Goal: Task Accomplishment & Management: Complete application form

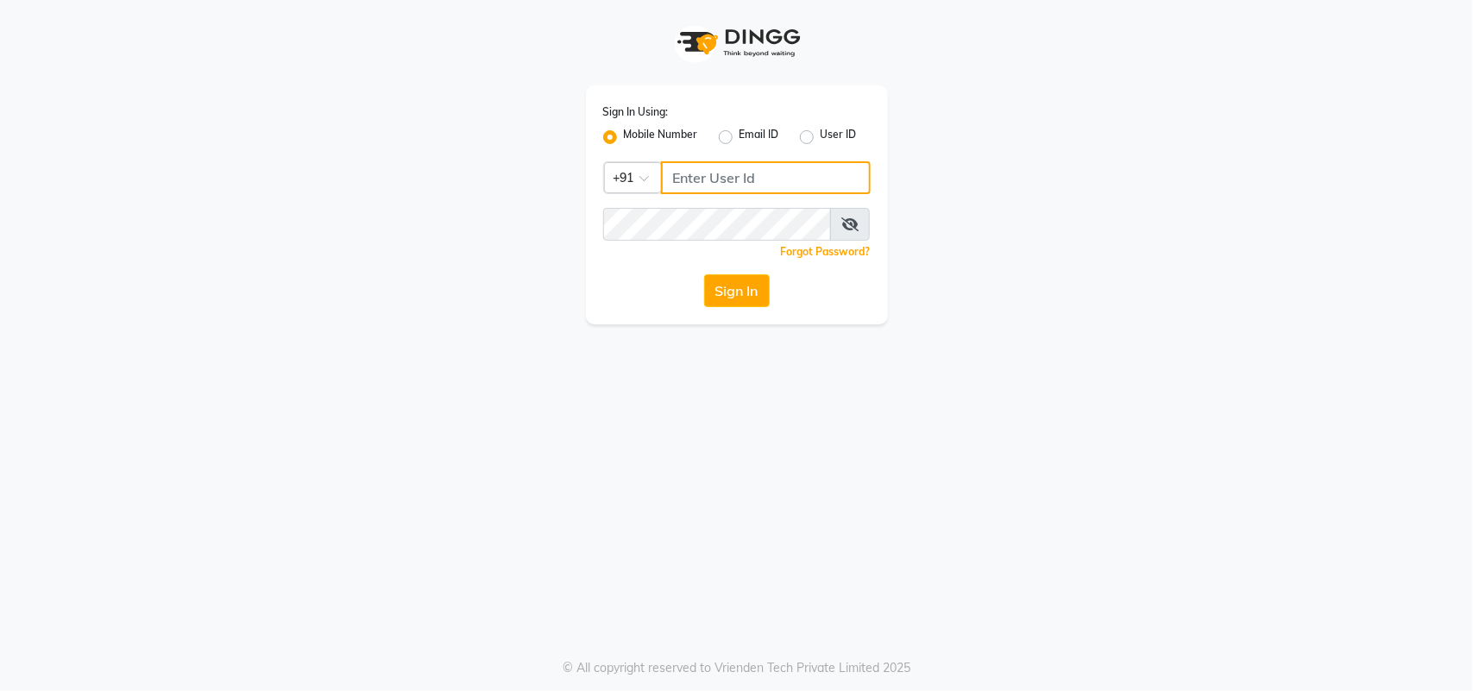
click at [766, 173] on input "Username" at bounding box center [766, 177] width 210 height 33
type input "8305450638"
click at [756, 293] on button "Sign In" at bounding box center [737, 290] width 66 height 33
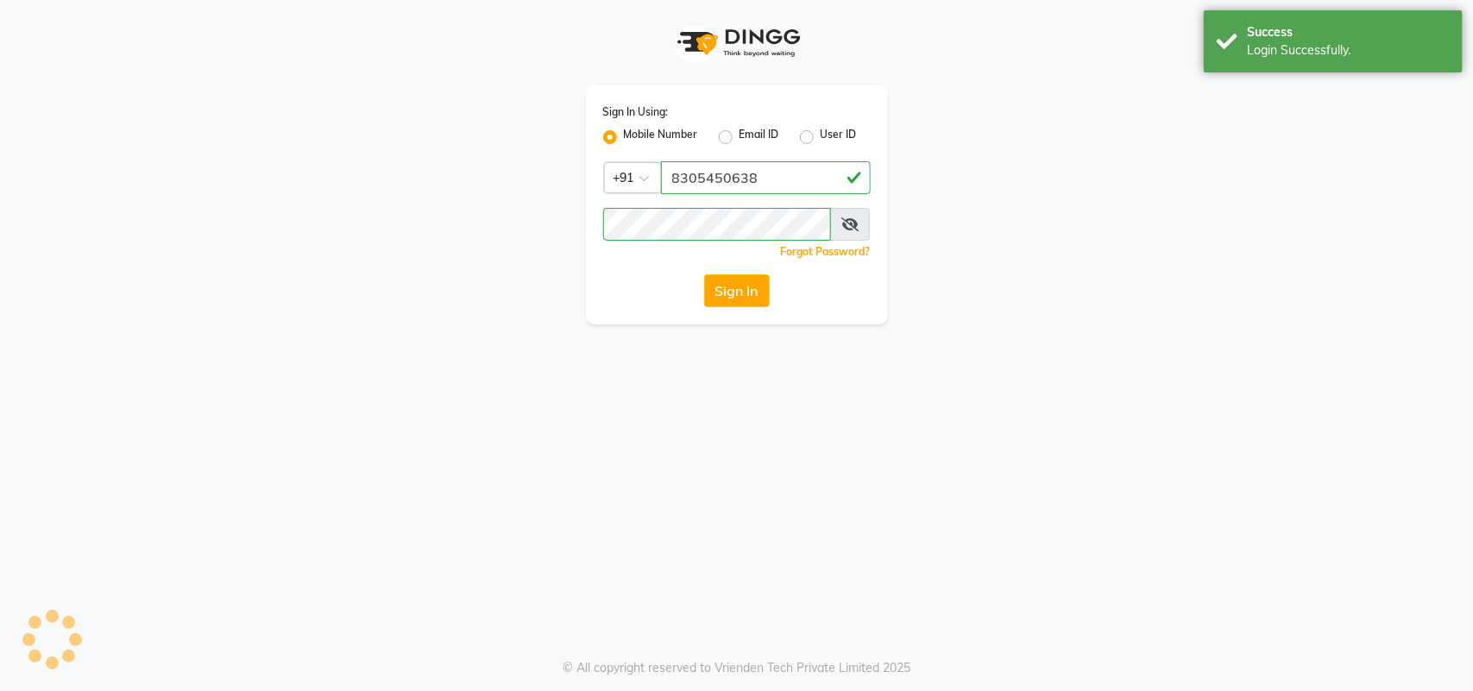
select select "4184"
select select "service"
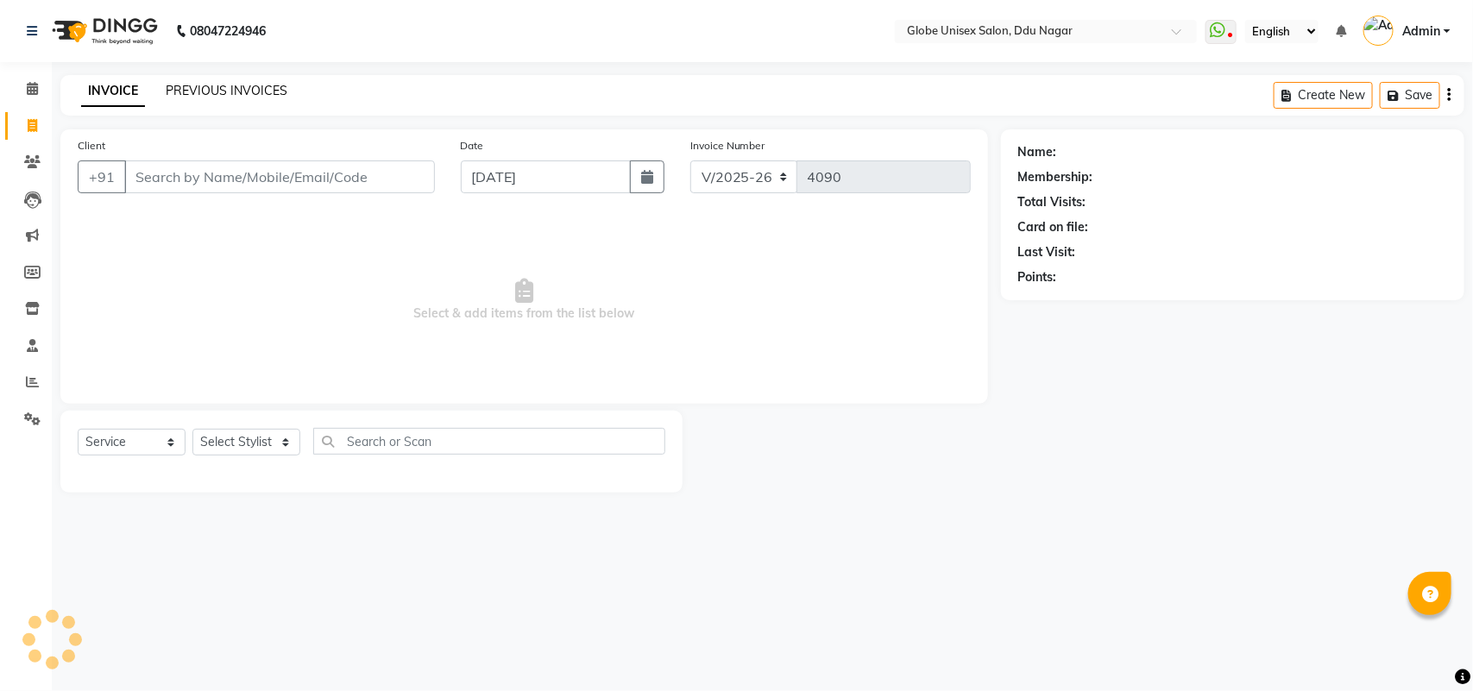
click at [177, 84] on link "PREVIOUS INVOICES" at bounding box center [227, 91] width 122 height 16
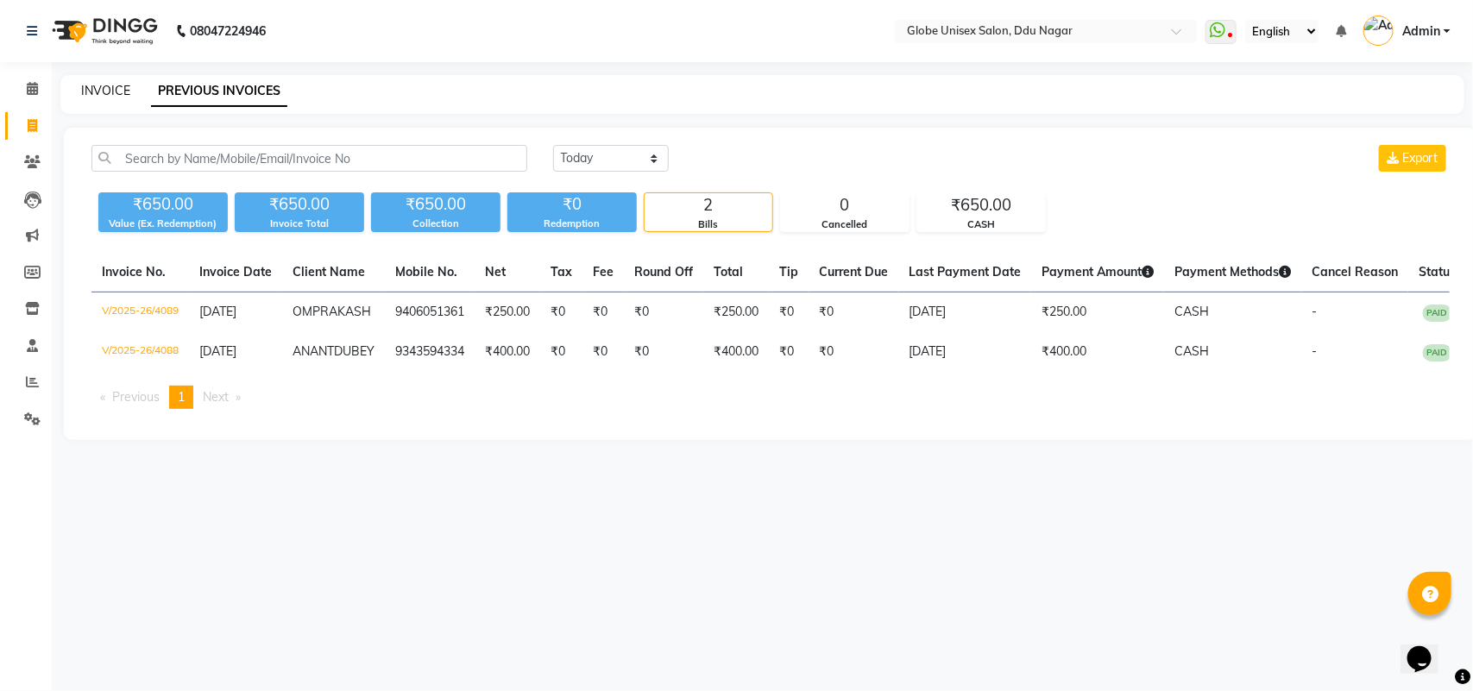
click at [113, 87] on link "INVOICE" at bounding box center [105, 91] width 49 height 16
select select "service"
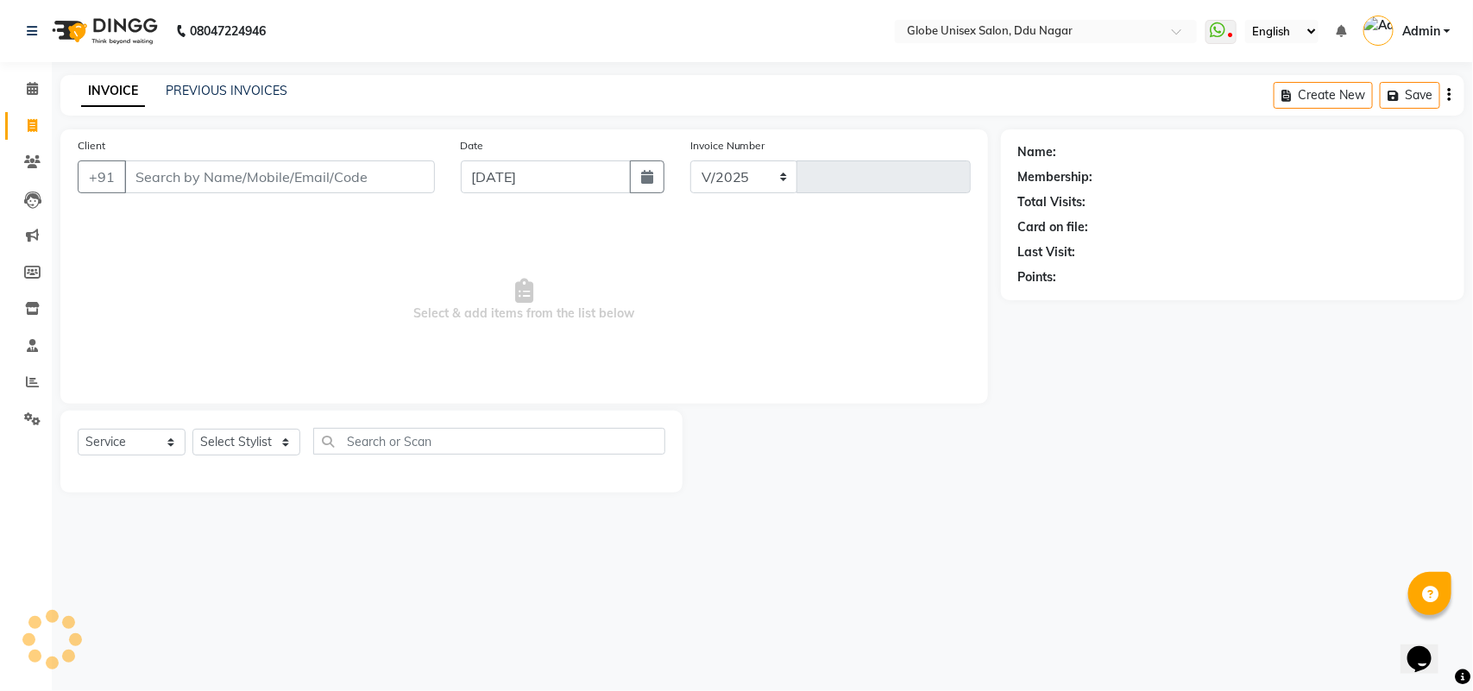
select select "4184"
type input "4090"
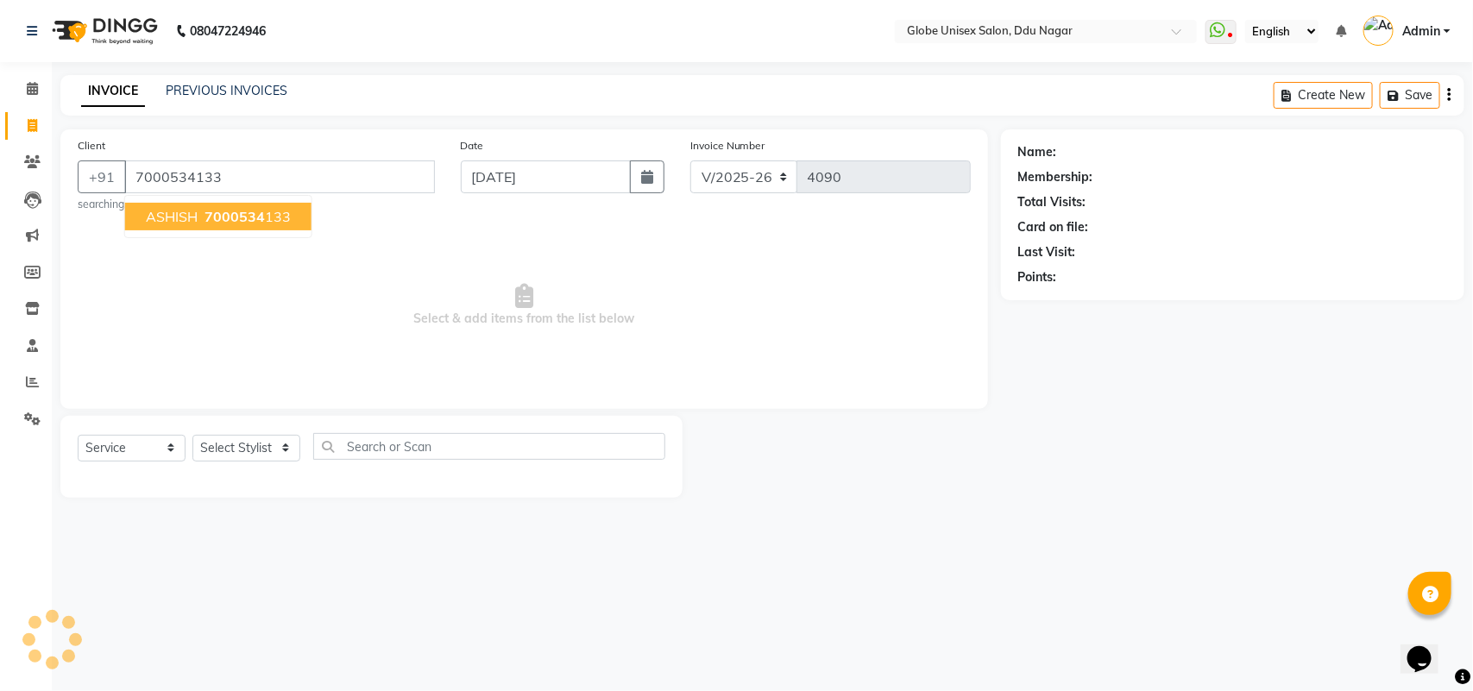
type input "7000534133"
click at [270, 442] on select "Select Stylist ADITYA AJIT [PERSON_NAME] DEV [PERSON_NAME] [PERSON_NAME] [PERSO…" at bounding box center [246, 448] width 108 height 27
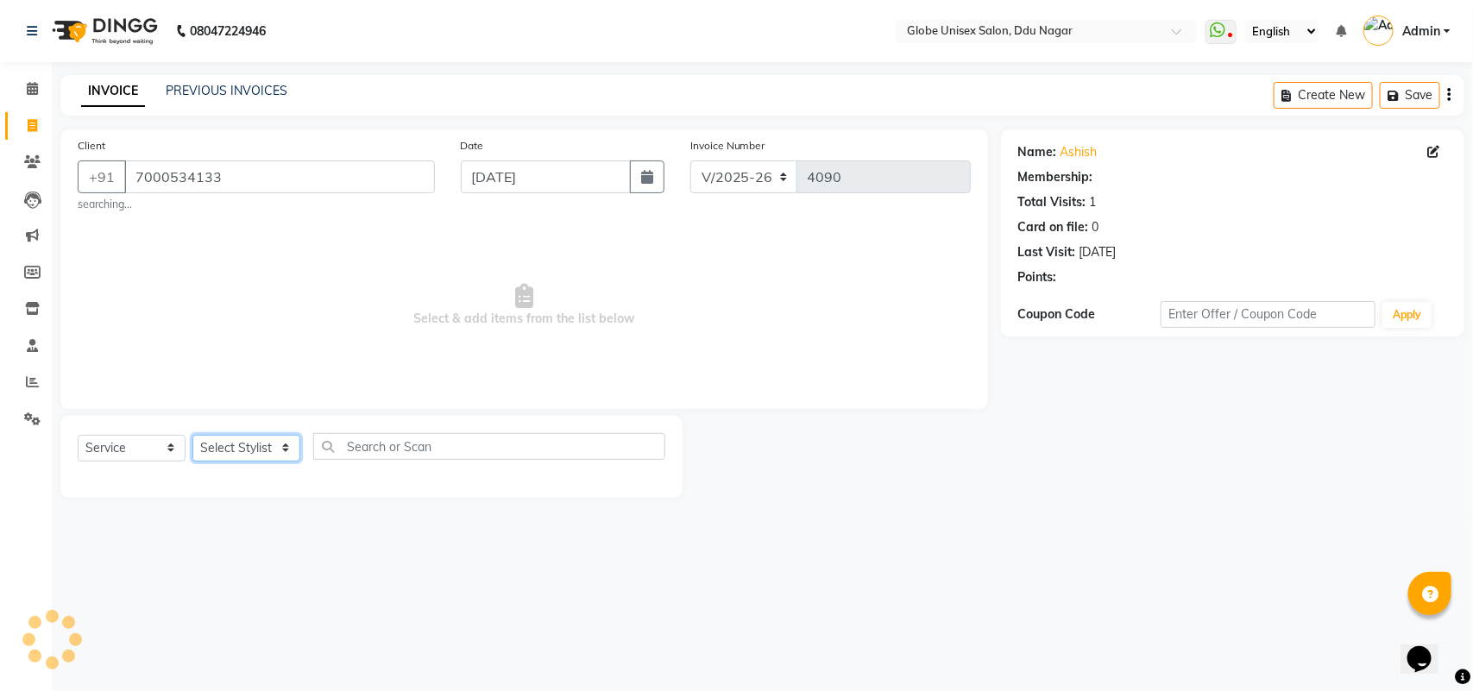
select select "1: Object"
select select "88638"
click at [192, 435] on select "Select Stylist ADITYA AJIT [PERSON_NAME] DEV [PERSON_NAME] [PERSON_NAME] [PERSO…" at bounding box center [246, 448] width 108 height 27
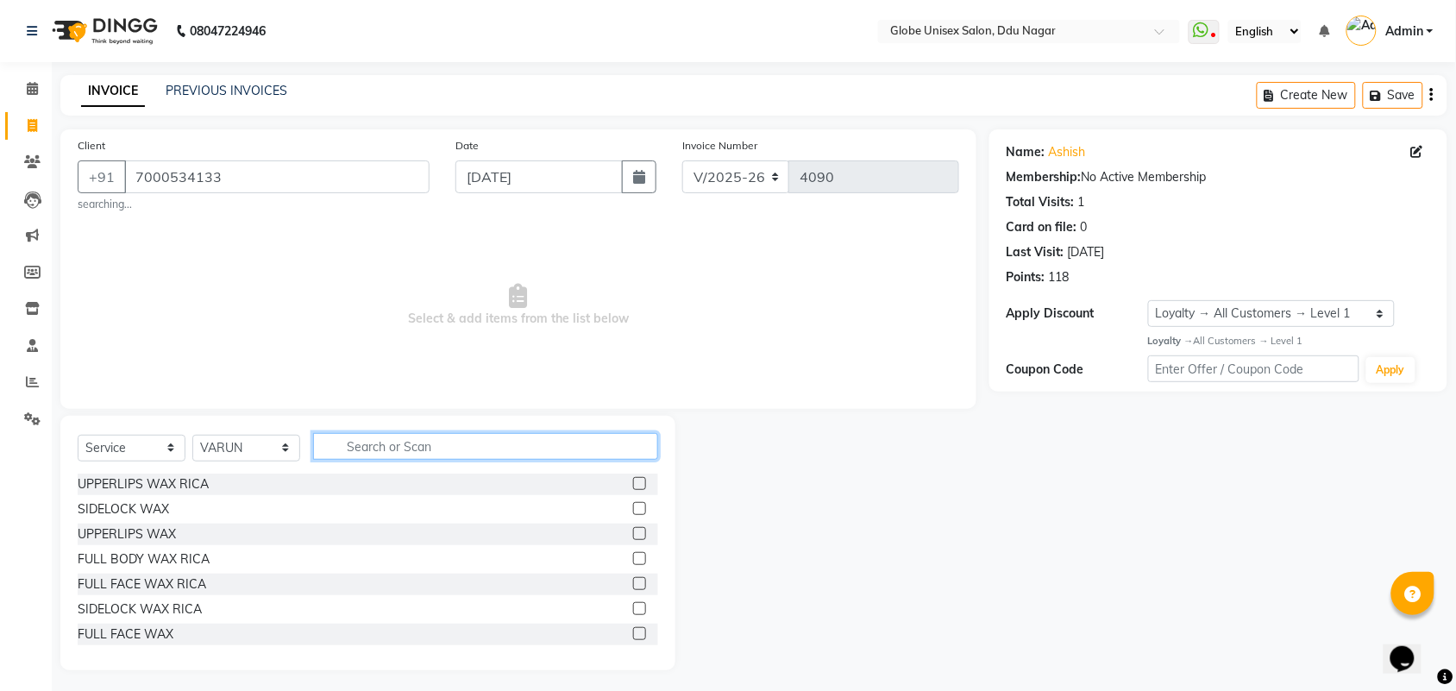
click at [393, 444] on input "text" at bounding box center [485, 446] width 345 height 27
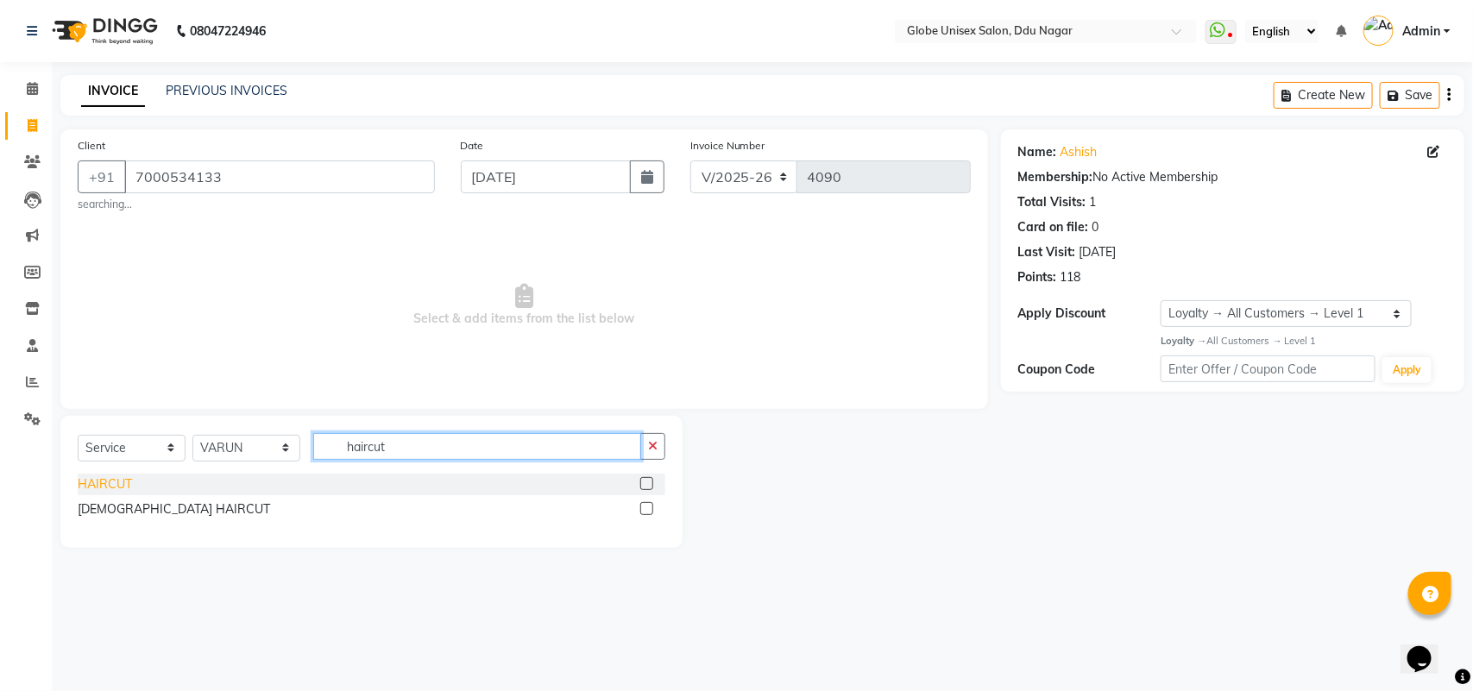
type input "haircut"
click at [104, 481] on div "HAIRCUT" at bounding box center [105, 484] width 54 height 18
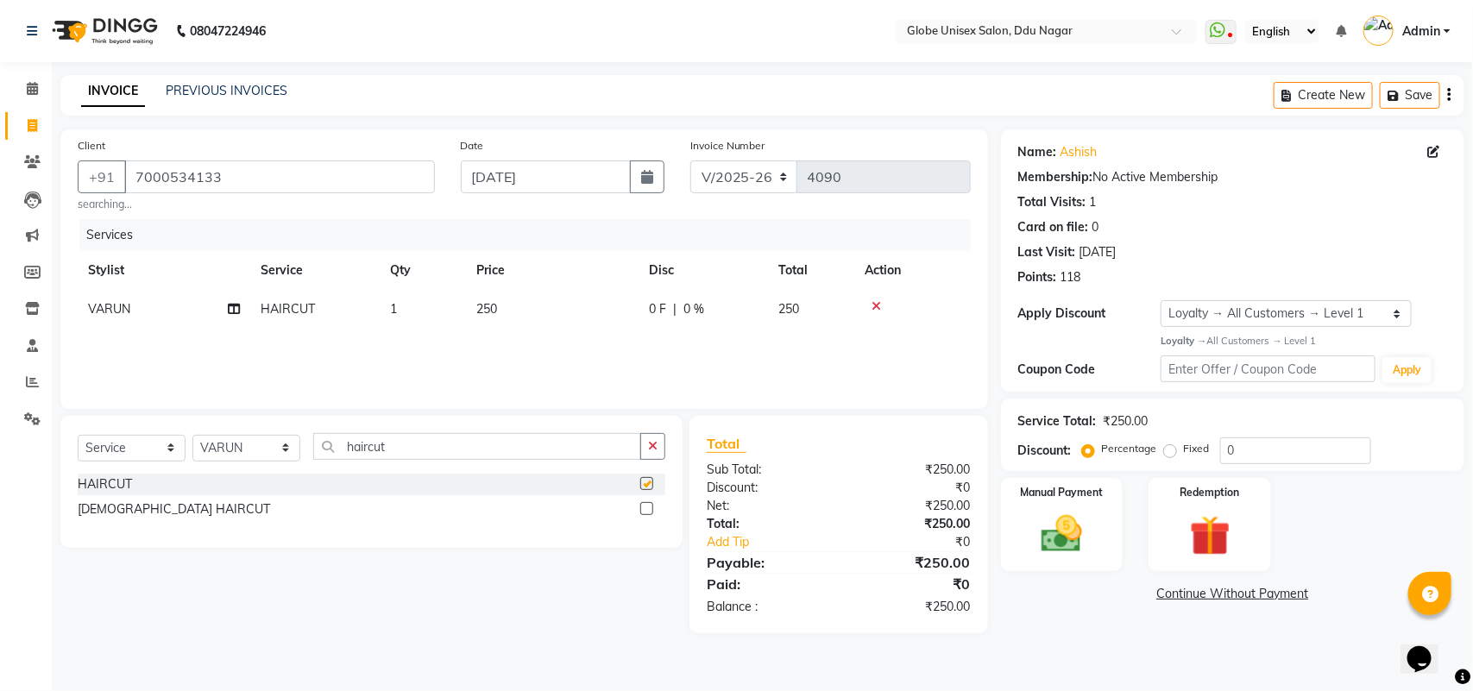
checkbox input "false"
click at [415, 447] on input "haircut" at bounding box center [477, 446] width 328 height 27
type input "h"
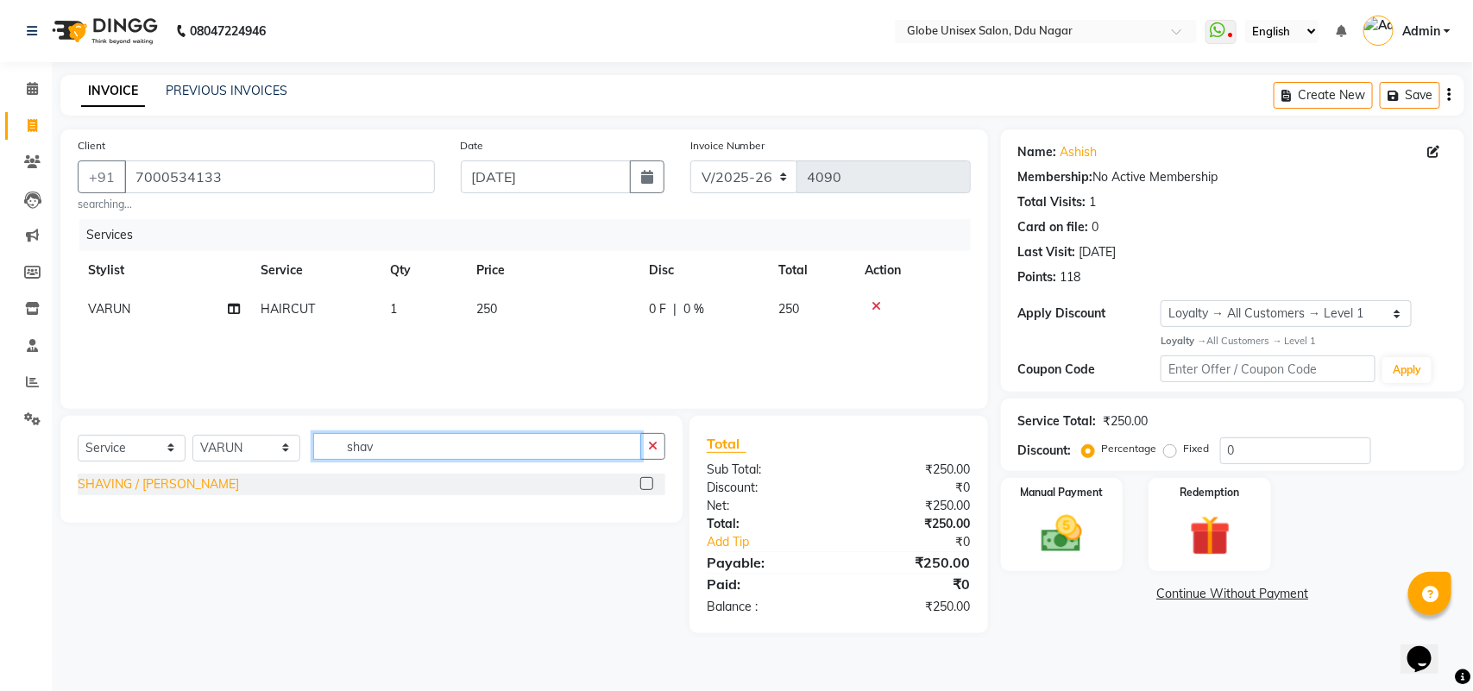
type input "shav"
click at [158, 483] on div "SHAVING / [PERSON_NAME]" at bounding box center [158, 484] width 161 height 18
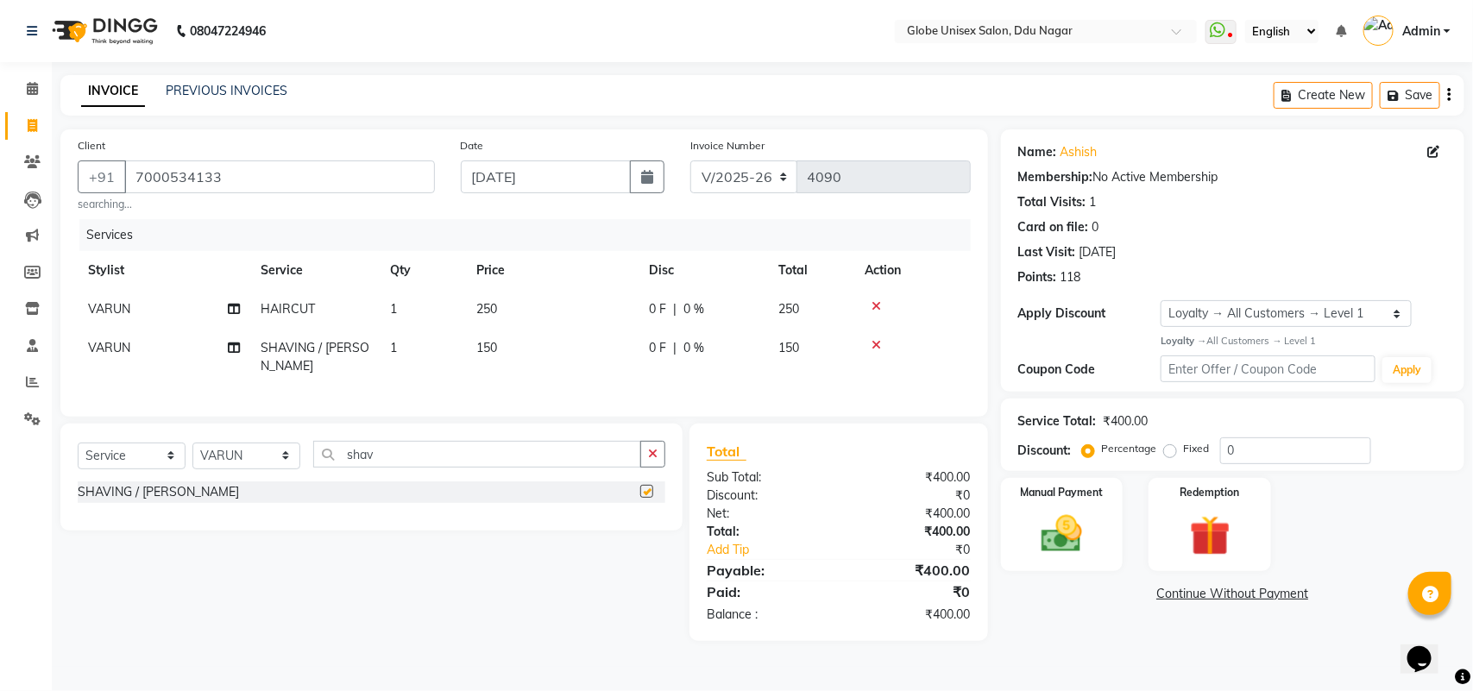
checkbox input "false"
click at [432, 457] on input "shav" at bounding box center [477, 454] width 328 height 27
type input "s"
click at [252, 451] on select "Select Stylist ADITYA AJIT [PERSON_NAME] DEV [PERSON_NAME] [PERSON_NAME] [PERSO…" at bounding box center [246, 456] width 108 height 27
select select "34566"
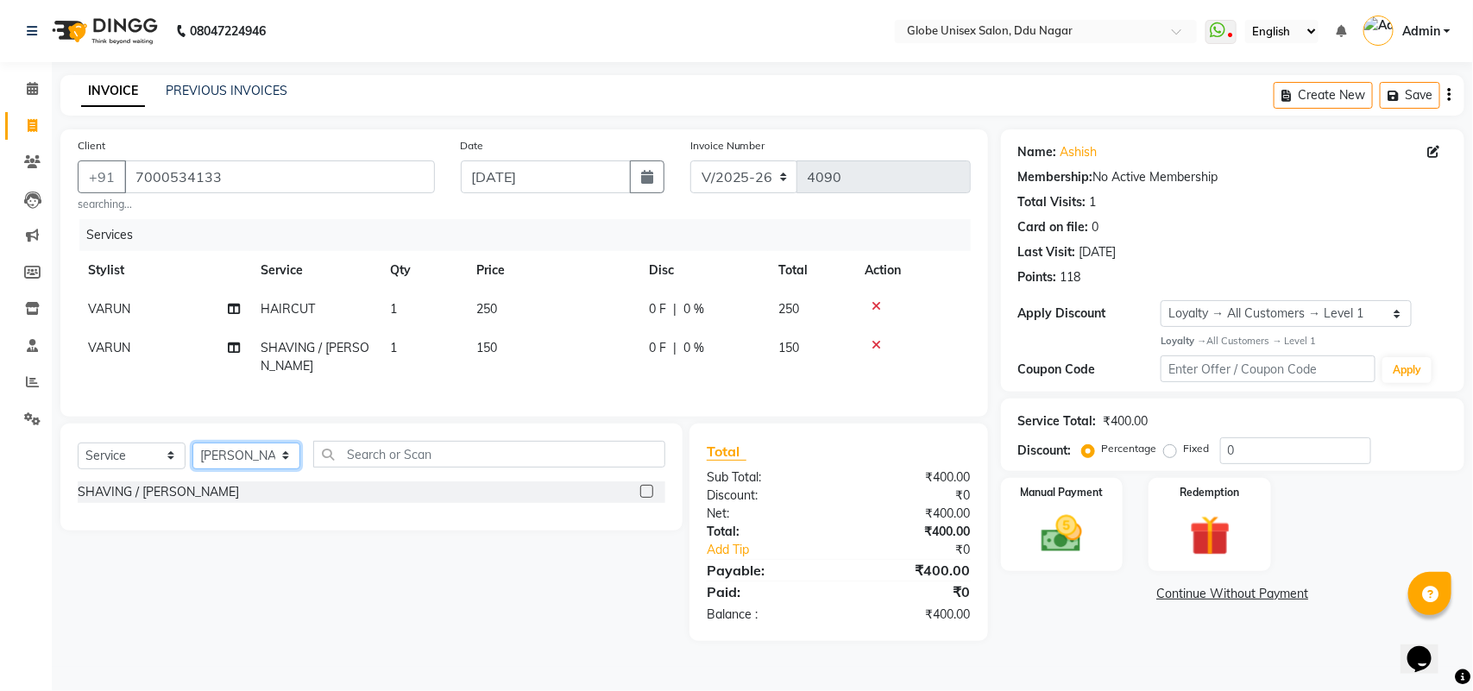
click at [192, 443] on select "Select Stylist ADITYA AJIT [PERSON_NAME] DEV [PERSON_NAME] [PERSON_NAME] [PERSO…" at bounding box center [246, 456] width 108 height 27
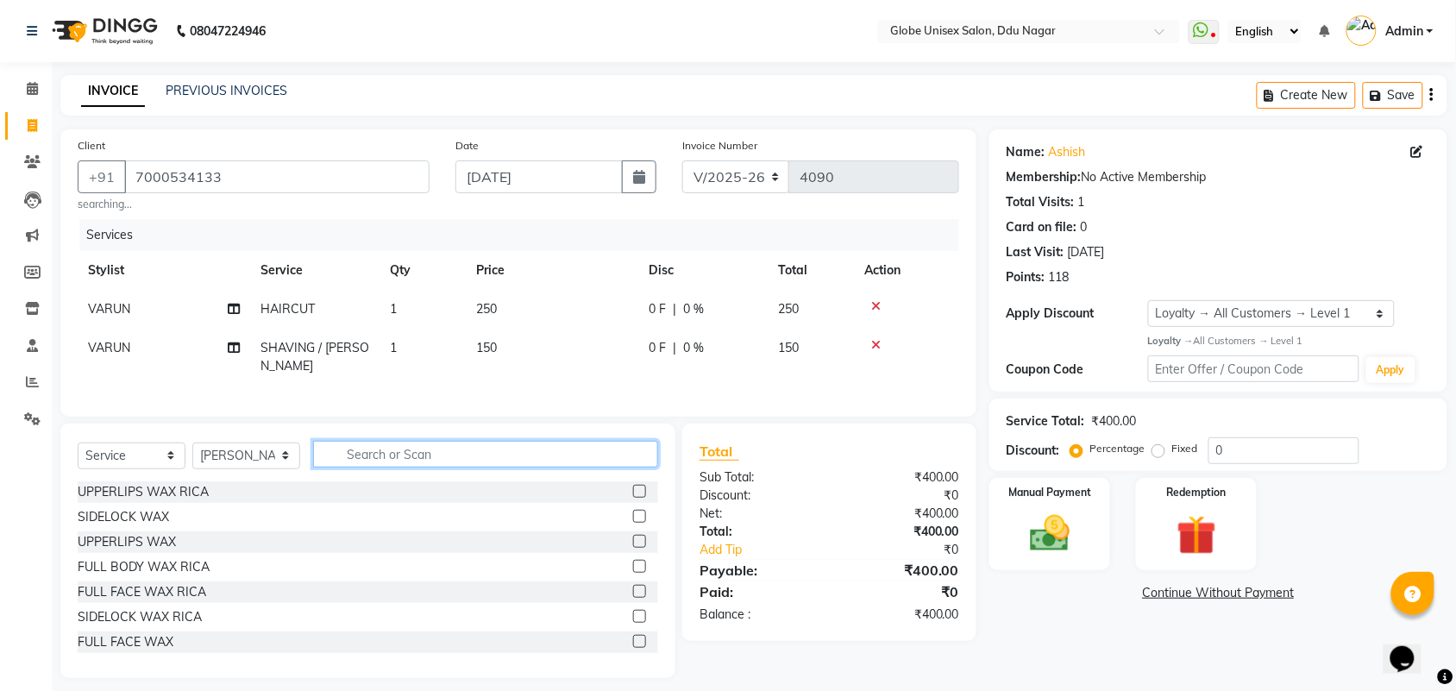
click at [425, 454] on input "text" at bounding box center [485, 454] width 345 height 27
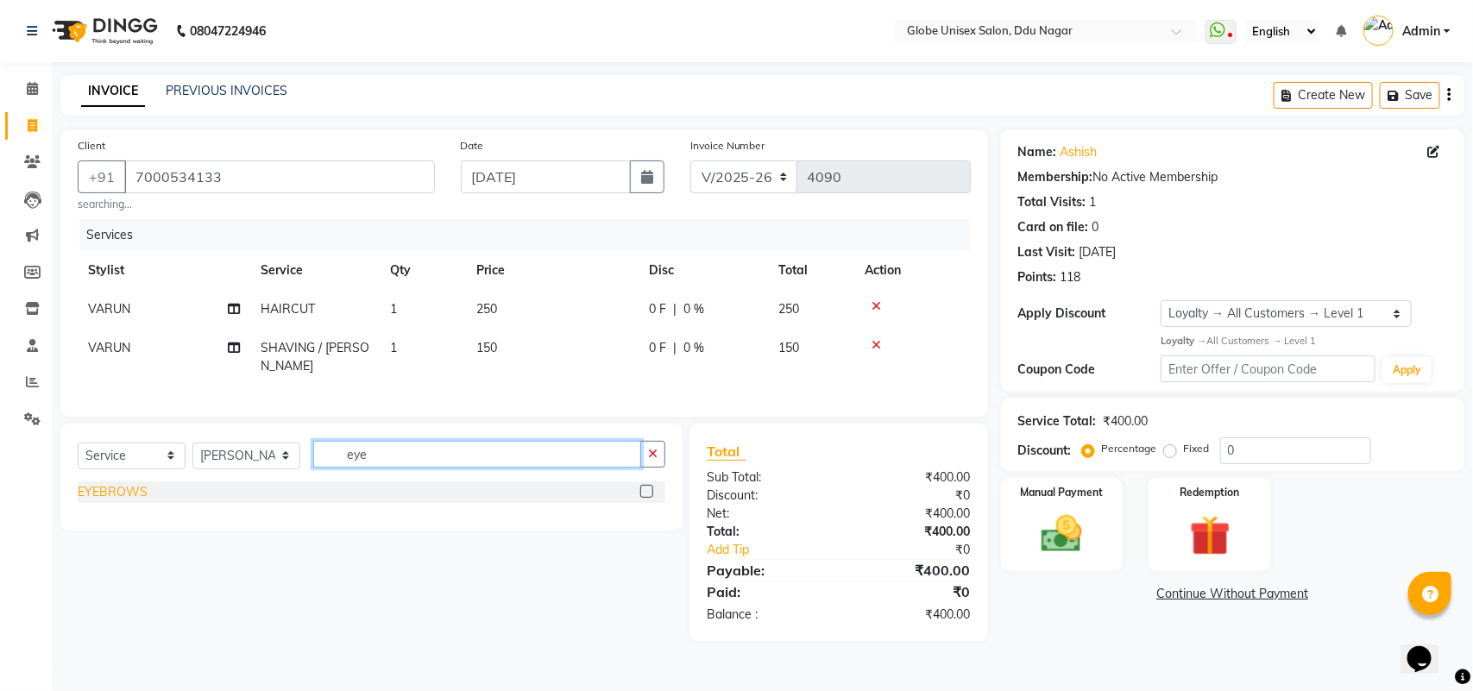
type input "eye"
click at [113, 483] on div "EYEBROWS" at bounding box center [113, 492] width 70 height 18
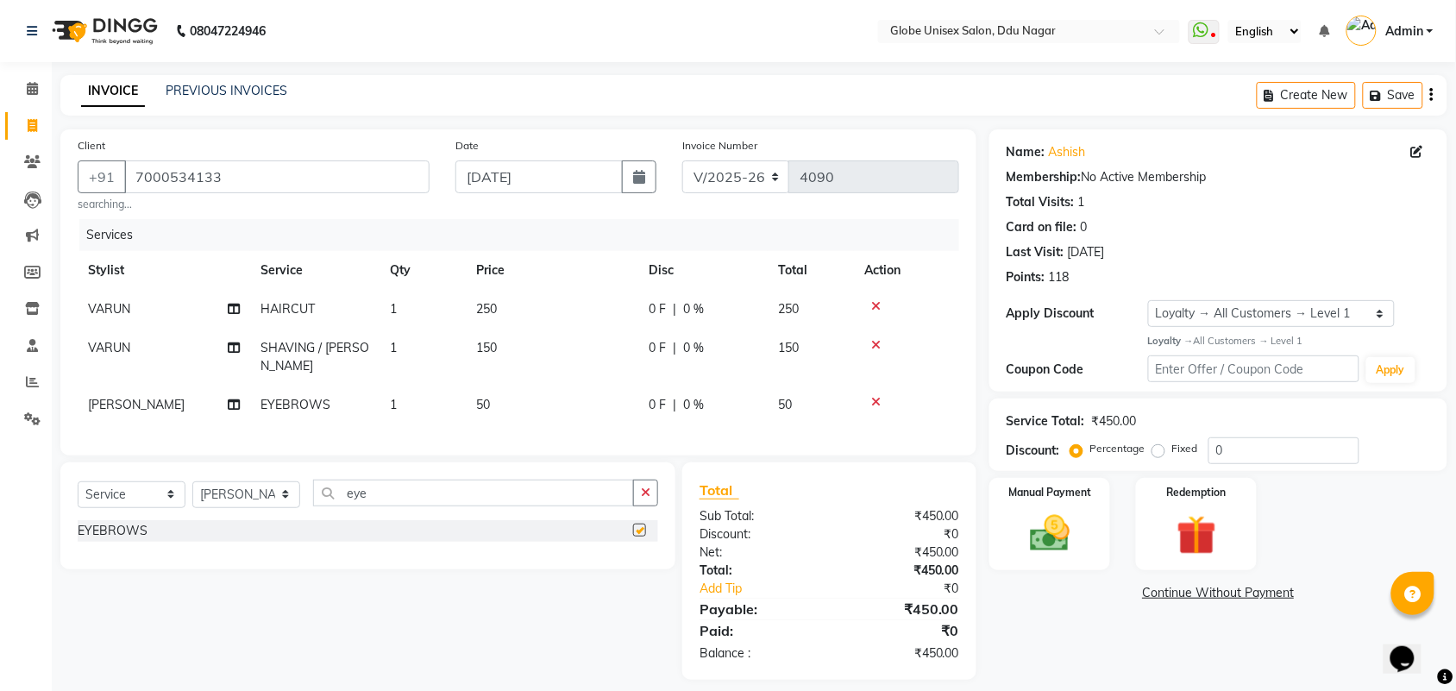
checkbox input "false"
click at [412, 486] on input "ey" at bounding box center [473, 493] width 321 height 27
type input "e"
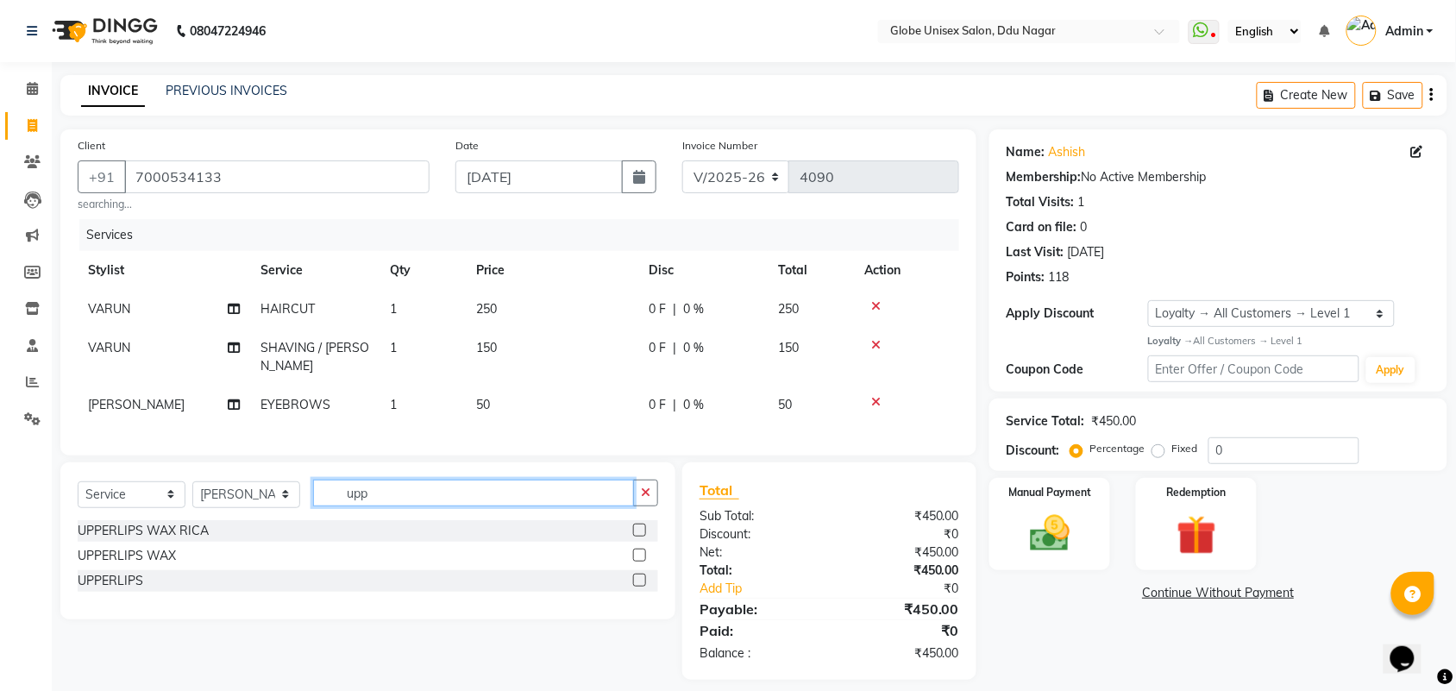
type input "upp"
click at [127, 570] on div "UPPERLIPS" at bounding box center [368, 581] width 581 height 22
click at [95, 576] on div "UPPERLIPS" at bounding box center [111, 581] width 66 height 18
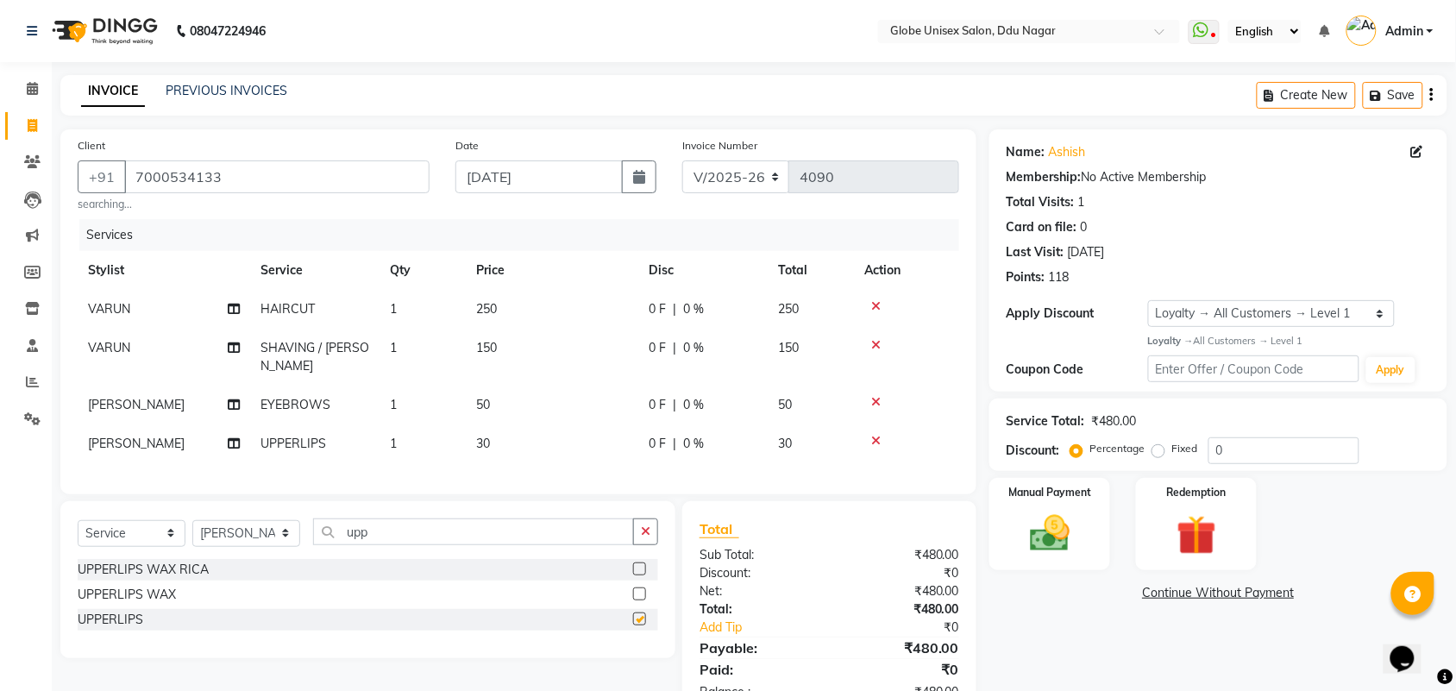
checkbox input "false"
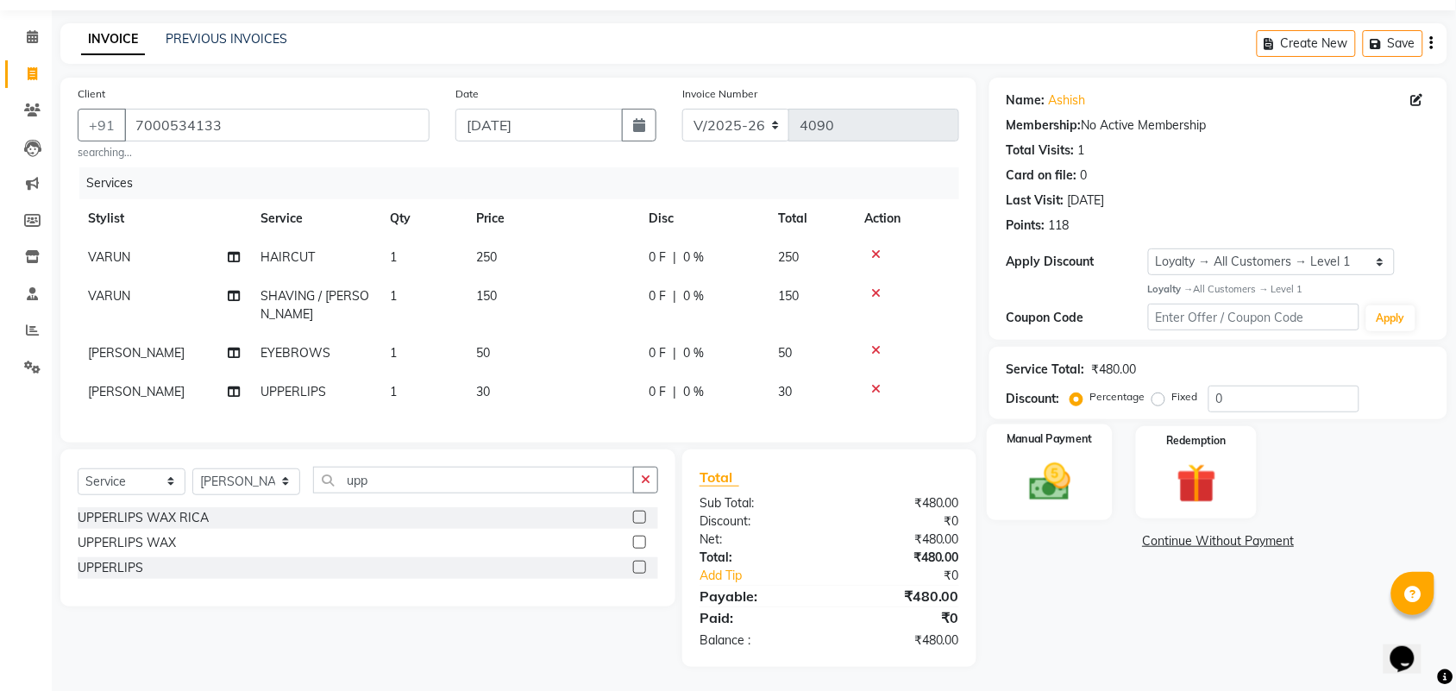
click at [1041, 475] on img at bounding box center [1049, 481] width 67 height 47
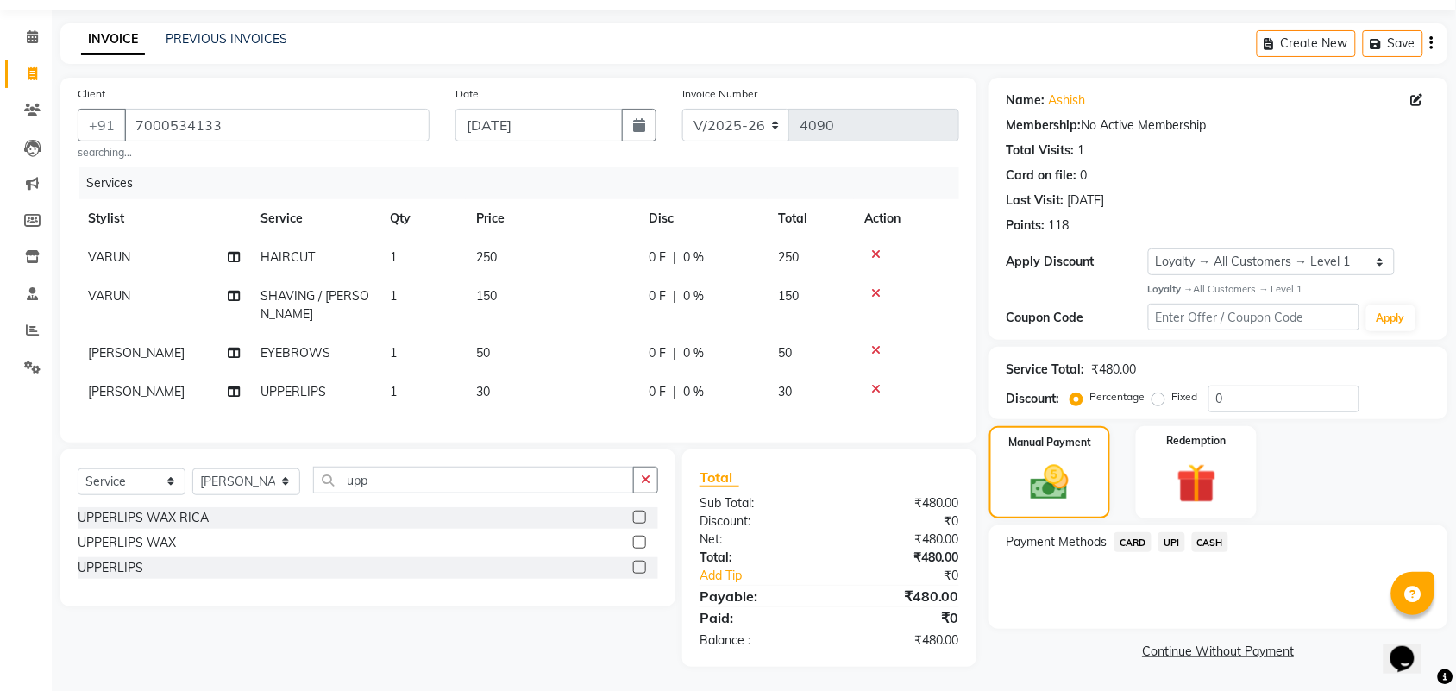
click at [1208, 538] on span "CASH" at bounding box center [1210, 542] width 37 height 20
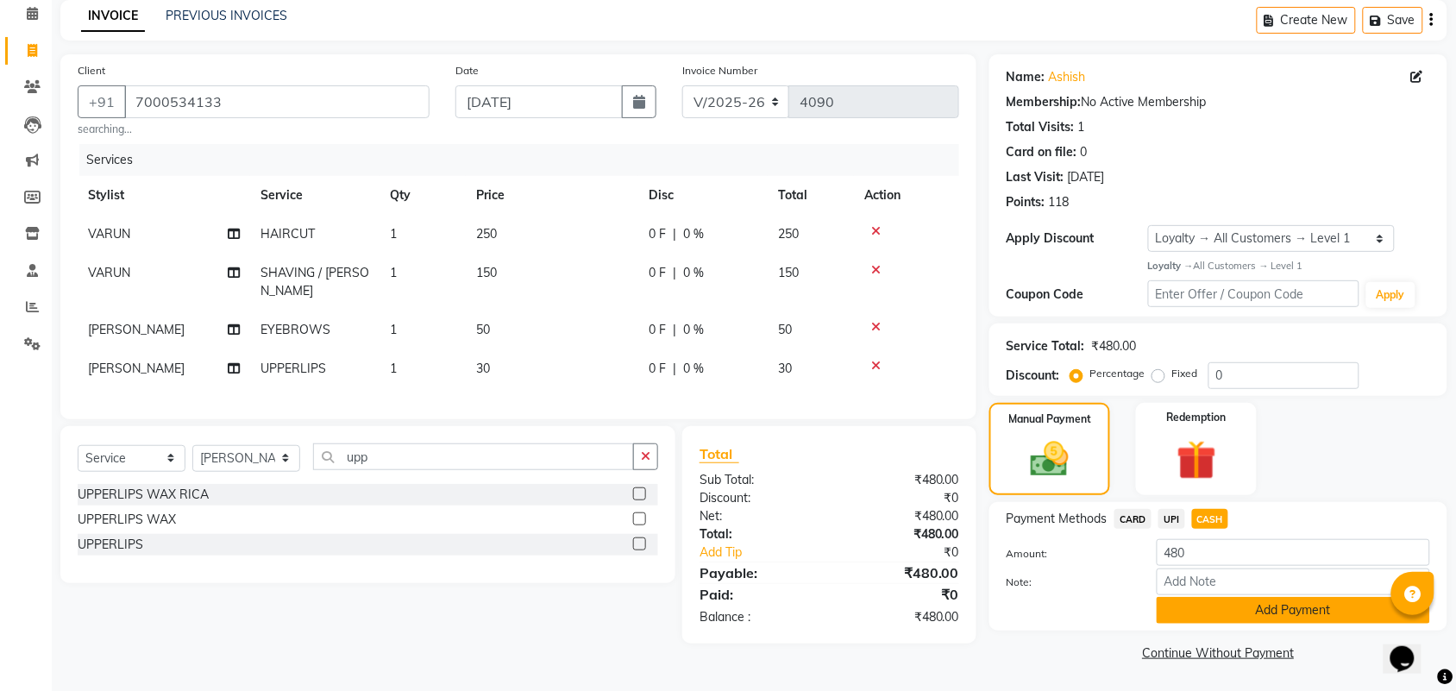
click at [1256, 608] on button "Add Payment" at bounding box center [1294, 610] width 274 height 27
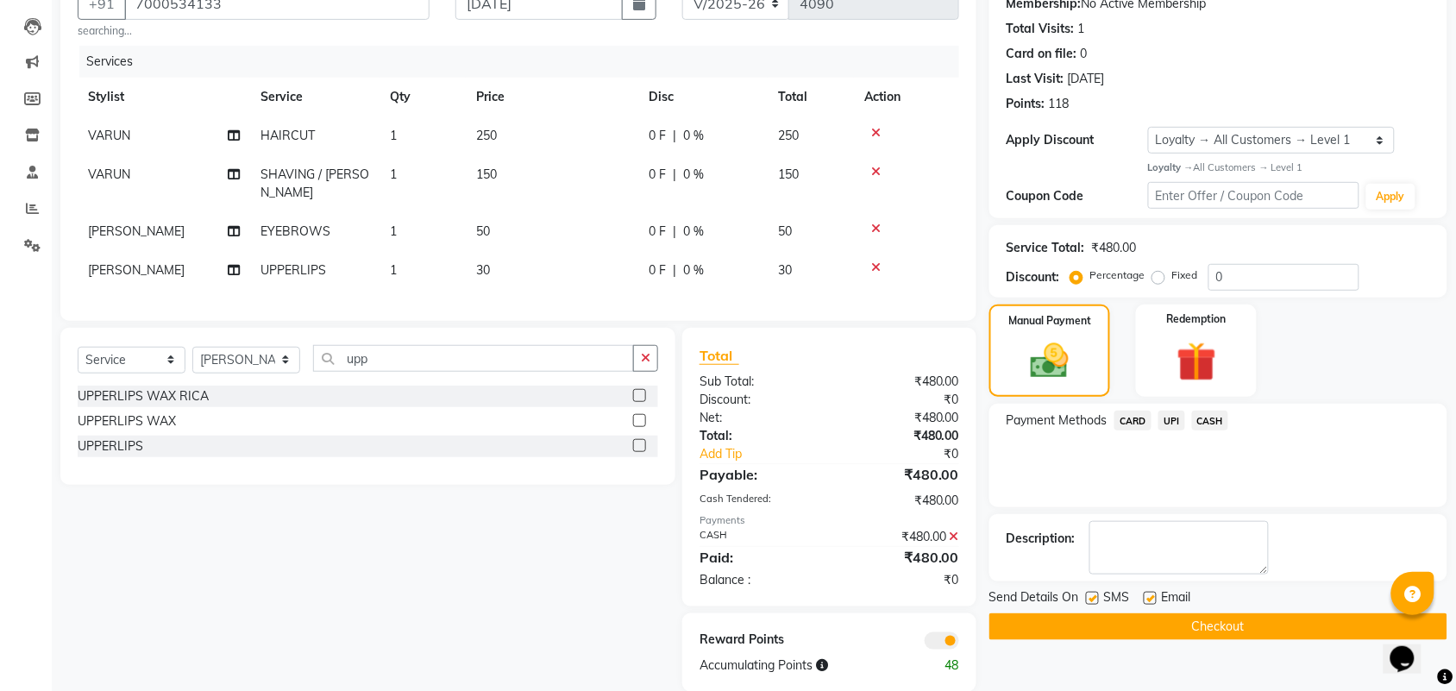
scroll to position [197, 0]
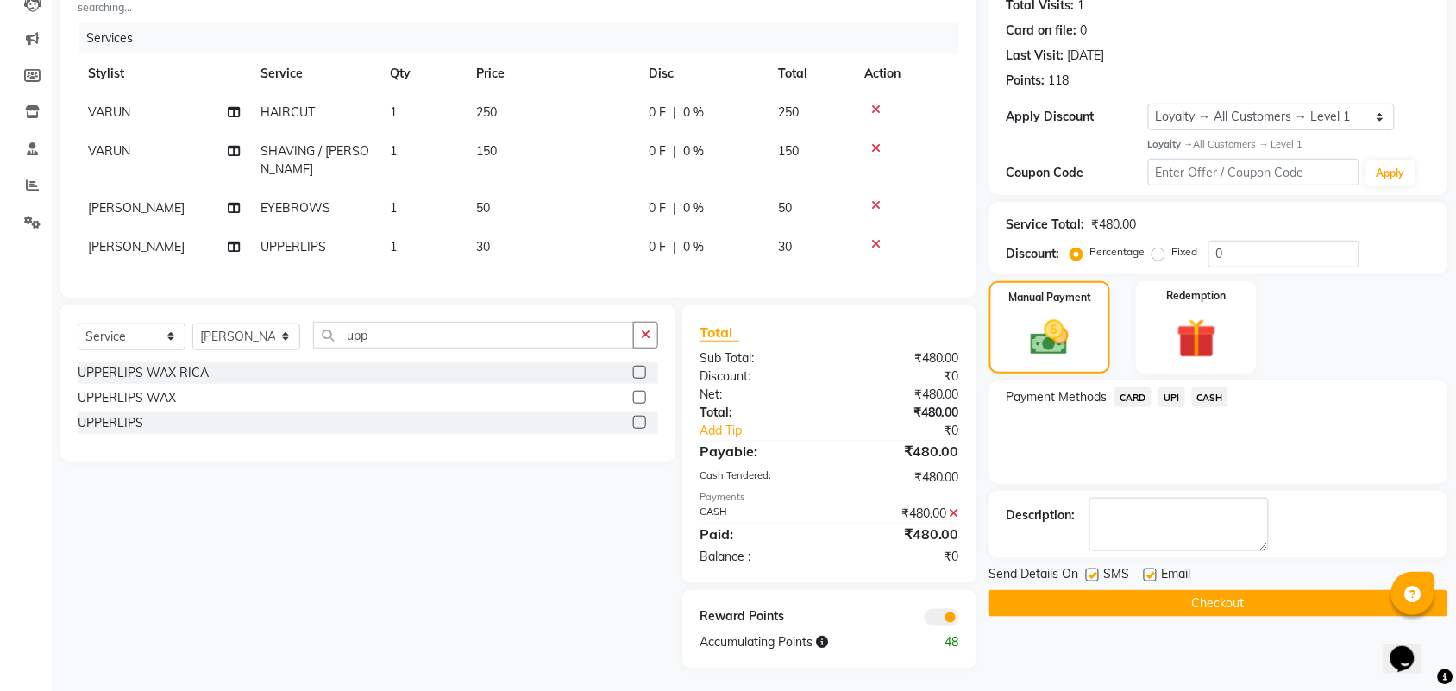
click at [1265, 609] on button "Checkout" at bounding box center [1219, 603] width 458 height 27
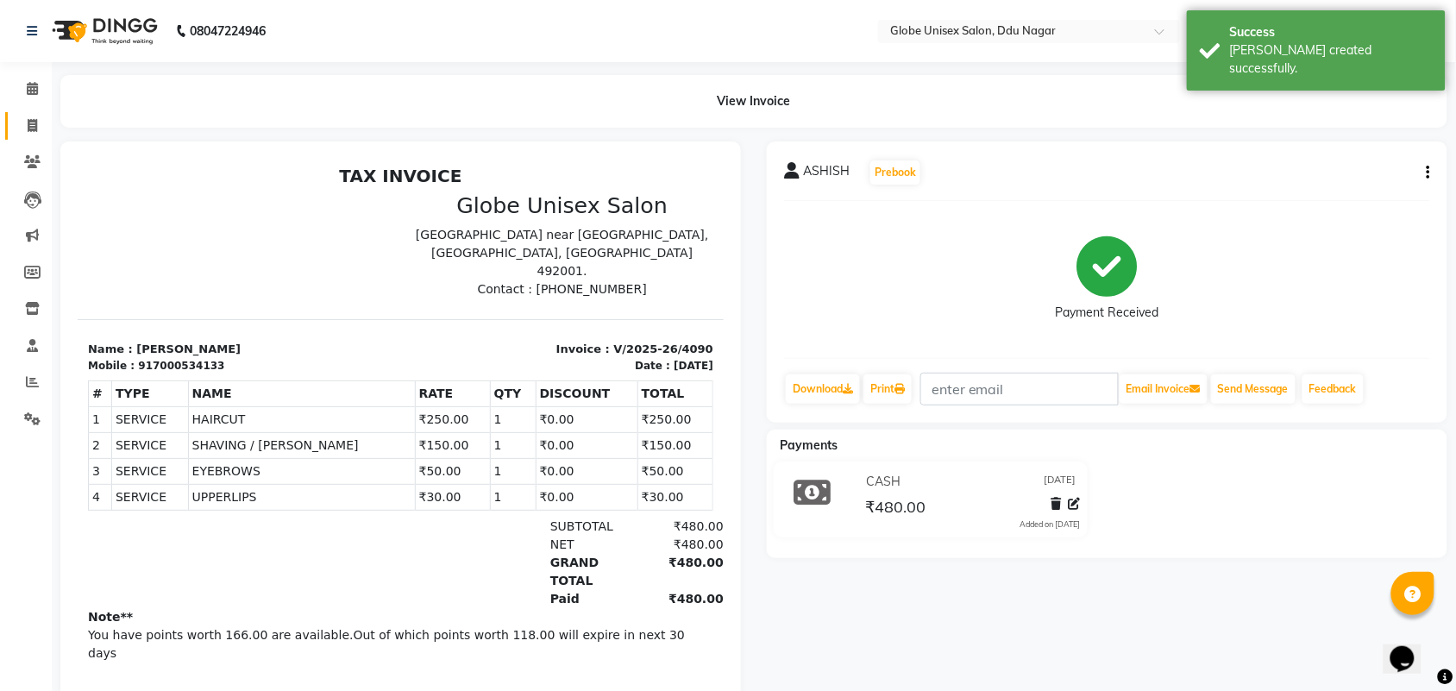
click at [28, 113] on link "Invoice" at bounding box center [25, 126] width 41 height 28
select select "service"
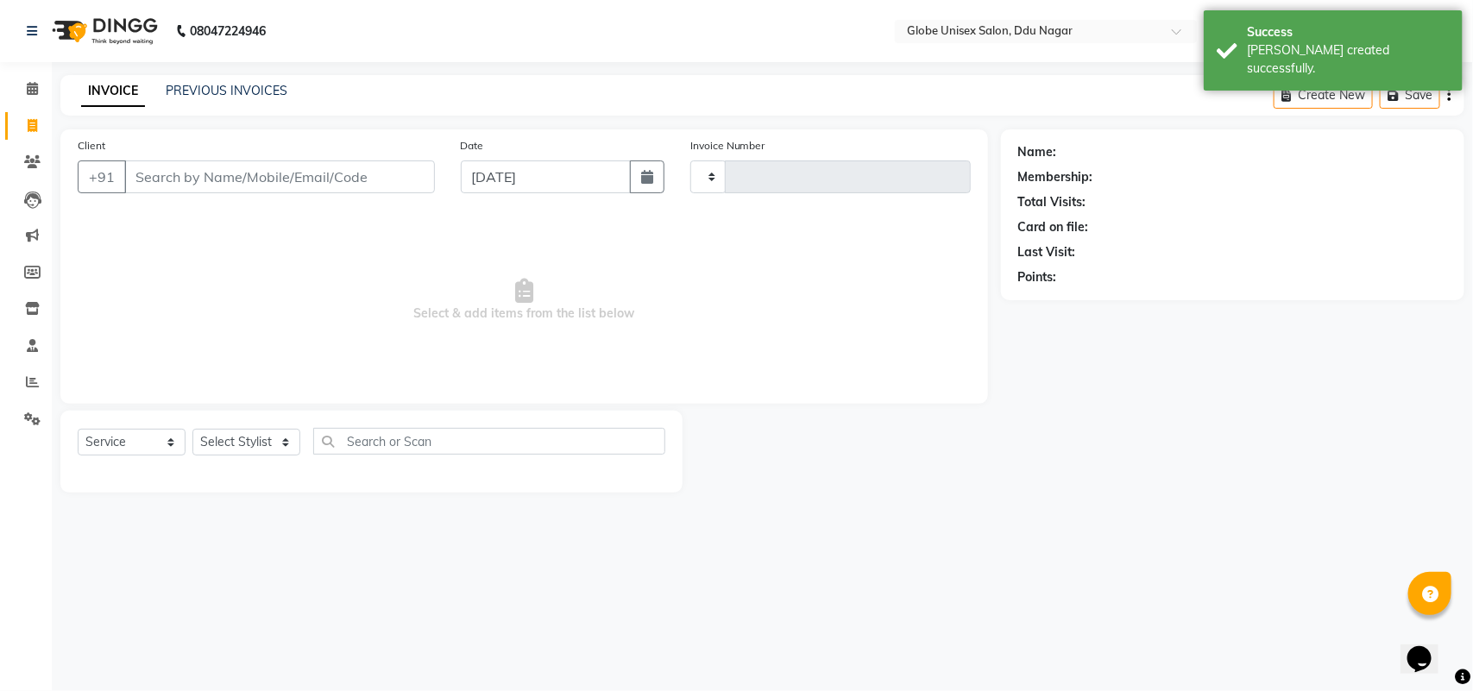
type input "4091"
select select "4184"
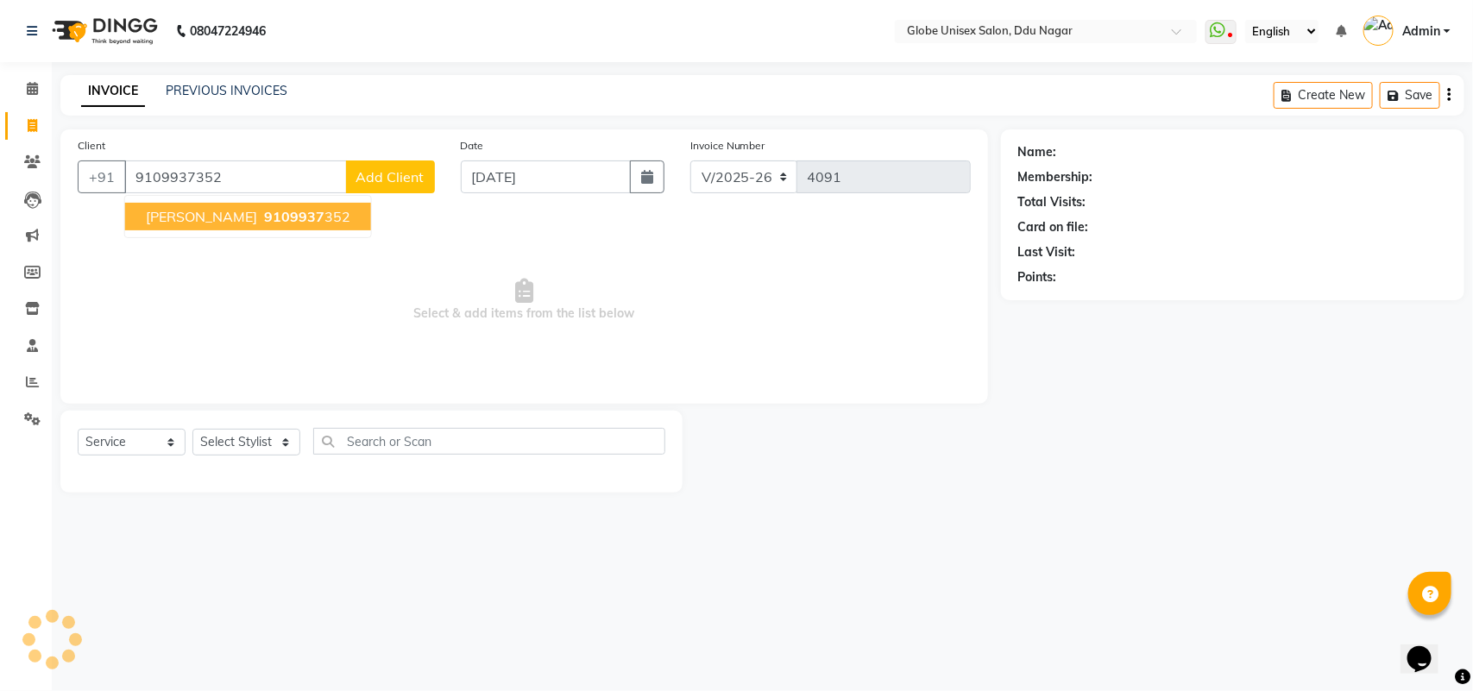
type input "9109937352"
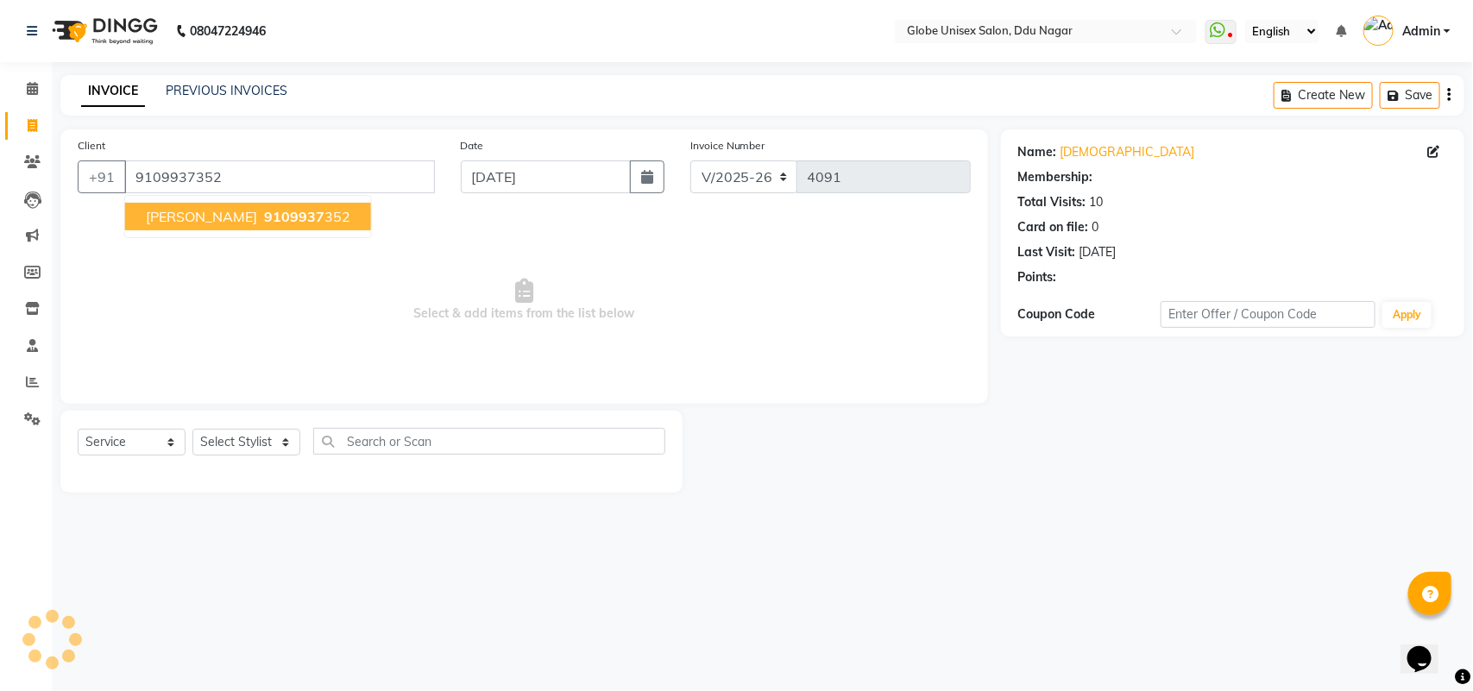
select select "1: Object"
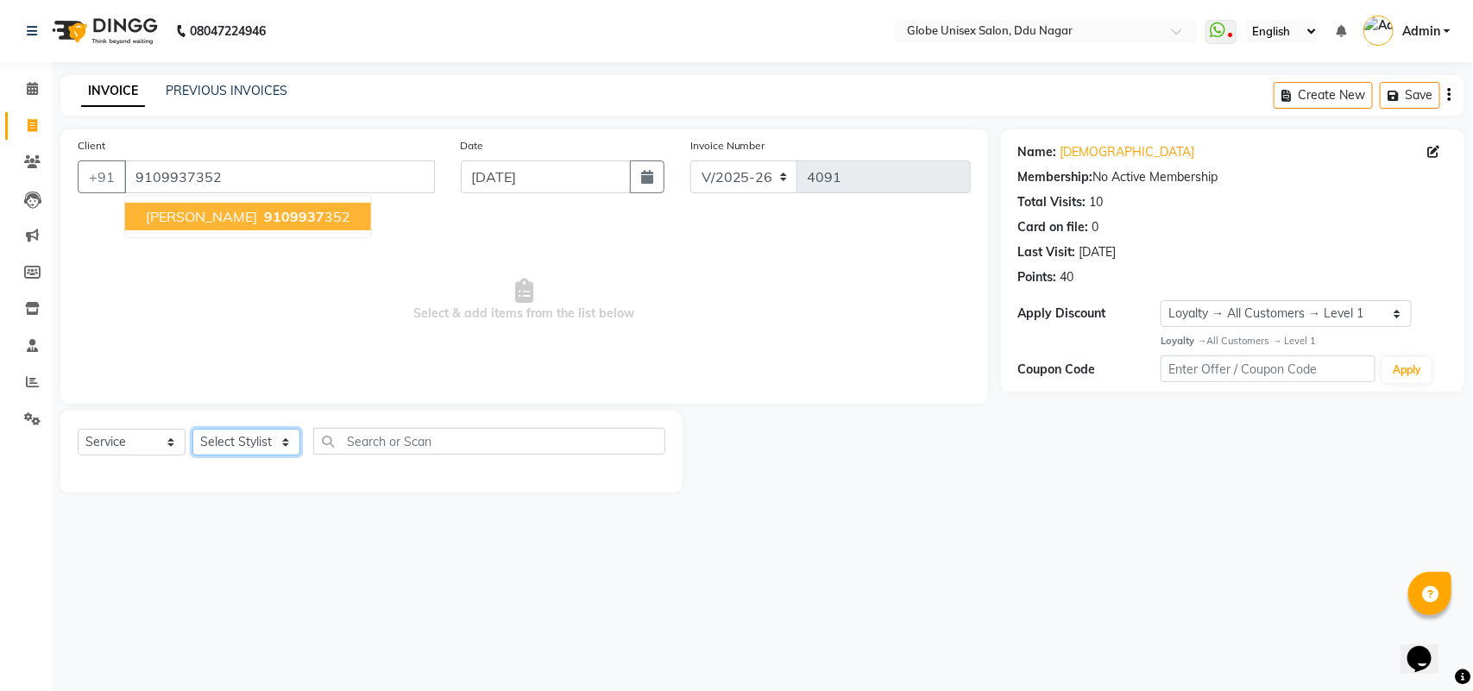
click at [251, 433] on select "Select Stylist ADITYA AJIT [PERSON_NAME] DEV [PERSON_NAME] [PERSON_NAME] [PERSO…" at bounding box center [246, 442] width 108 height 27
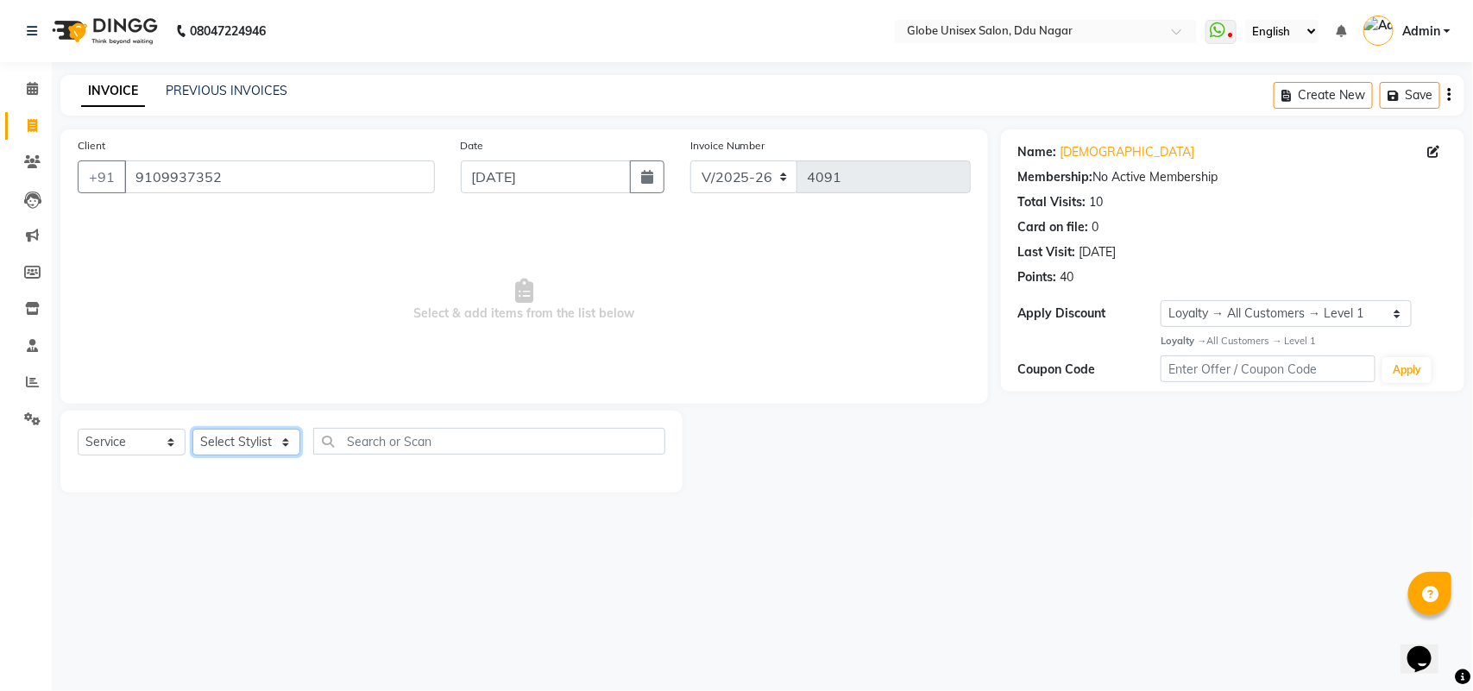
select select "64157"
click at [192, 429] on select "Select Stylist ADITYA AJIT [PERSON_NAME] DEV [PERSON_NAME] [PERSON_NAME] [PERSO…" at bounding box center [246, 442] width 108 height 27
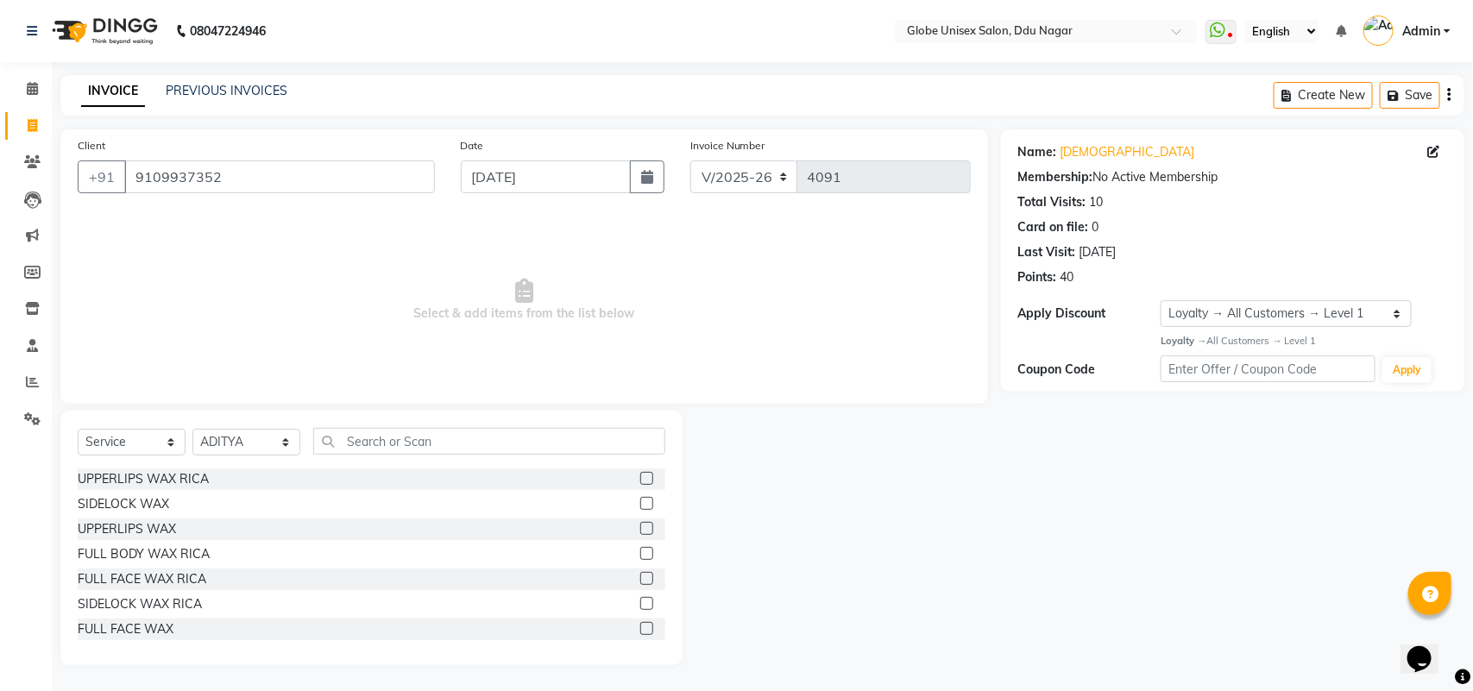
click at [378, 425] on div "Select Service Product Membership Package Voucher Prepaid Gift Card Select Styl…" at bounding box center [371, 538] width 622 height 255
click at [378, 438] on input "text" at bounding box center [489, 441] width 352 height 27
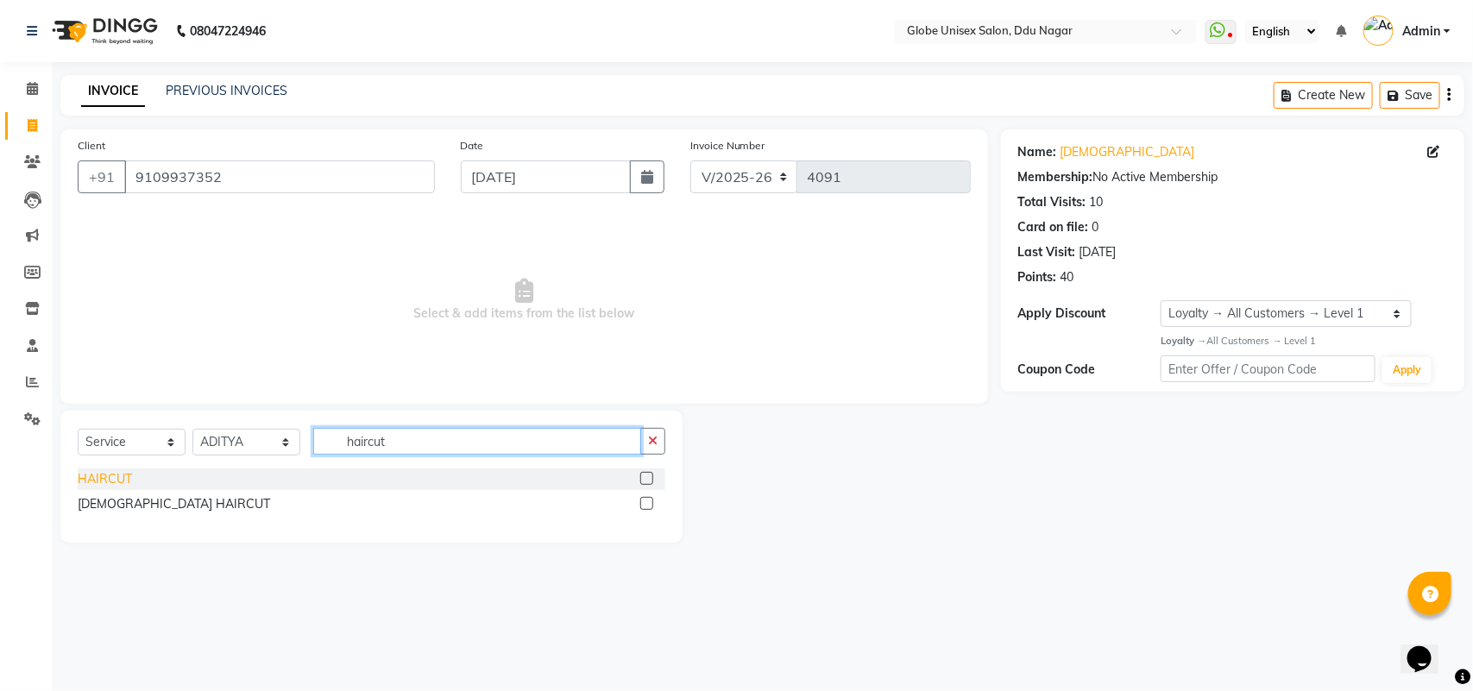
type input "haircut"
drag, startPoint x: 80, startPoint y: 477, endPoint x: 91, endPoint y: 477, distance: 10.4
click at [84, 477] on div "HAIRCUT" at bounding box center [105, 479] width 54 height 18
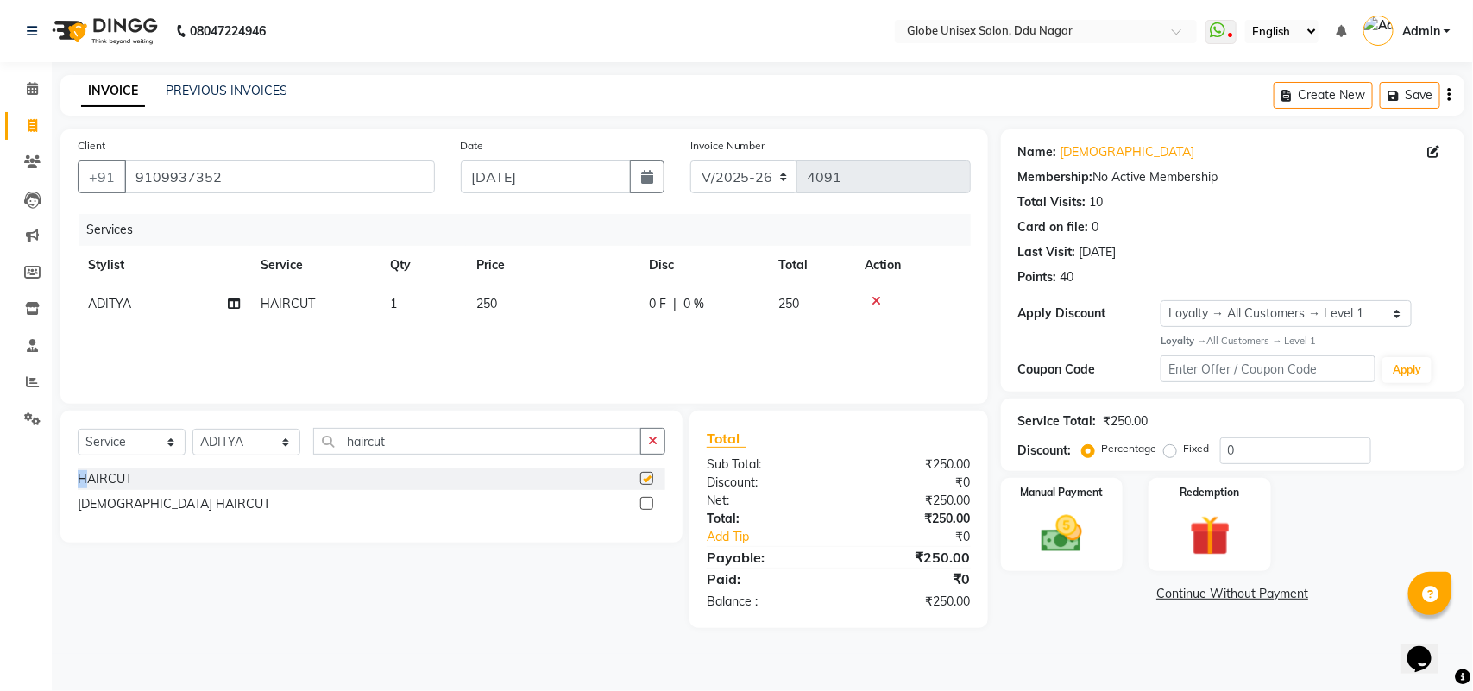
checkbox input "false"
click at [408, 451] on input "haircu" at bounding box center [477, 441] width 328 height 27
type input "h"
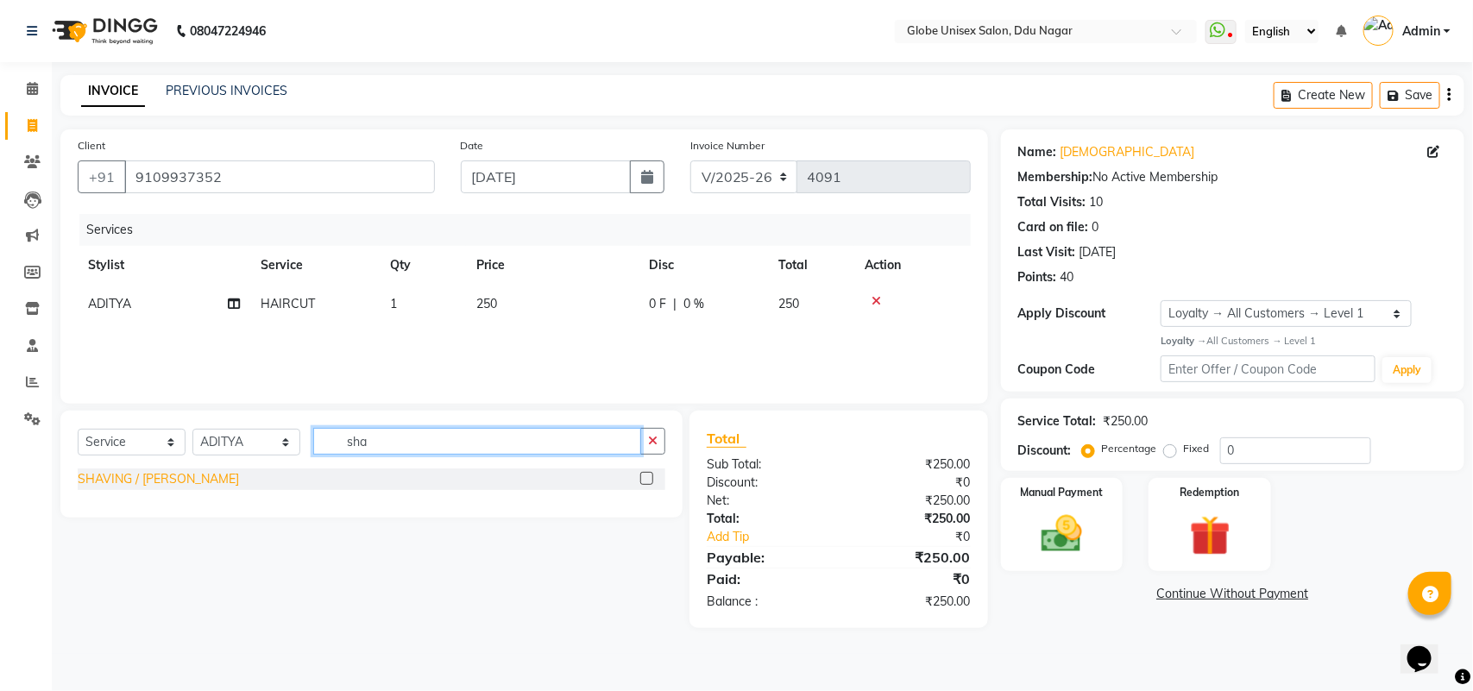
type input "sha"
click at [145, 480] on div "SHAVING / [PERSON_NAME]" at bounding box center [158, 479] width 161 height 18
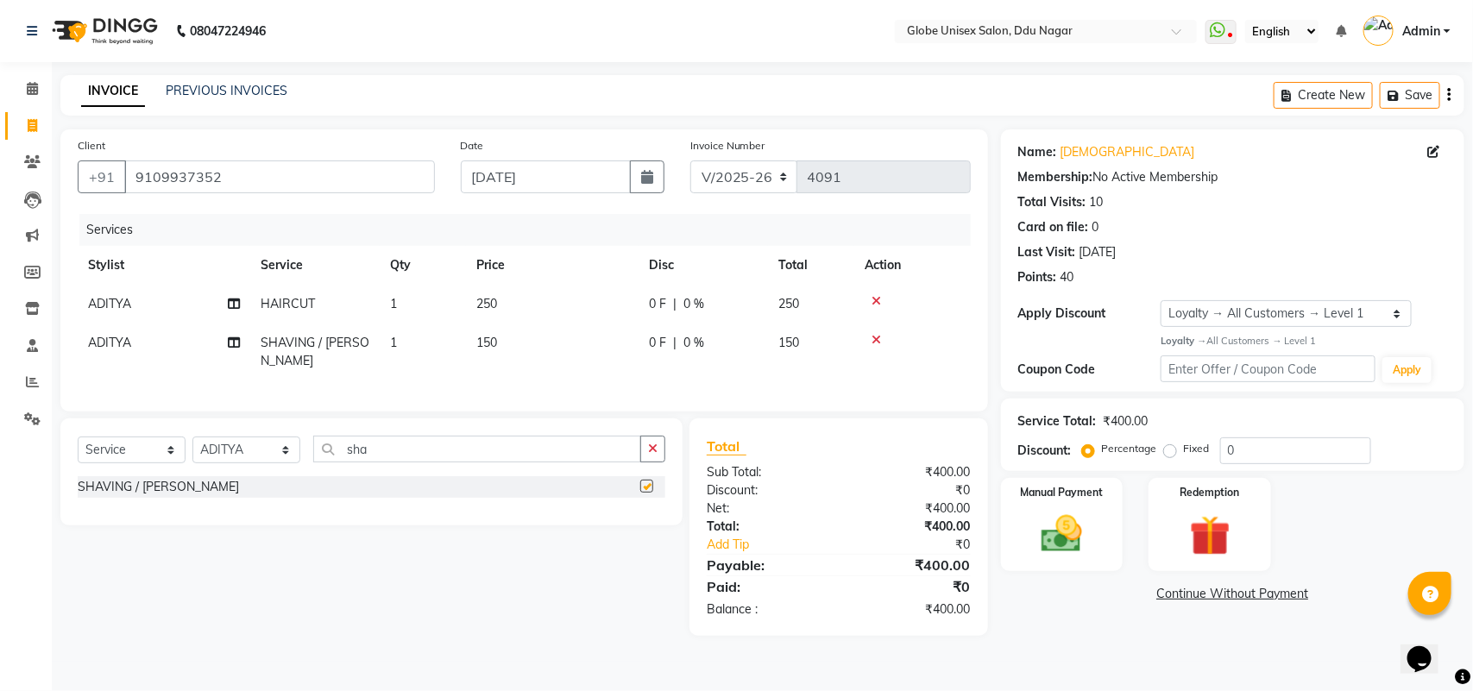
checkbox input "false"
click at [1033, 537] on img at bounding box center [1062, 534] width 68 height 48
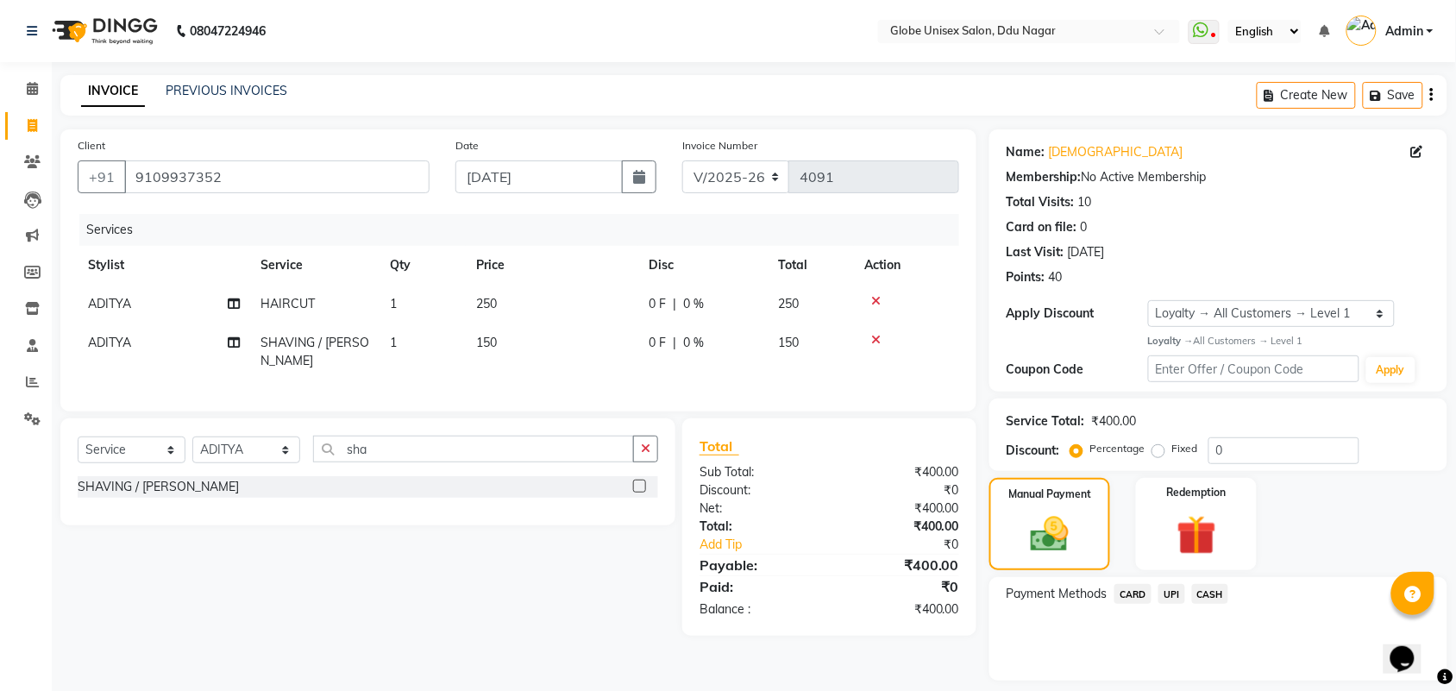
click at [1171, 597] on span "UPI" at bounding box center [1172, 594] width 27 height 20
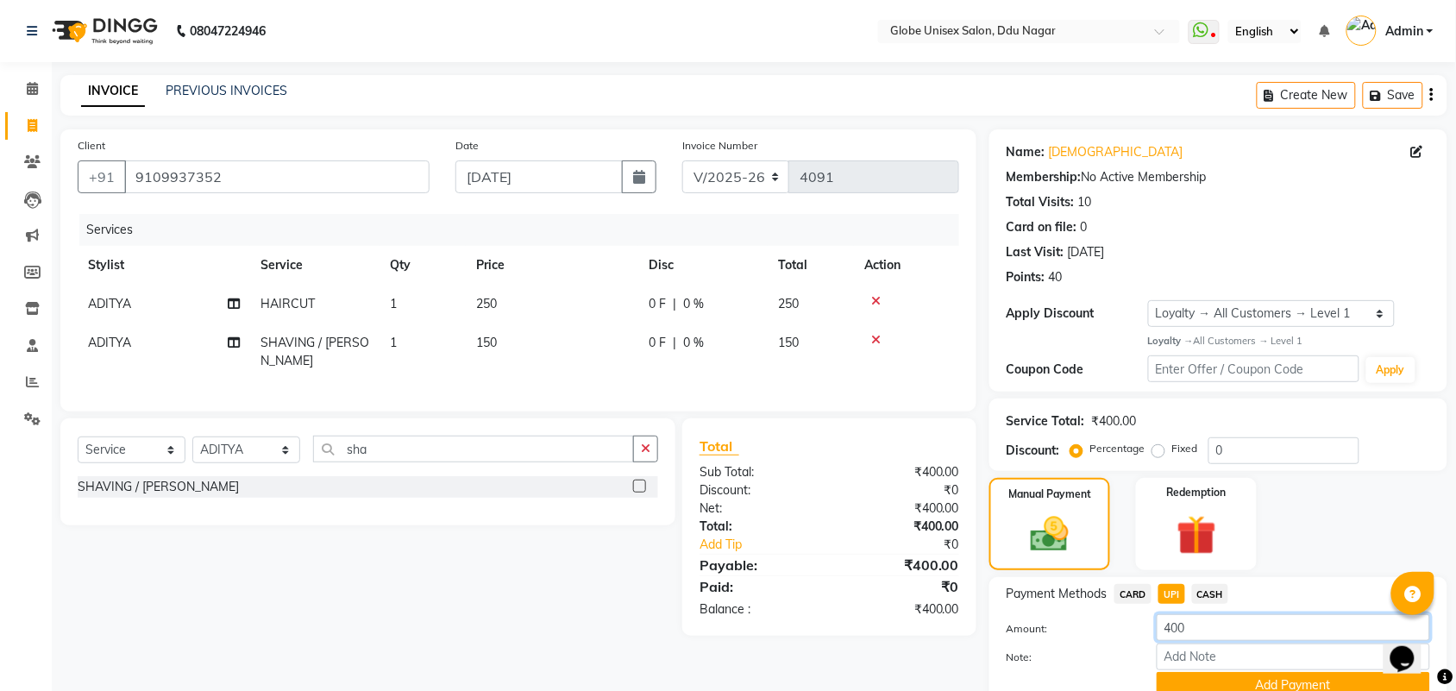
click at [1211, 615] on input "400" at bounding box center [1294, 627] width 274 height 27
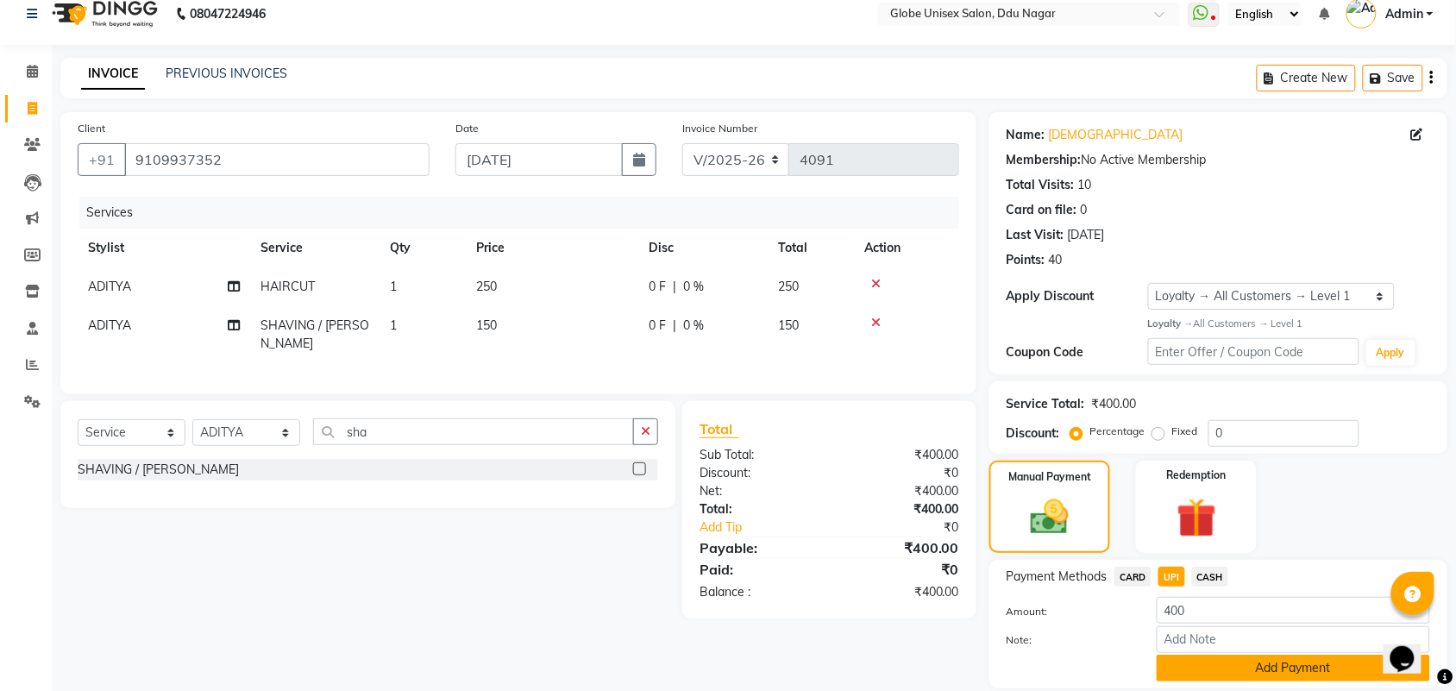
click at [1214, 678] on button "Add Payment" at bounding box center [1294, 668] width 274 height 27
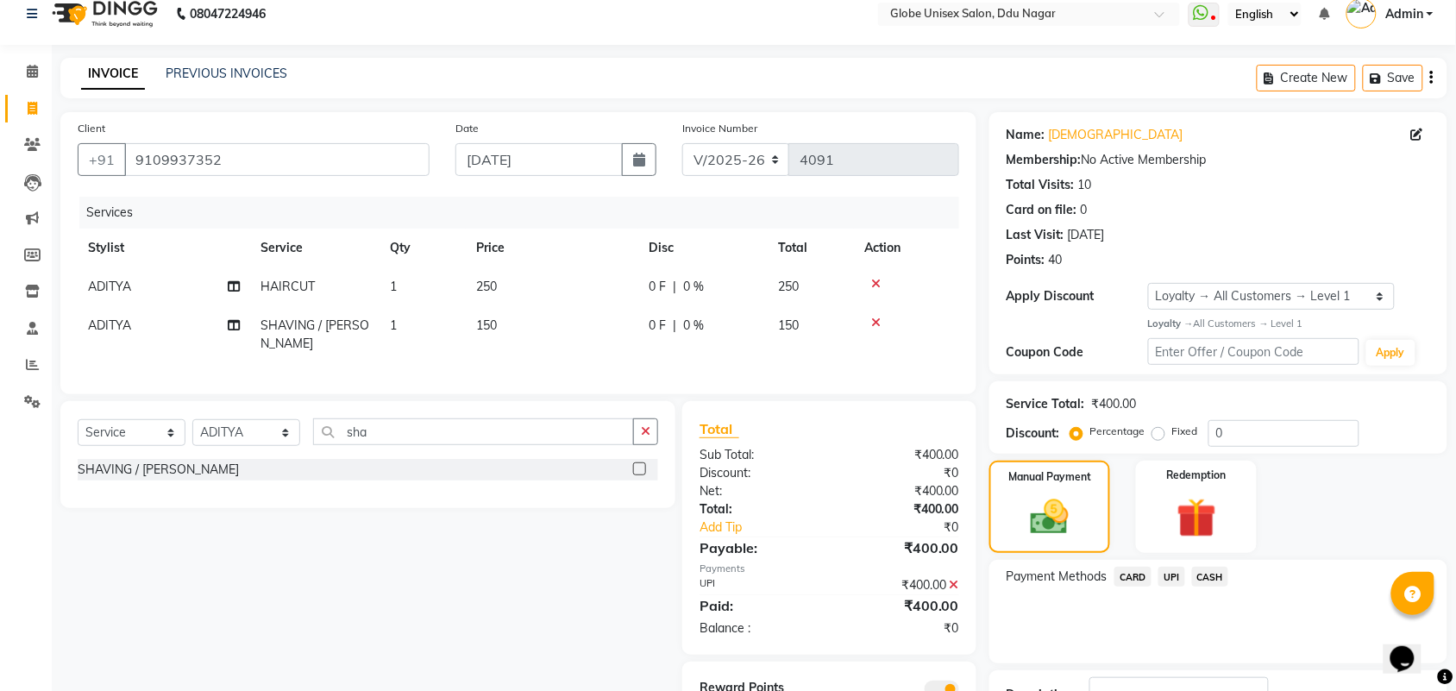
scroll to position [148, 0]
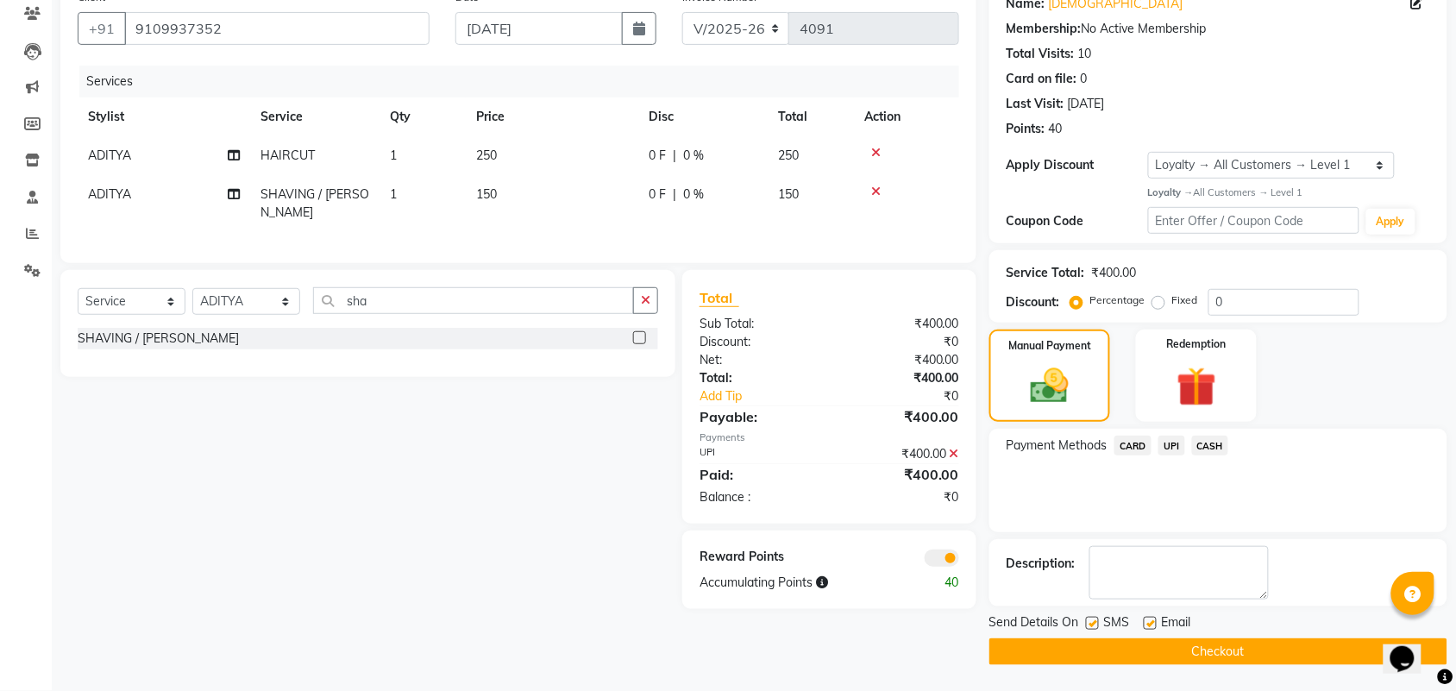
click at [1275, 652] on button "Checkout" at bounding box center [1219, 652] width 458 height 27
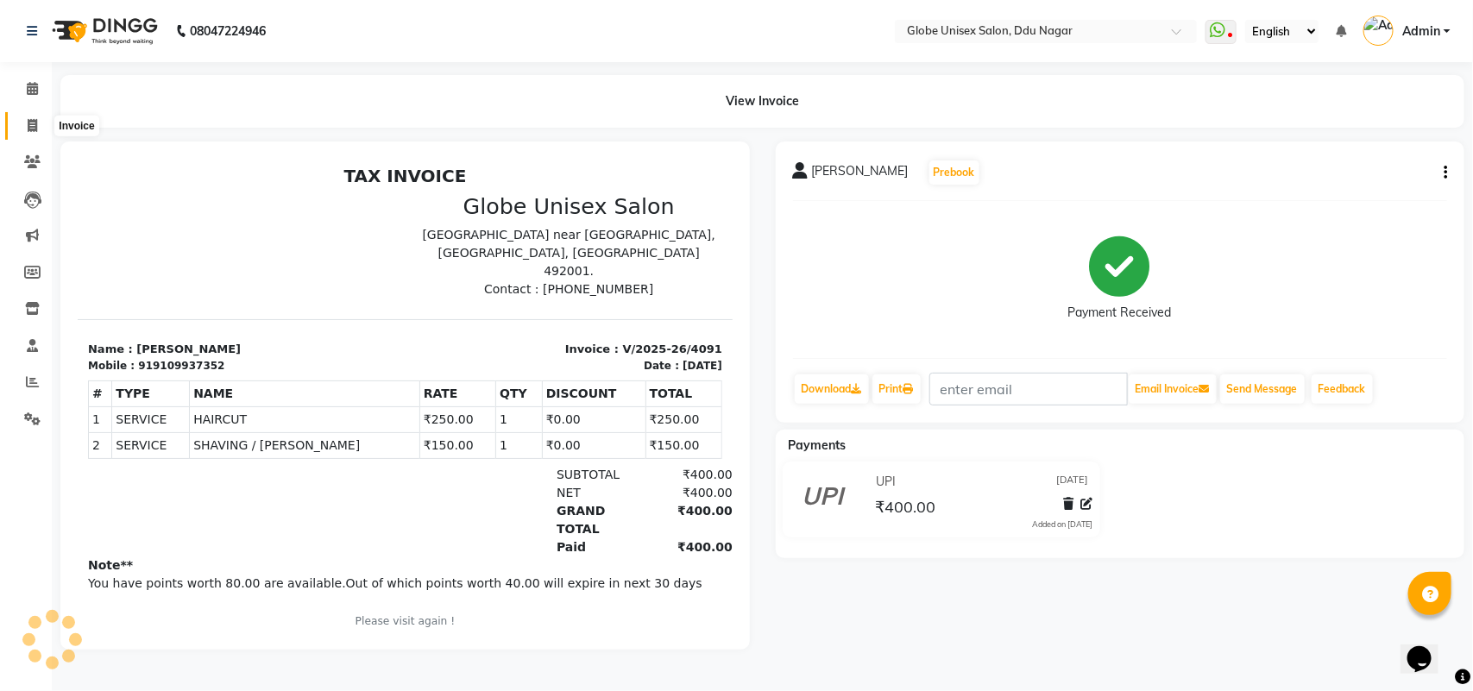
click at [28, 122] on icon at bounding box center [32, 125] width 9 height 13
select select "service"
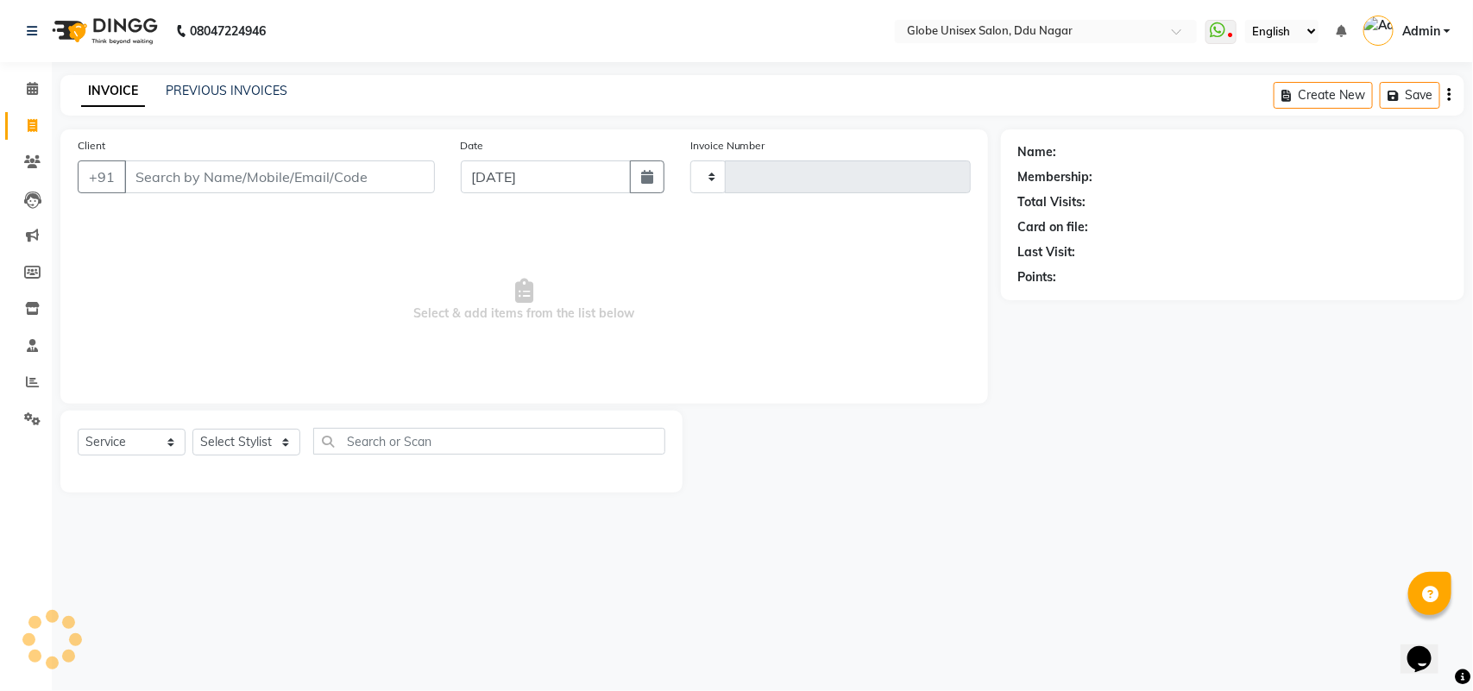
type input "4092"
select select "4184"
click at [230, 100] on div "INVOICE PREVIOUS INVOICES" at bounding box center [184, 92] width 248 height 20
click at [200, 97] on link "PREVIOUS INVOICES" at bounding box center [227, 91] width 122 height 16
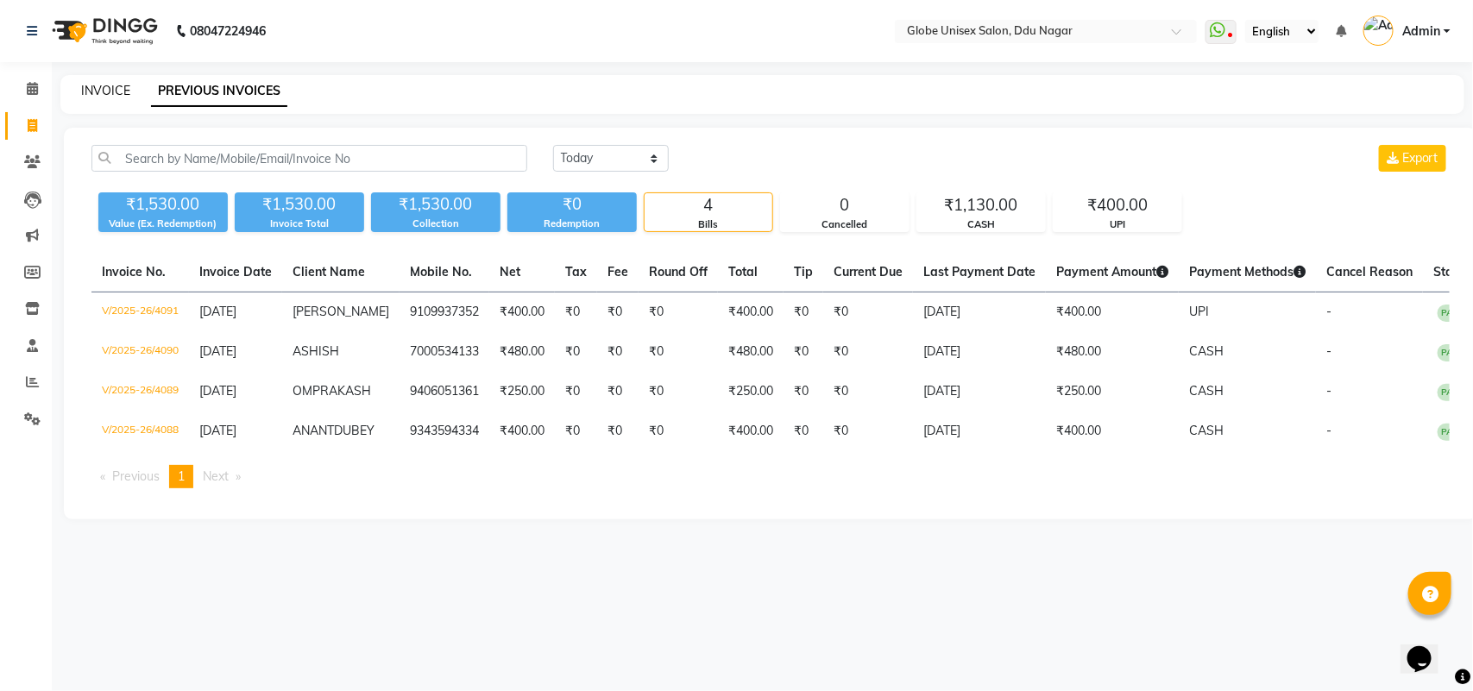
click at [105, 85] on link "INVOICE" at bounding box center [105, 91] width 49 height 16
select select "service"
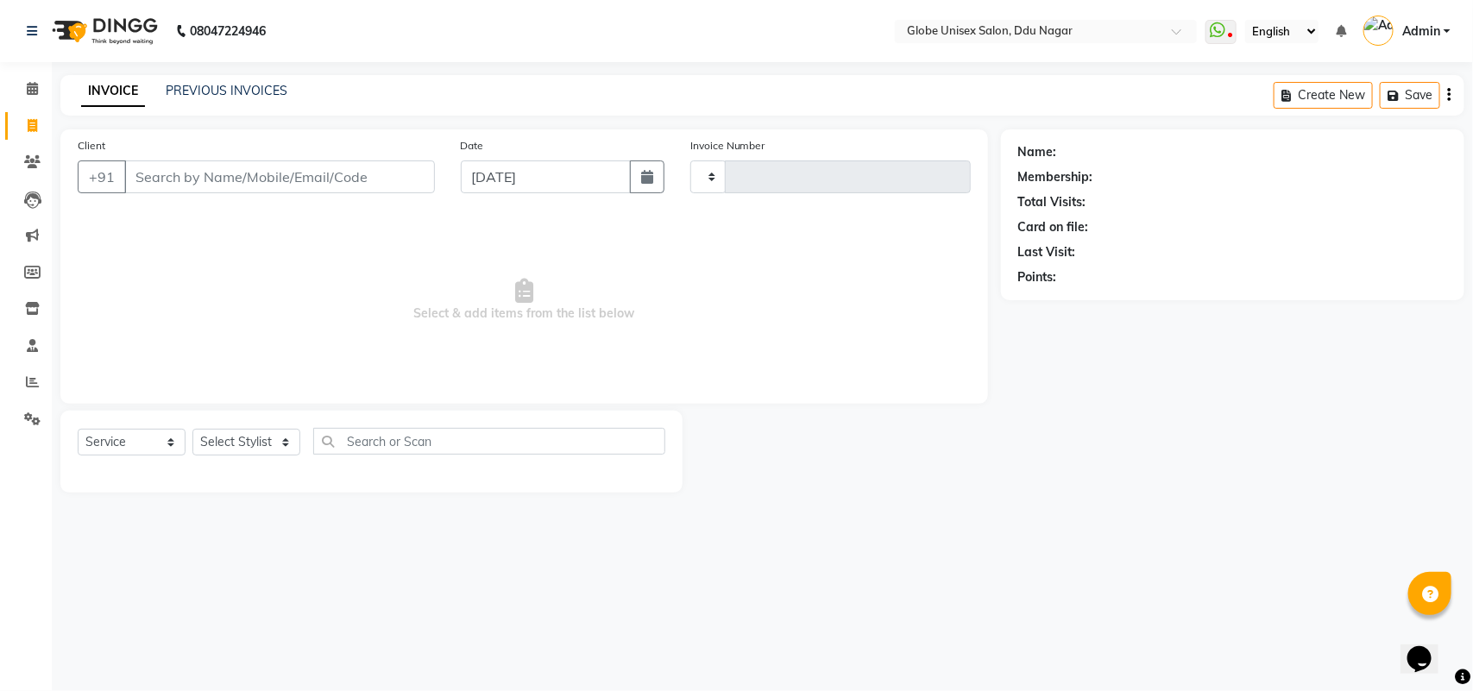
type input "4092"
select select "4184"
click at [222, 177] on input "Client" at bounding box center [279, 176] width 311 height 33
type input "9012019159"
click at [406, 173] on span "Add Client" at bounding box center [390, 176] width 68 height 17
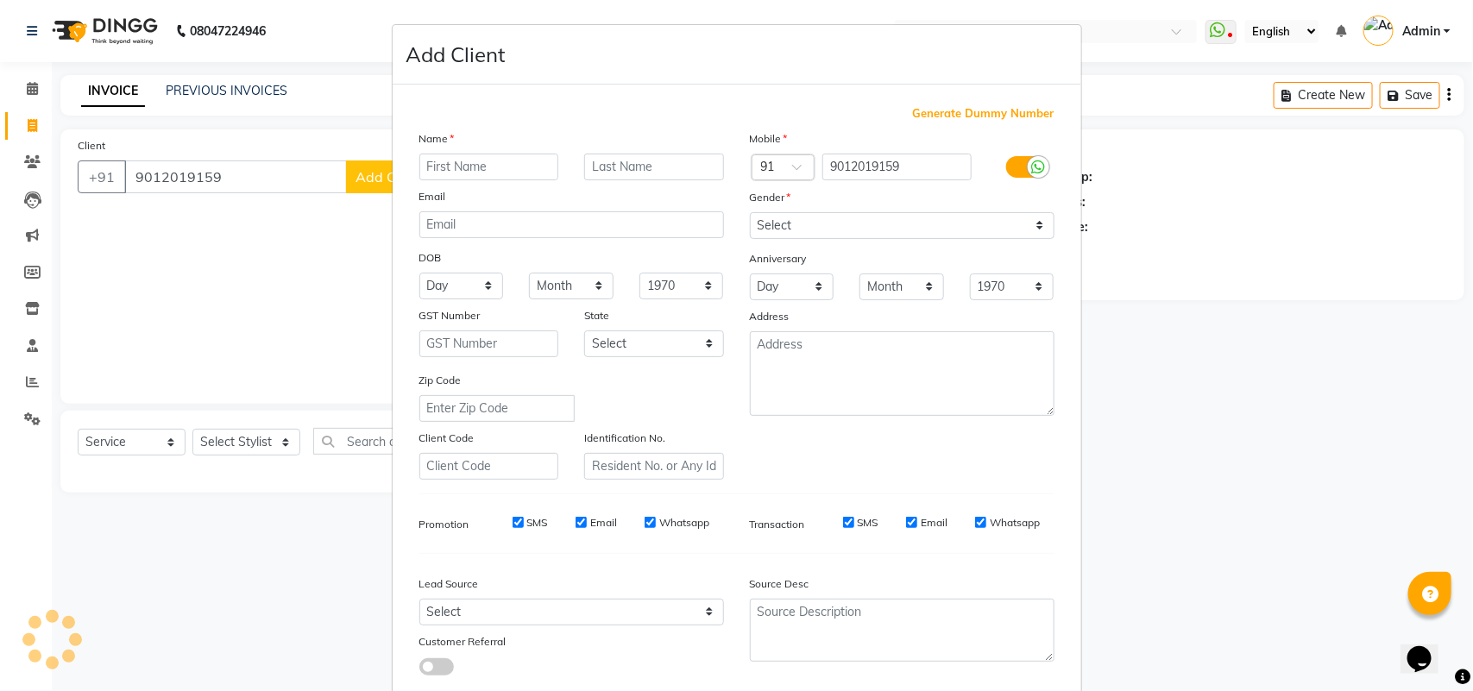
click at [459, 167] on input "text" at bounding box center [489, 167] width 140 height 27
type input "v"
type input "[PERSON_NAME]"
click at [937, 225] on select "Select [DEMOGRAPHIC_DATA] [DEMOGRAPHIC_DATA] Other Prefer Not To Say" at bounding box center [902, 225] width 305 height 27
select select "[DEMOGRAPHIC_DATA]"
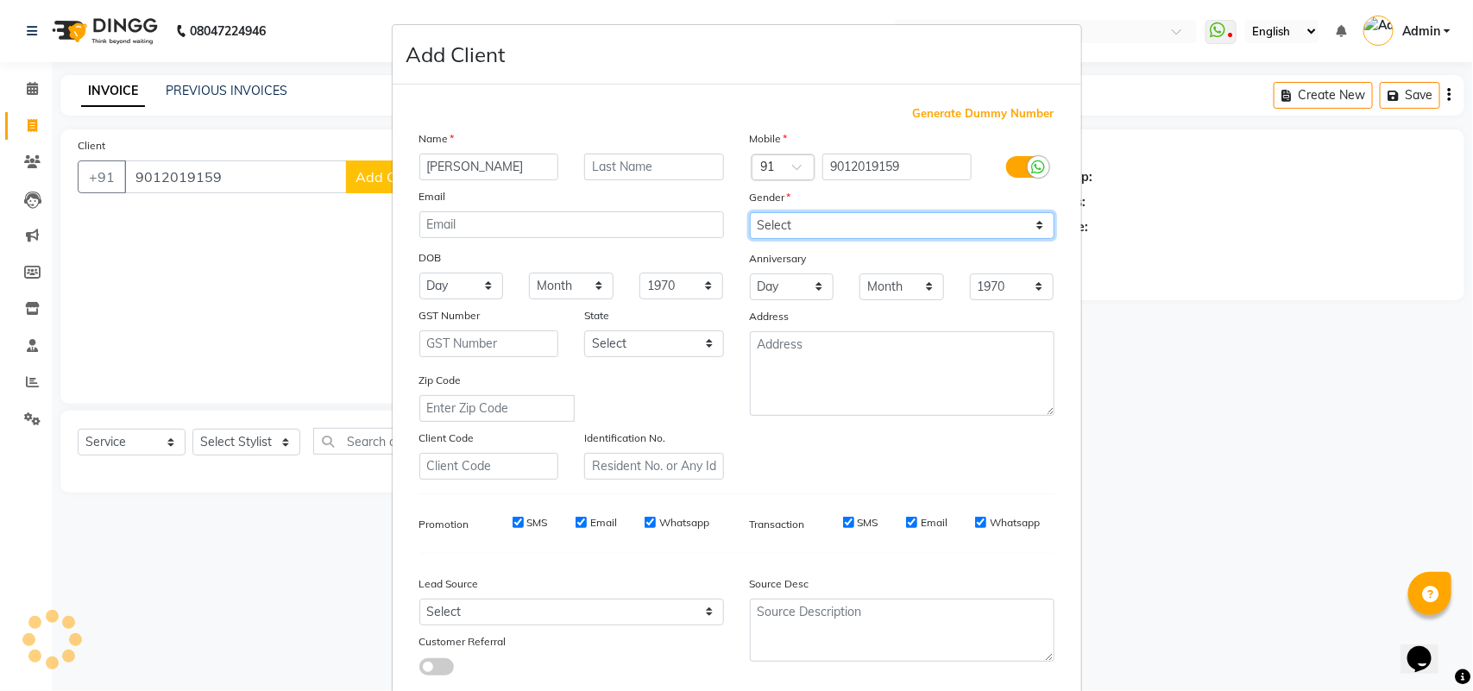
click at [750, 212] on select "Select [DEMOGRAPHIC_DATA] [DEMOGRAPHIC_DATA] Other Prefer Not To Say" at bounding box center [902, 225] width 305 height 27
click at [916, 294] on select "Month January February March April May June July August September October Novem…" at bounding box center [901, 287] width 85 height 27
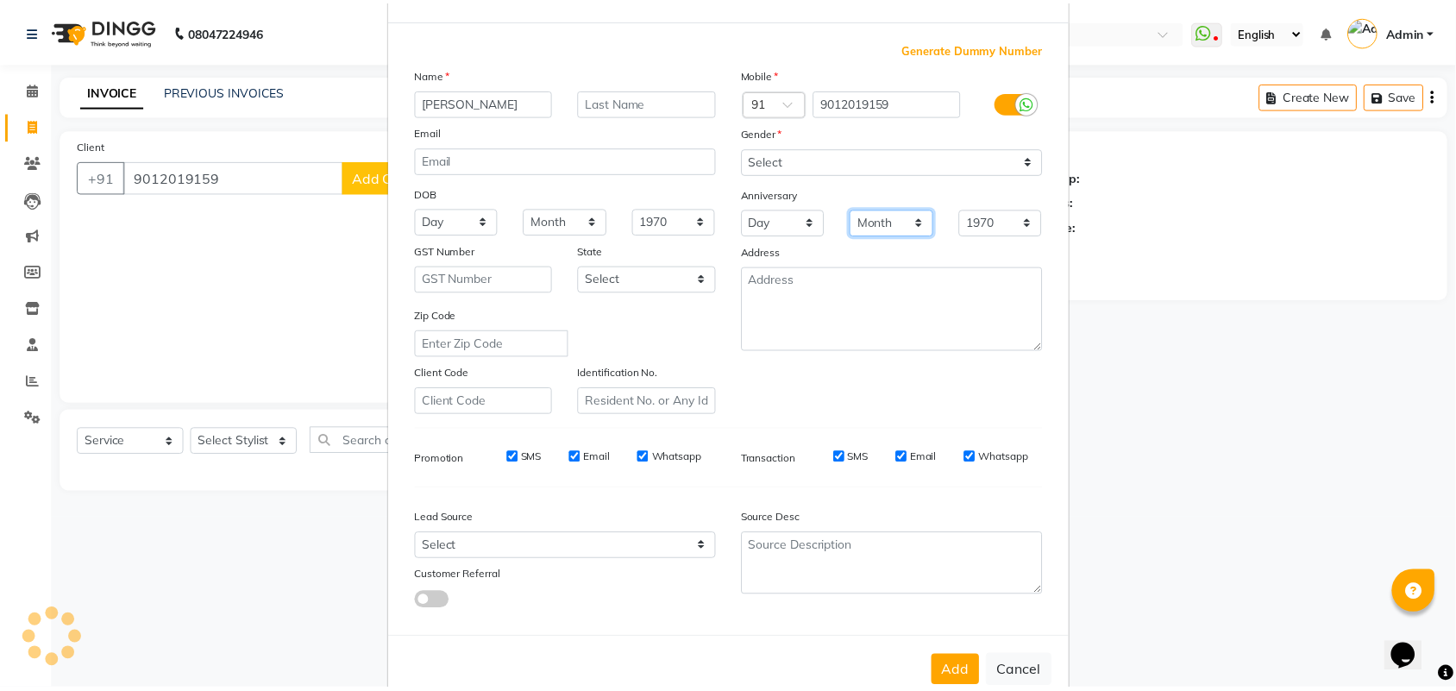
scroll to position [99, 0]
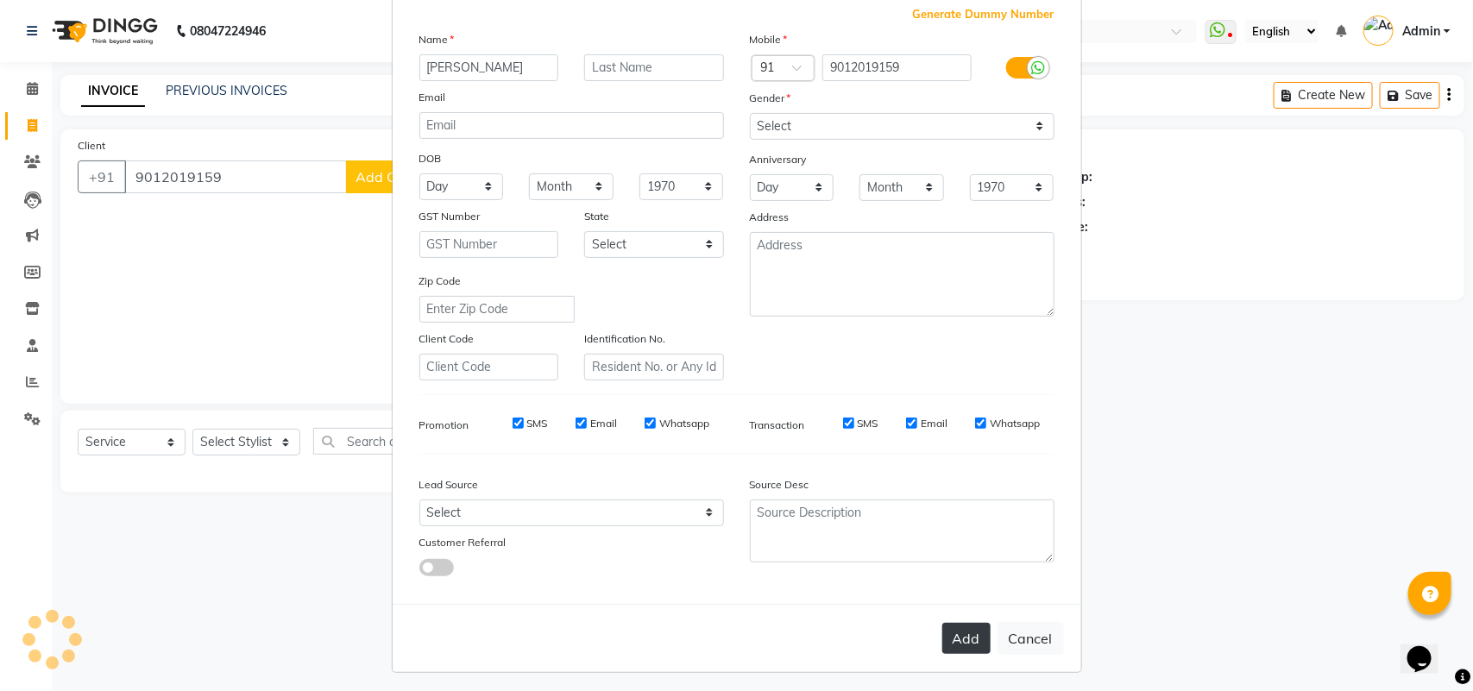
click at [963, 624] on button "Add" at bounding box center [966, 638] width 48 height 31
select select
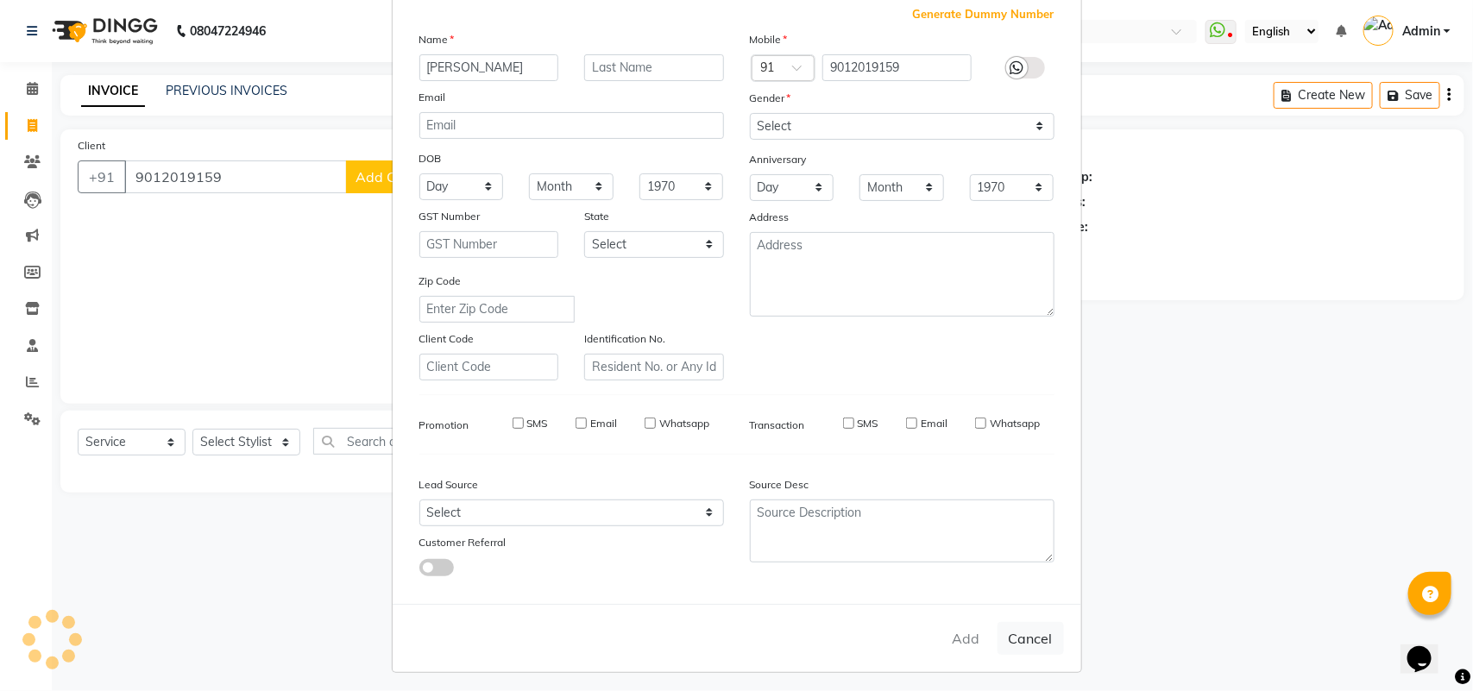
select select
checkbox input "false"
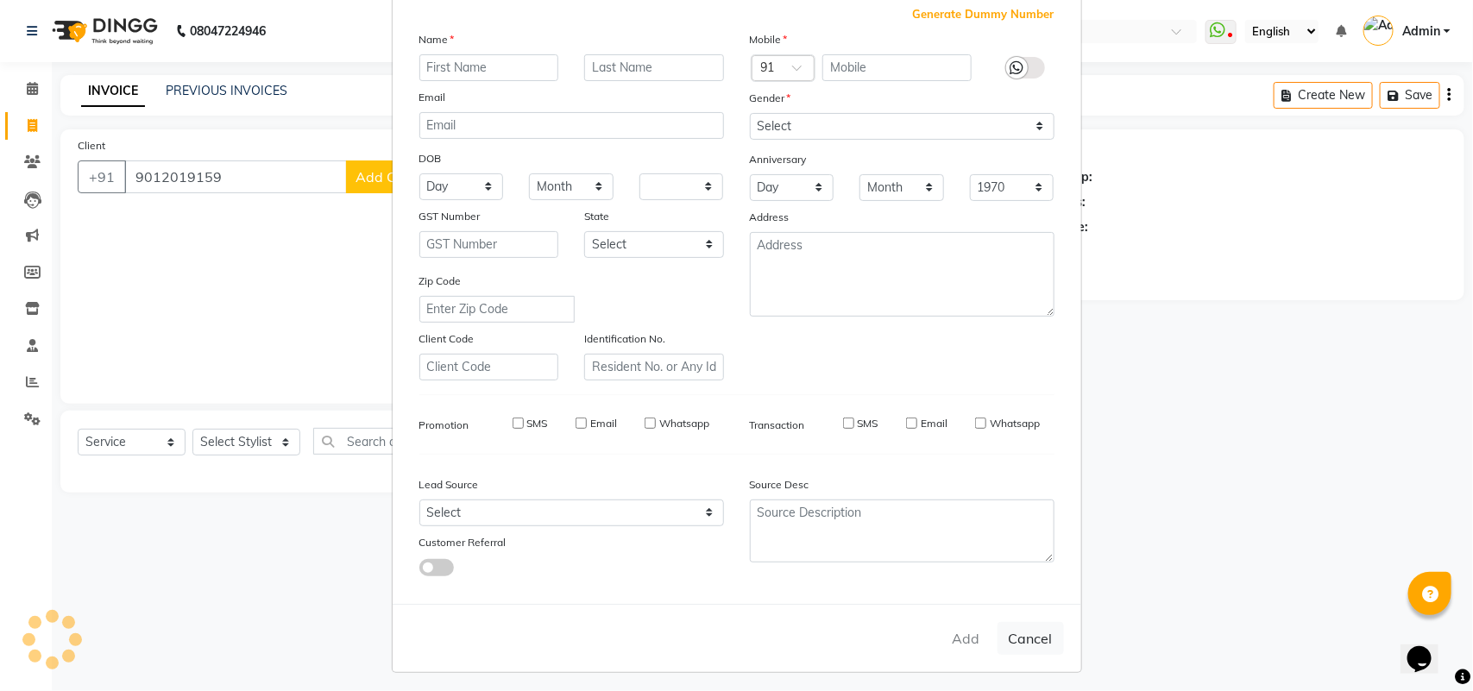
checkbox input "false"
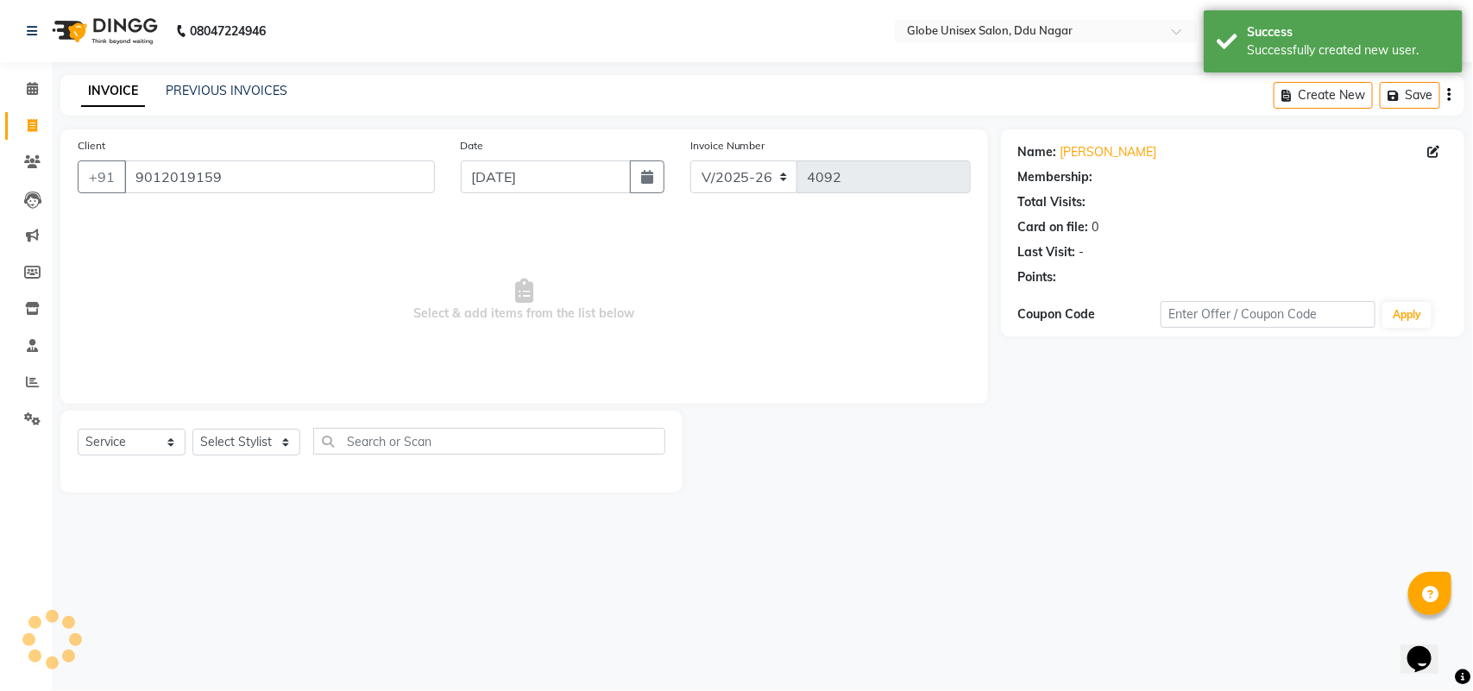
select select "1: Object"
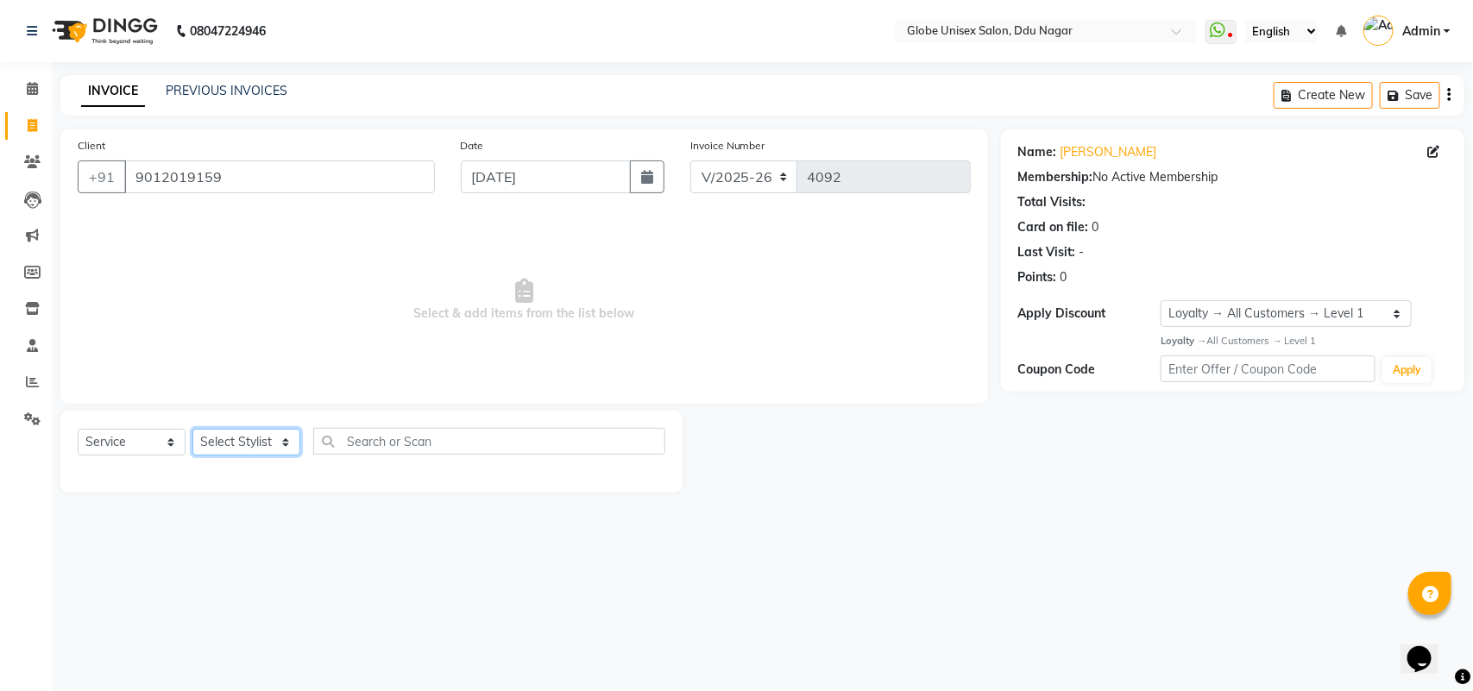
click at [261, 436] on select "Select Stylist ADITYA AJIT [PERSON_NAME] DEV [PERSON_NAME] [PERSON_NAME] [PERSO…" at bounding box center [246, 442] width 108 height 27
select select "22428"
click at [192, 429] on select "Select Stylist ADITYA AJIT [PERSON_NAME] DEV [PERSON_NAME] [PERSON_NAME] [PERSO…" at bounding box center [246, 442] width 108 height 27
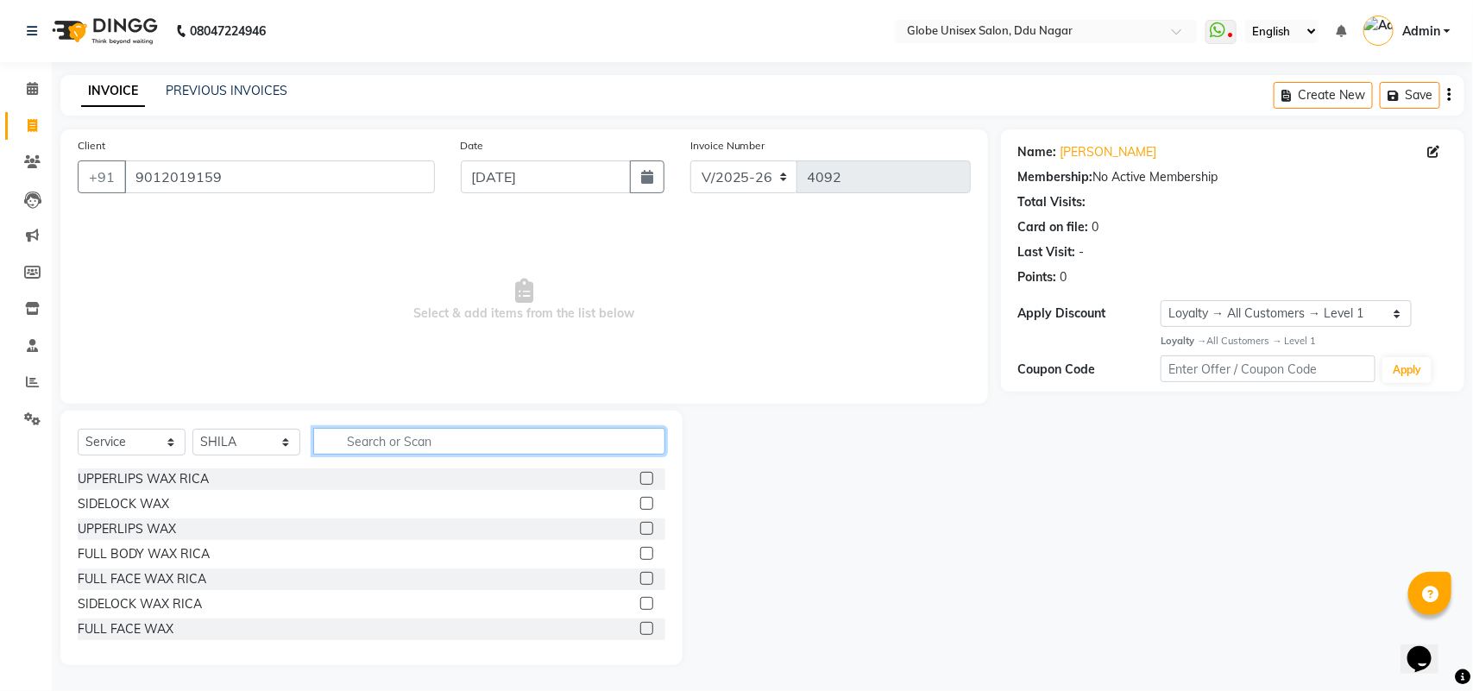
click at [425, 449] on input "text" at bounding box center [489, 441] width 352 height 27
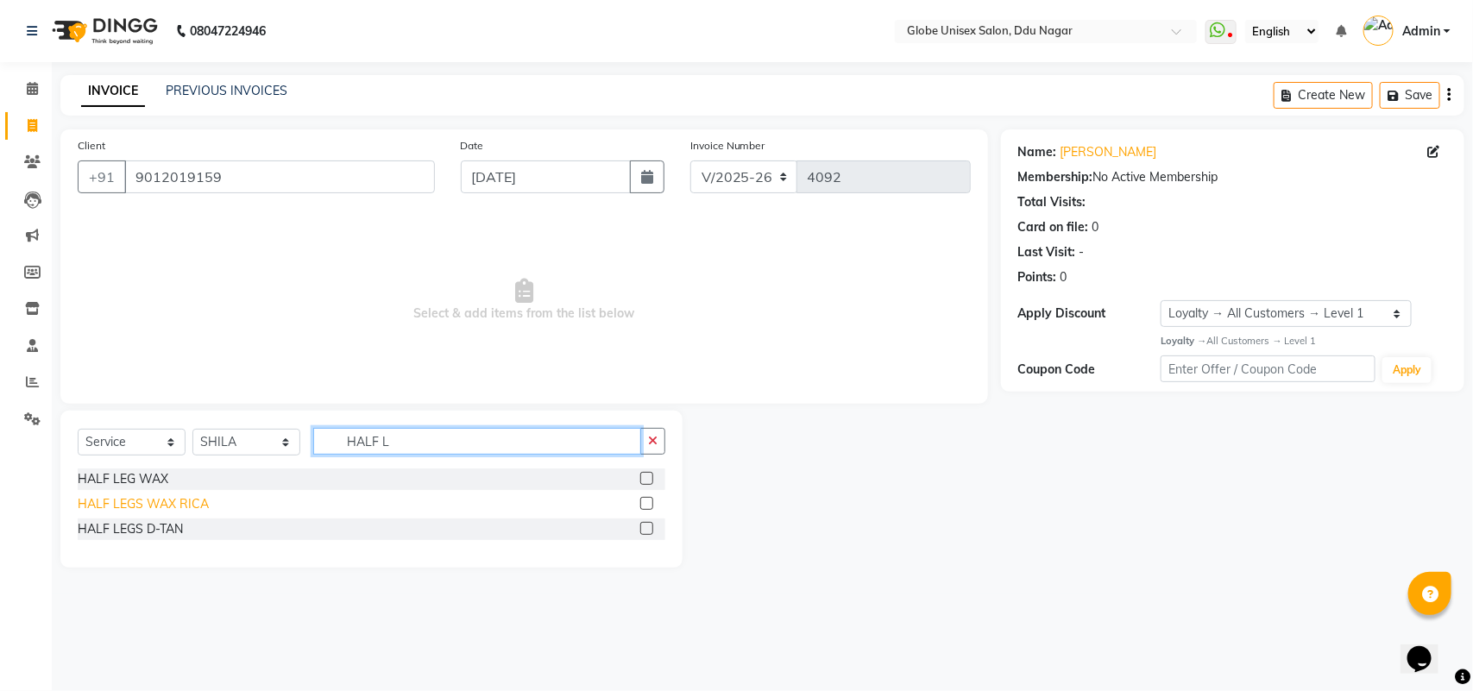
type input "HALF L"
click at [156, 495] on div "HALF LEGS WAX RICA" at bounding box center [143, 504] width 131 height 18
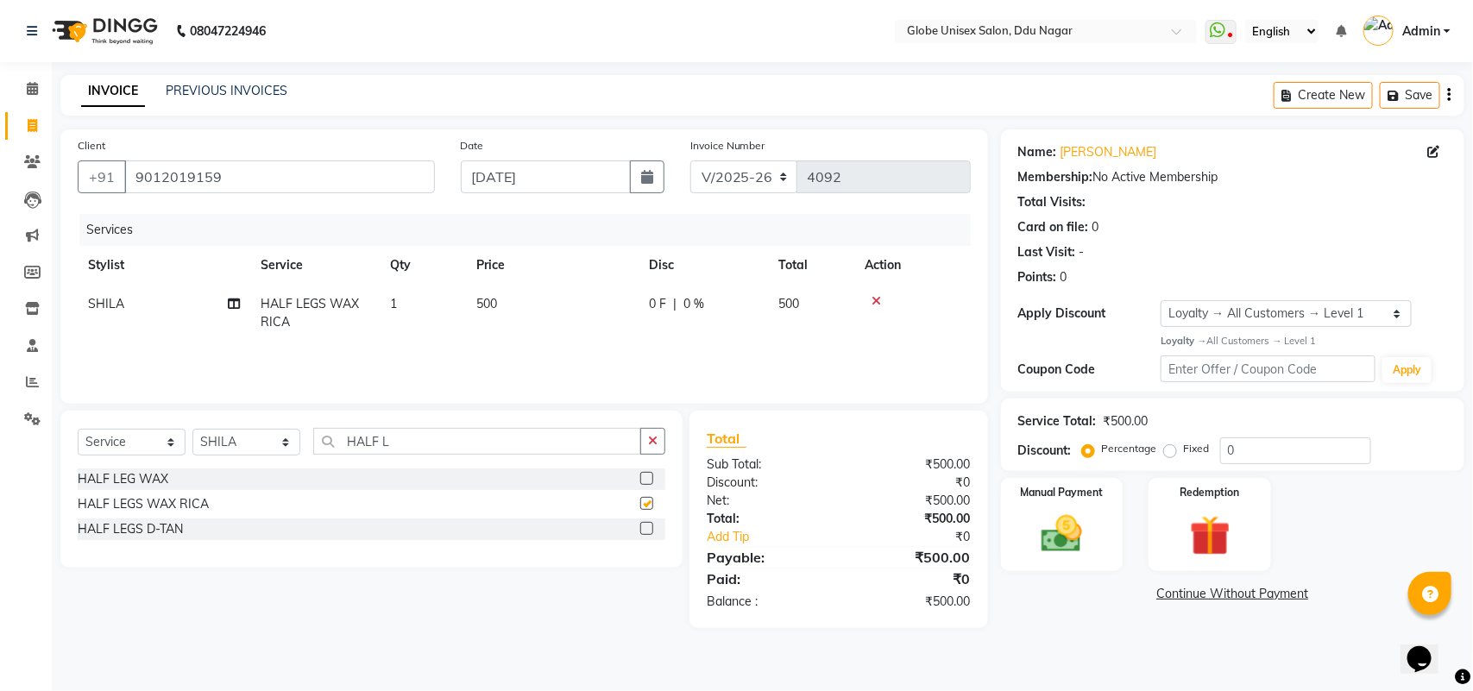
checkbox input "false"
click at [505, 455] on div "Select Service Product Membership Package Voucher Prepaid Gift Card Select Styl…" at bounding box center [372, 448] width 588 height 41
click at [505, 443] on input "HALF L" at bounding box center [477, 441] width 328 height 27
type input "H"
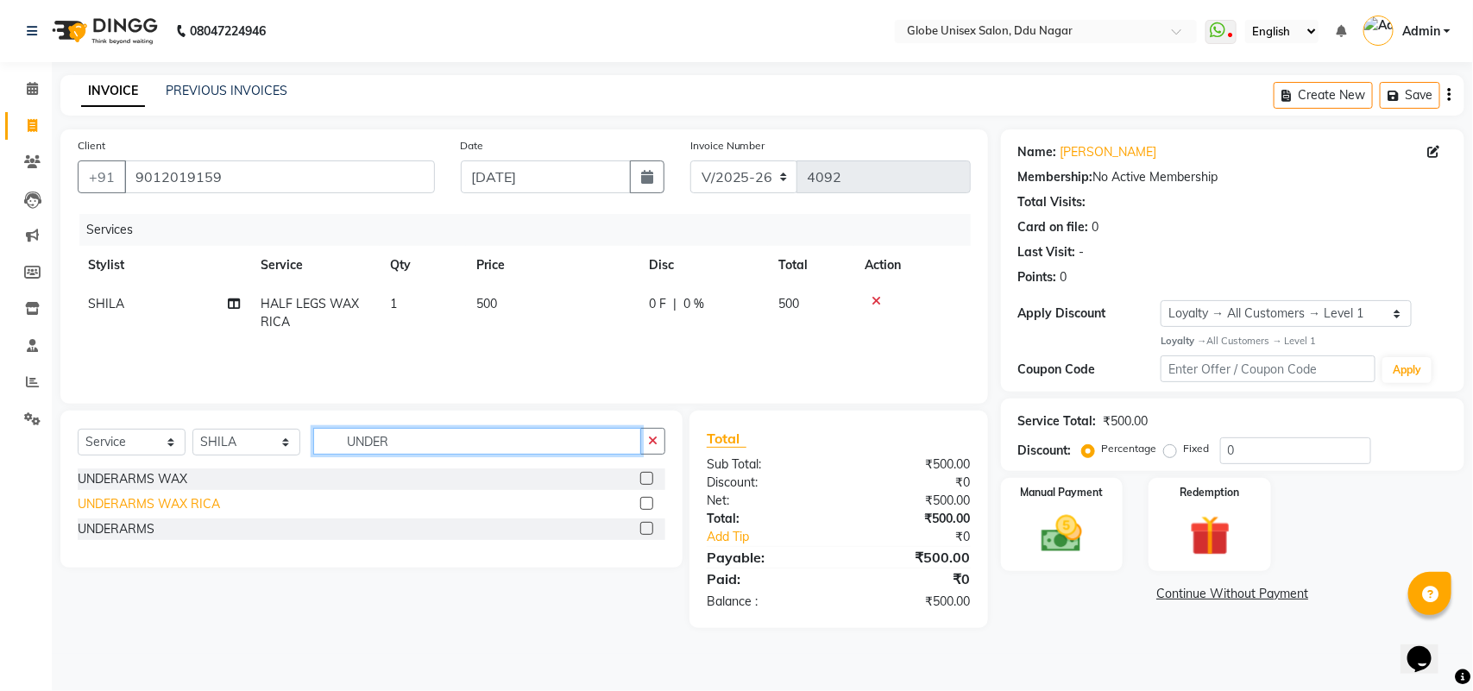
type input "UNDER"
click at [162, 506] on div "UNDERARMS WAX RICA" at bounding box center [149, 504] width 142 height 18
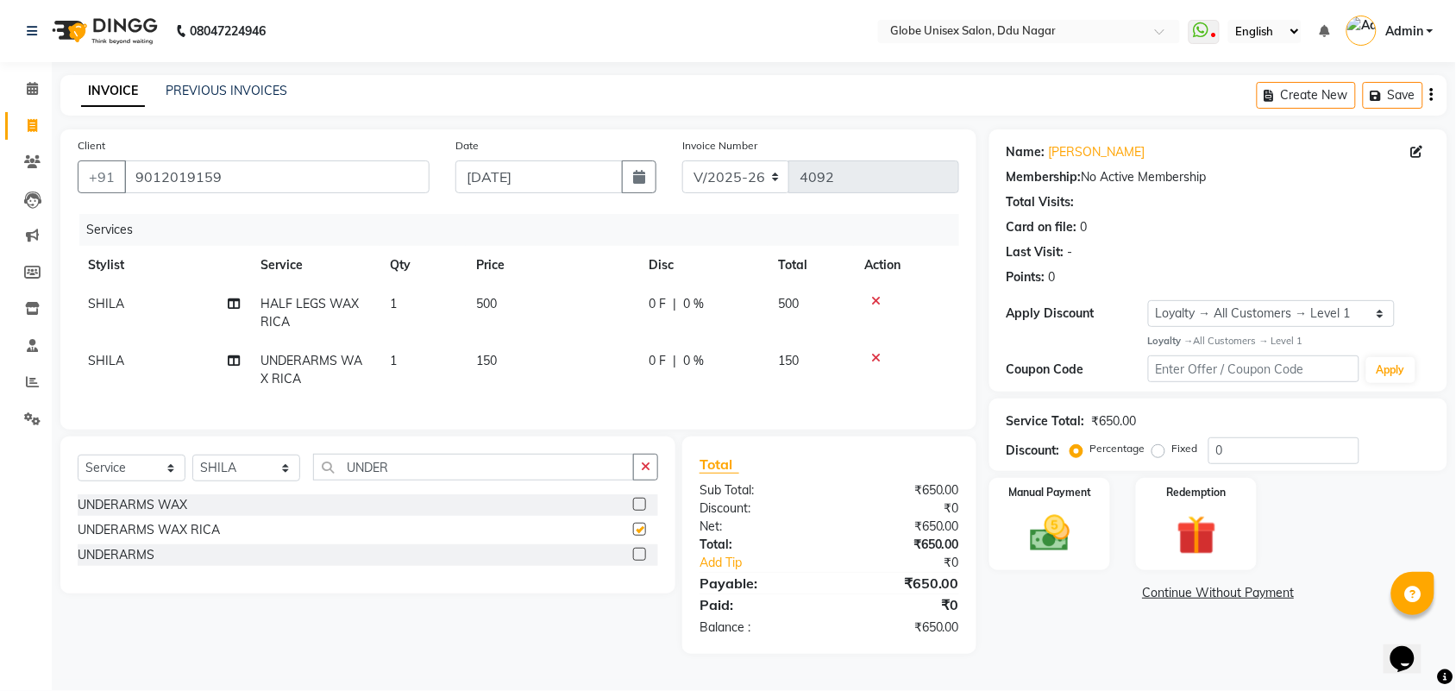
checkbox input "false"
click at [449, 481] on input "UNDER" at bounding box center [473, 467] width 321 height 27
type input "U"
type input "UPP"
click at [186, 514] on div "UPPERLIPS WAX RICA" at bounding box center [143, 505] width 131 height 18
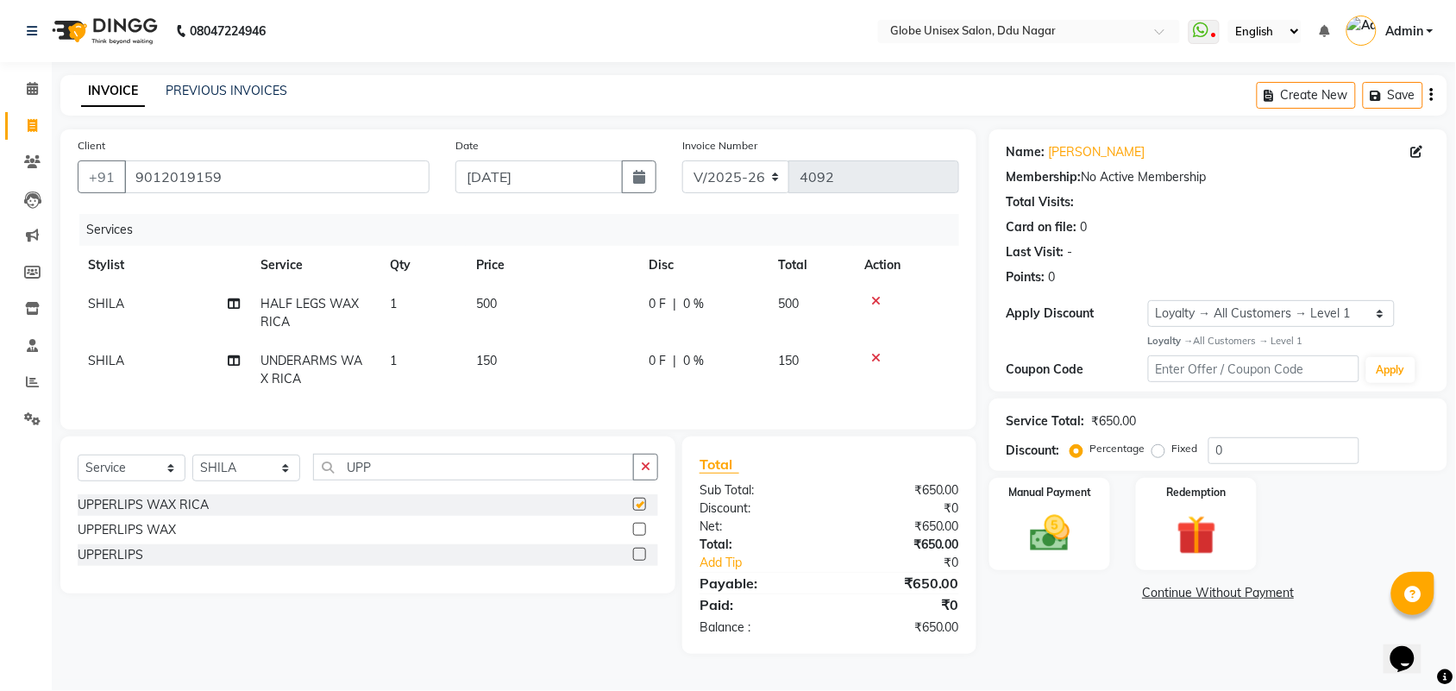
checkbox input "false"
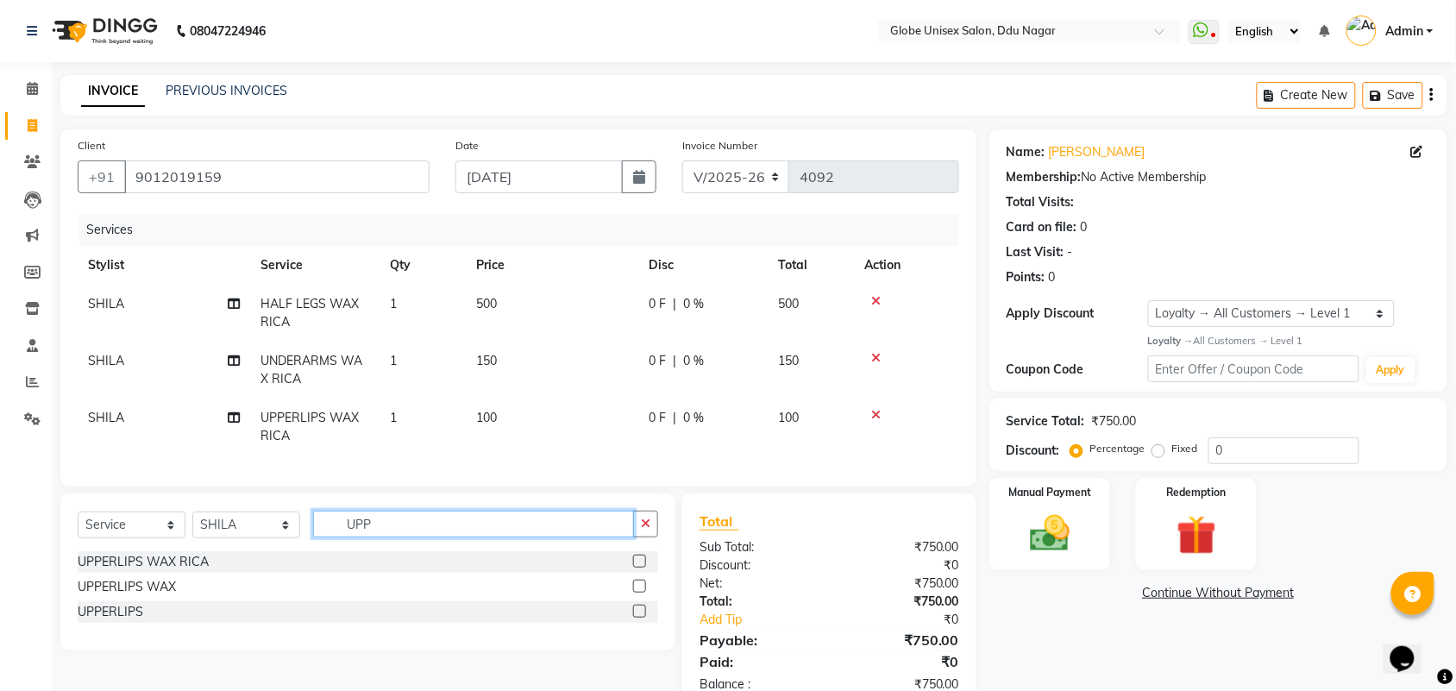
click at [441, 538] on input "UPP" at bounding box center [473, 524] width 321 height 27
type input "U"
type input "CHIN"
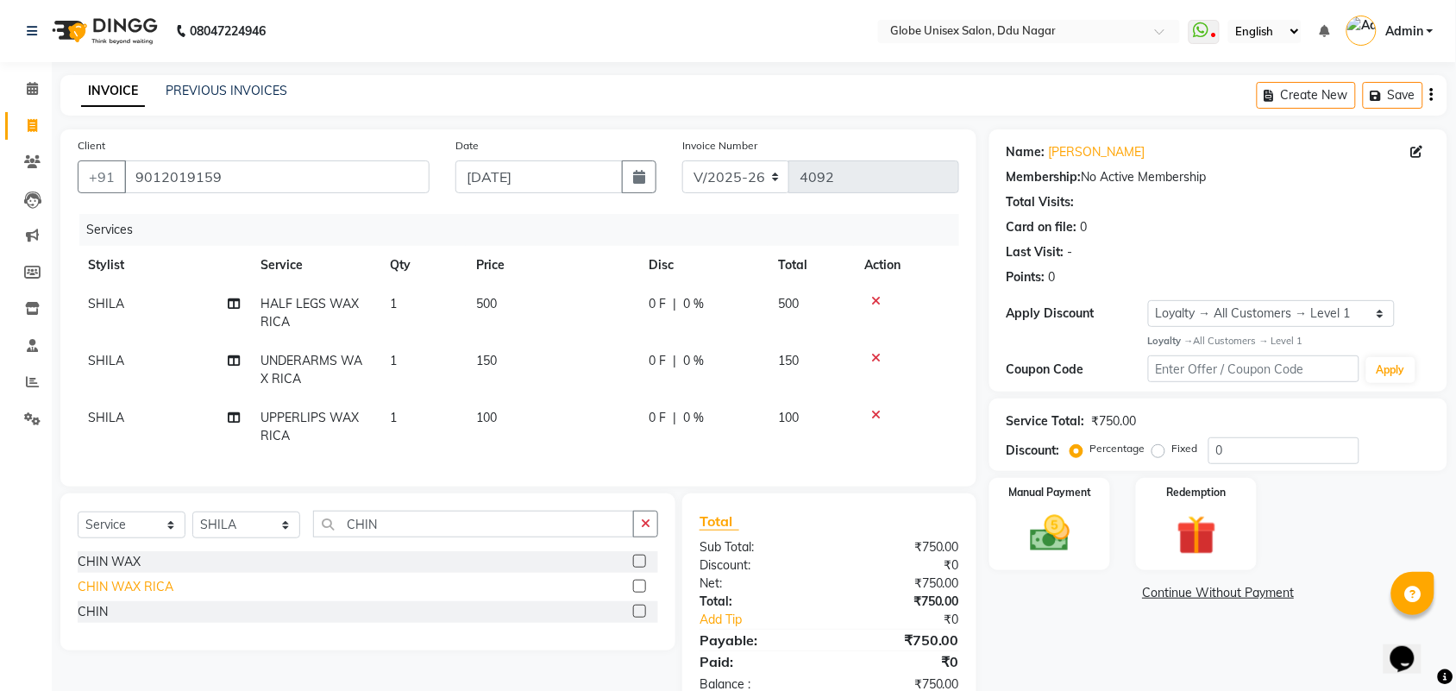
click at [129, 596] on div "CHIN WAX RICA" at bounding box center [126, 587] width 96 height 18
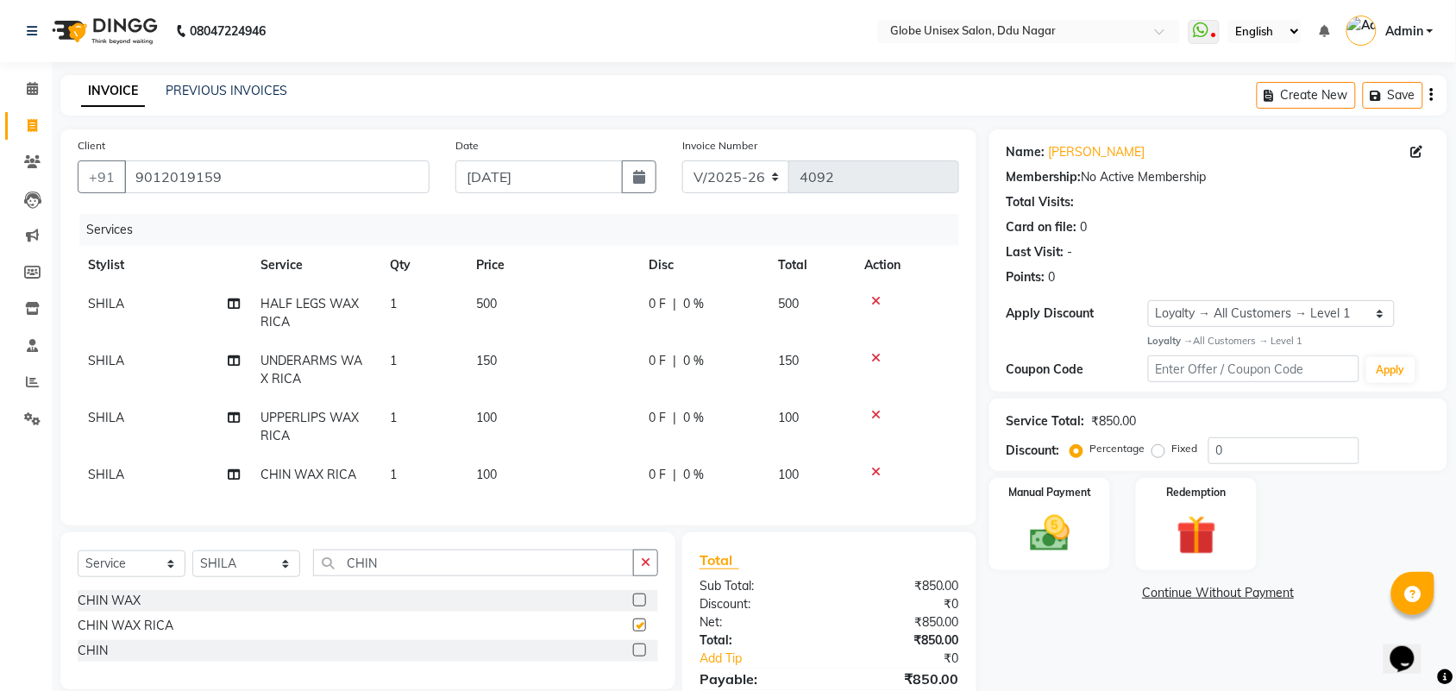
checkbox input "false"
click at [423, 576] on input "CHIN" at bounding box center [473, 563] width 321 height 27
type input "C"
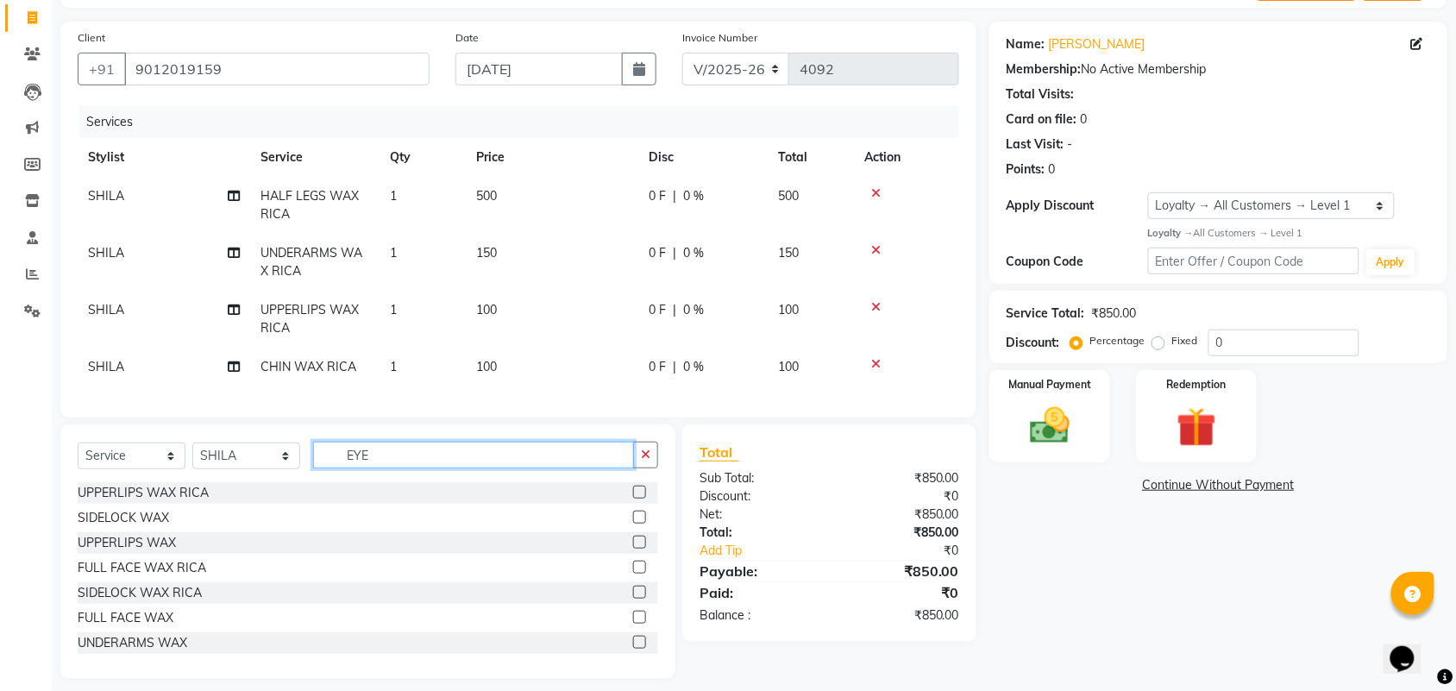
scroll to position [100, 0]
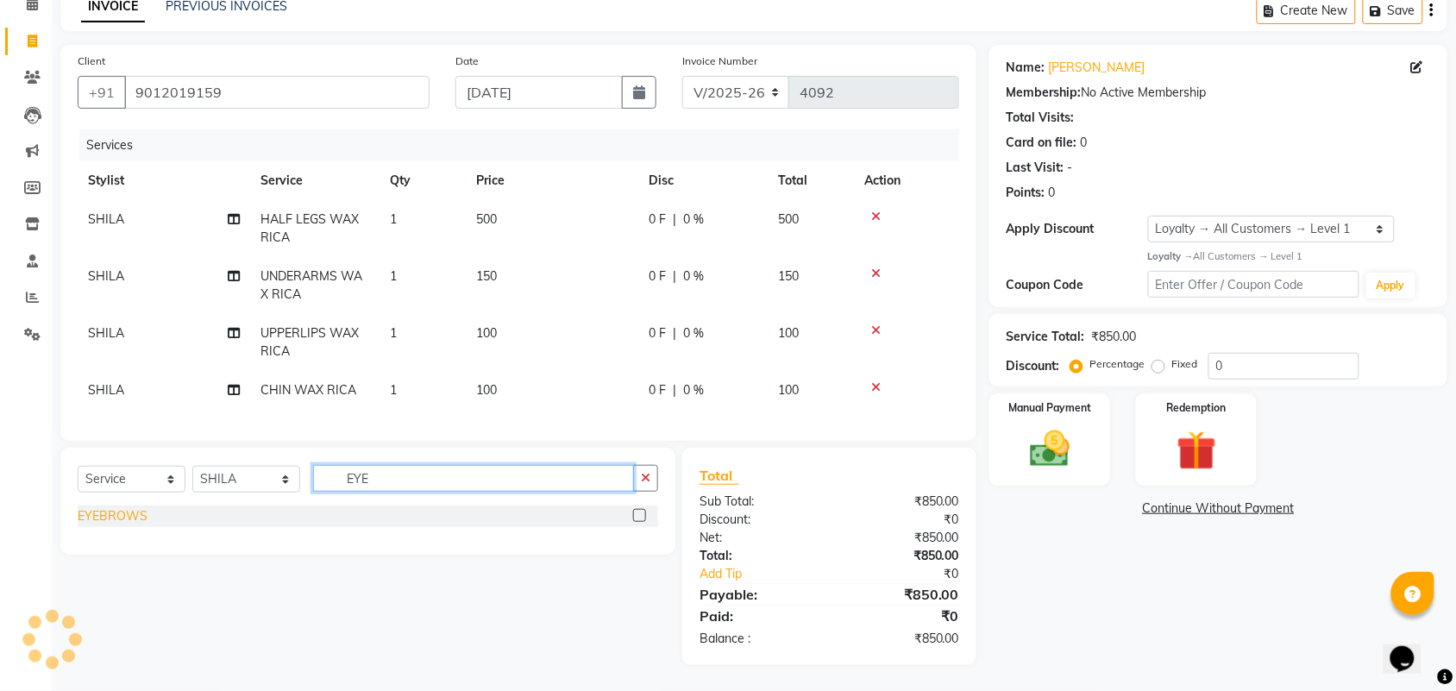
type input "EYE"
click at [105, 520] on div "EYEBROWS" at bounding box center [113, 516] width 70 height 18
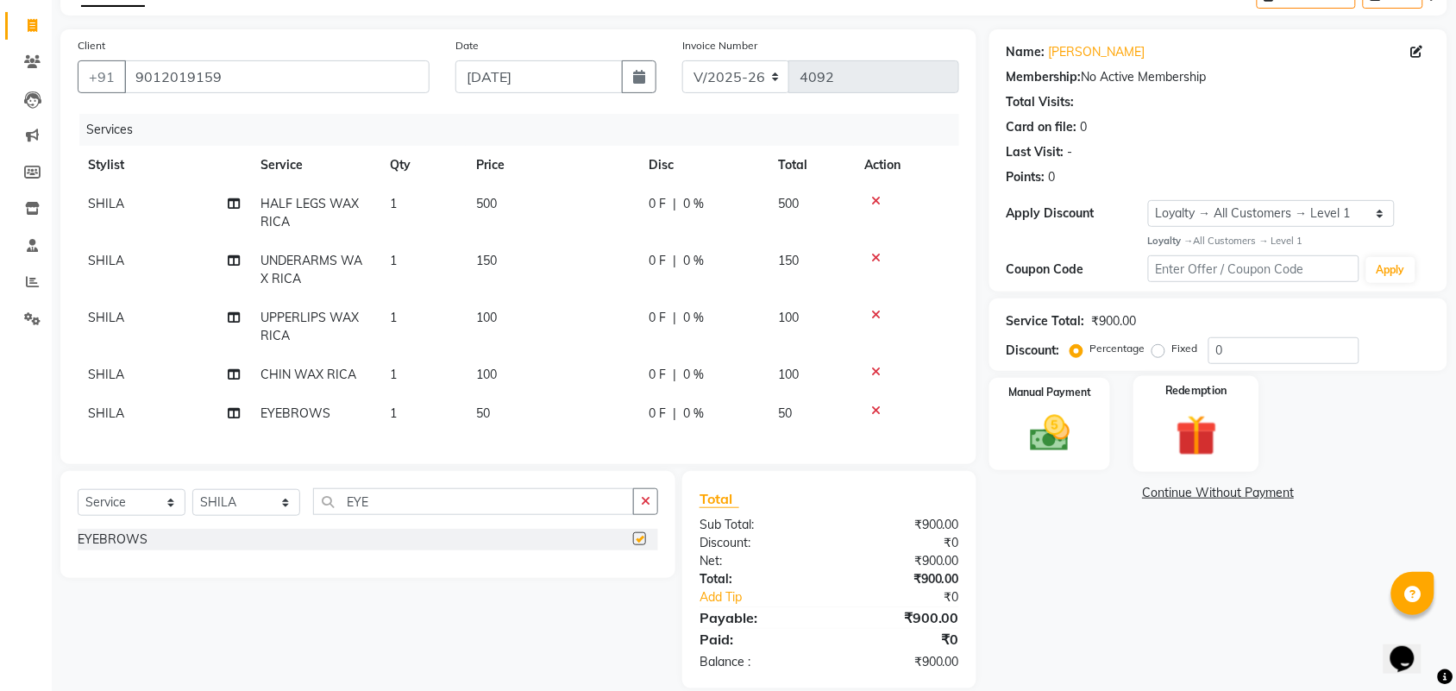
checkbox input "false"
click at [1041, 419] on img at bounding box center [1049, 433] width 67 height 47
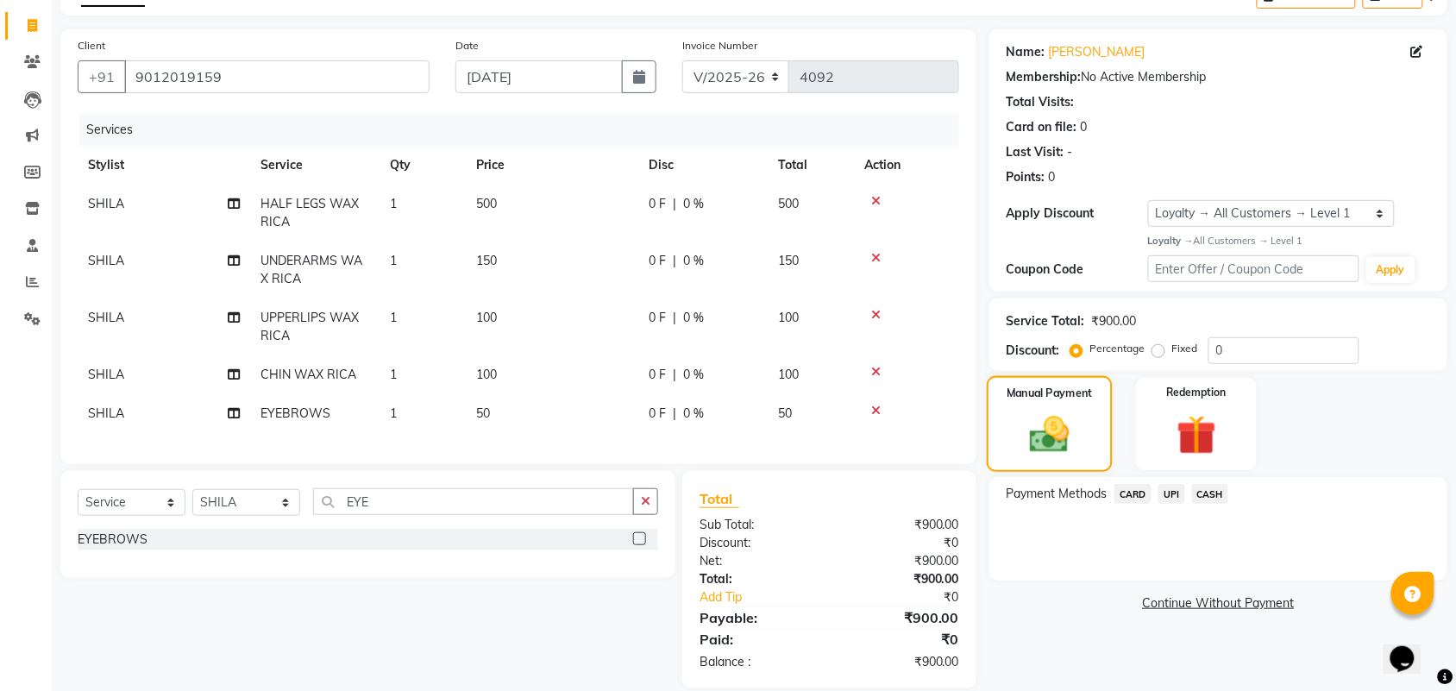
click at [1163, 486] on span "UPI" at bounding box center [1172, 494] width 27 height 20
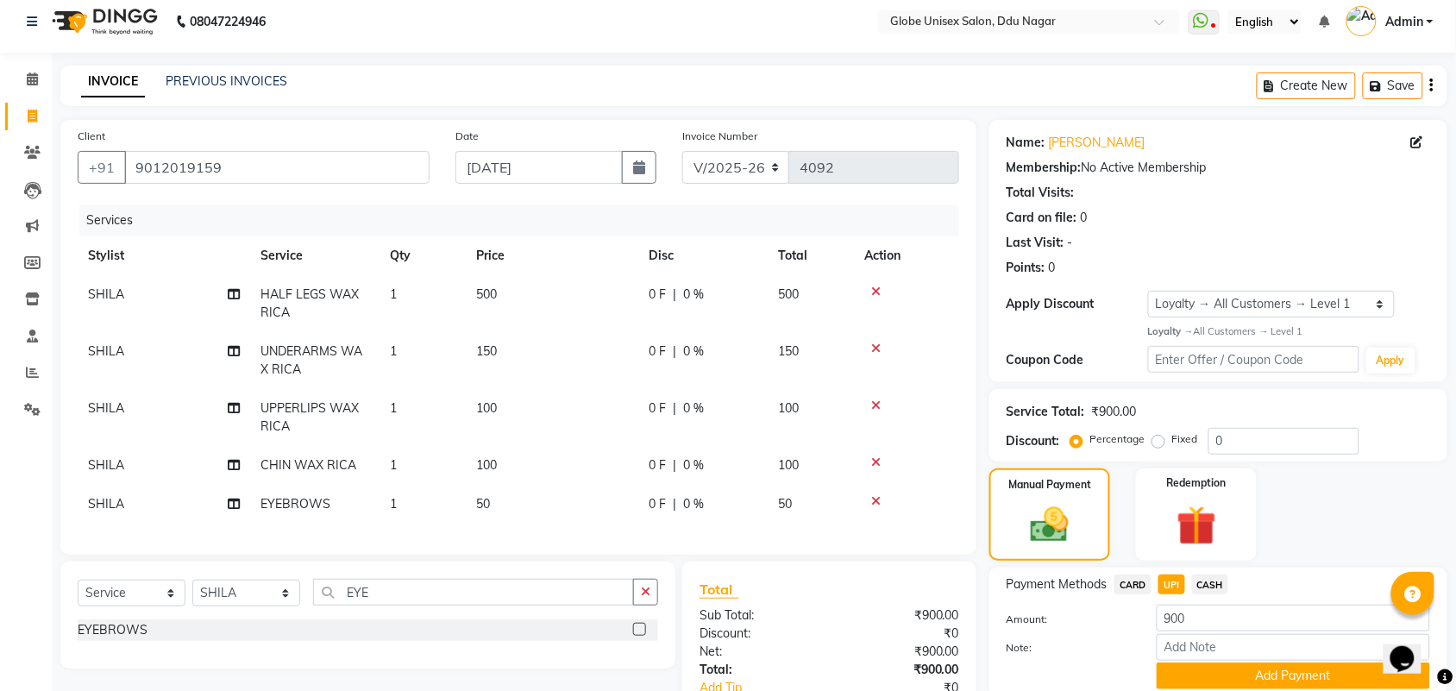
scroll to position [0, 0]
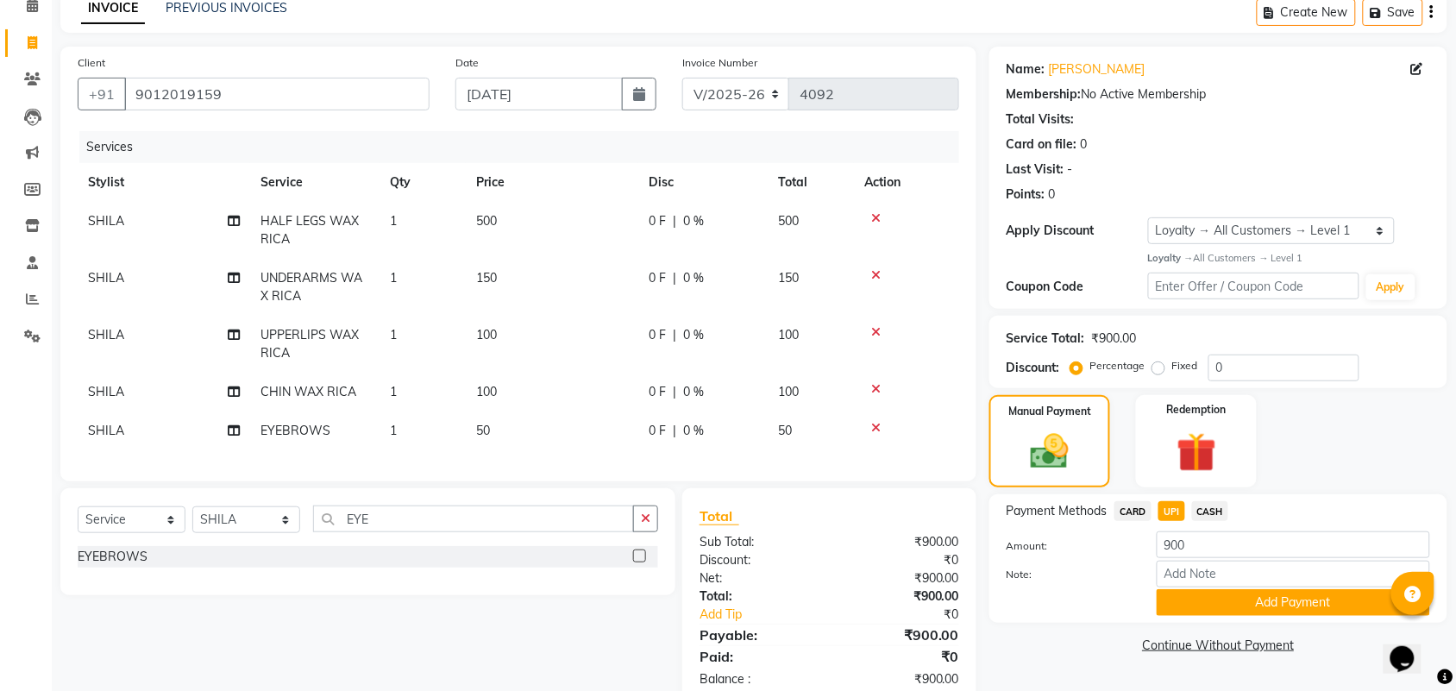
click at [1305, 602] on button "Add Payment" at bounding box center [1294, 602] width 274 height 27
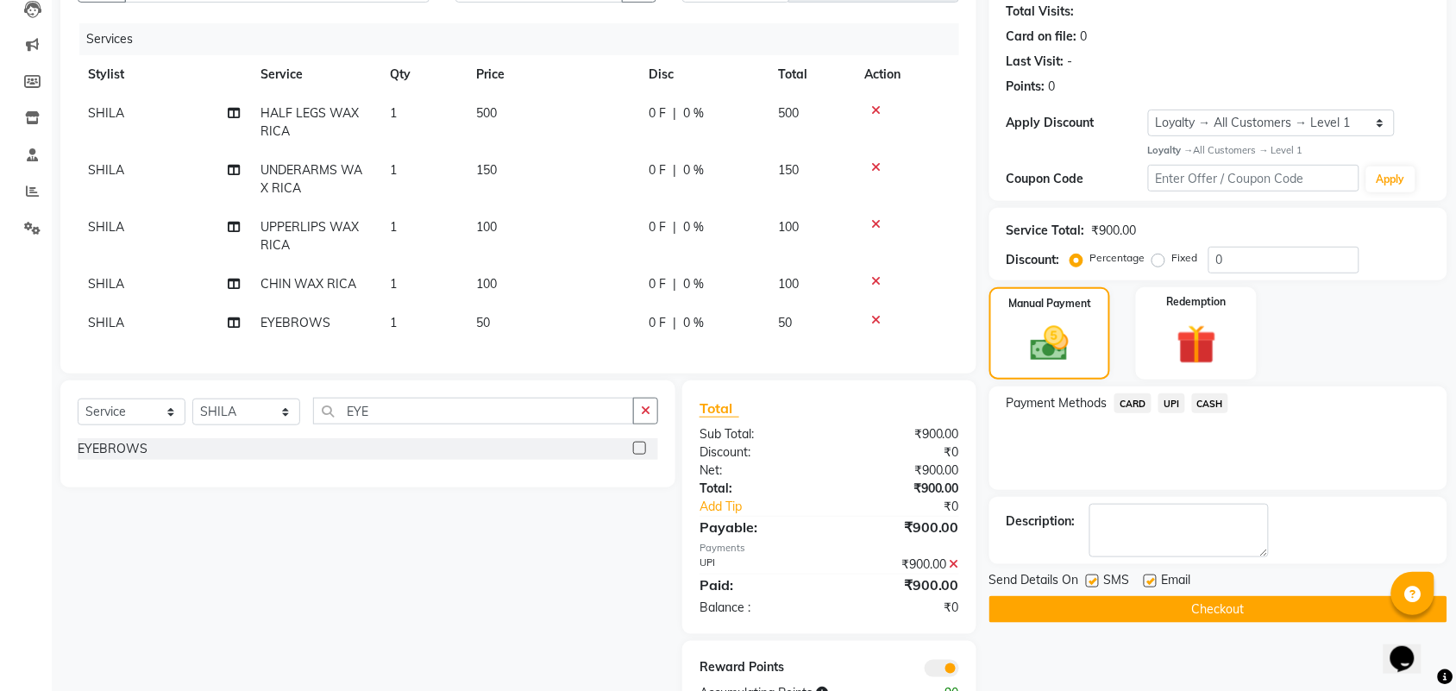
scroll to position [260, 0]
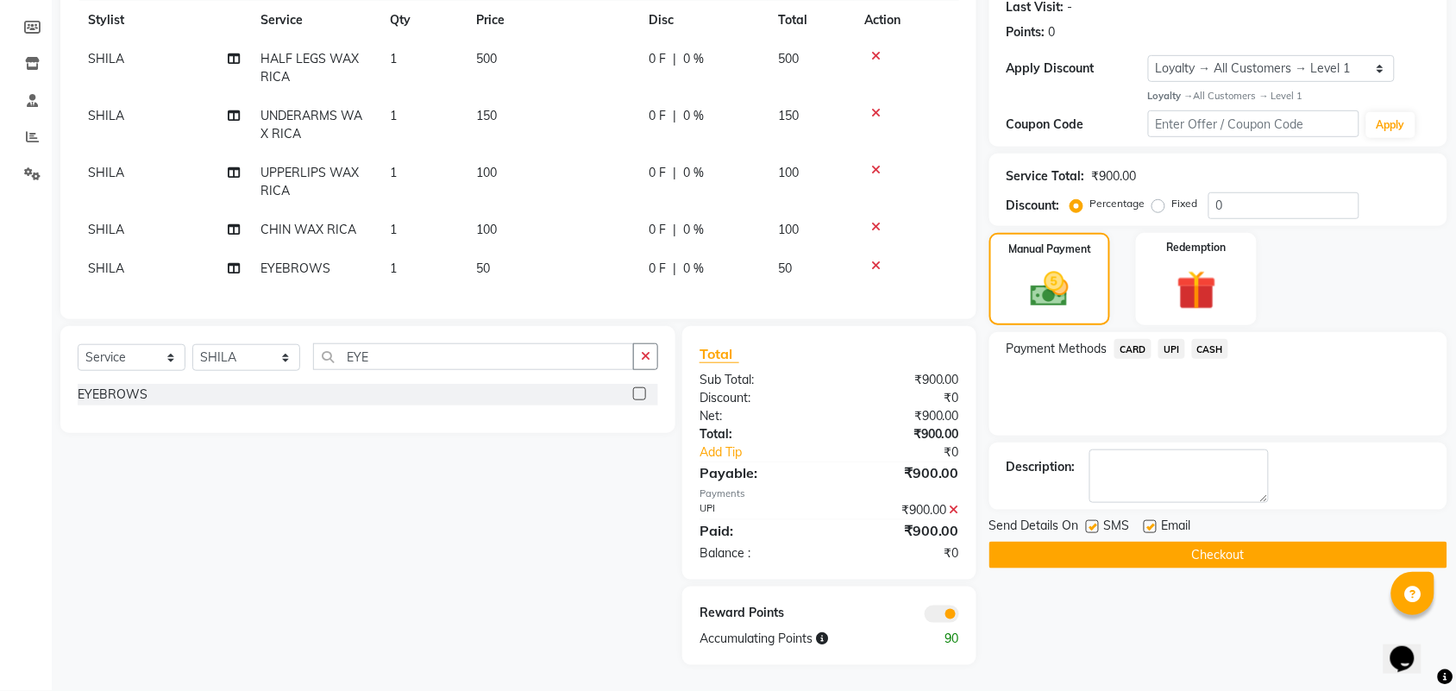
click at [1314, 542] on button "Checkout" at bounding box center [1219, 555] width 458 height 27
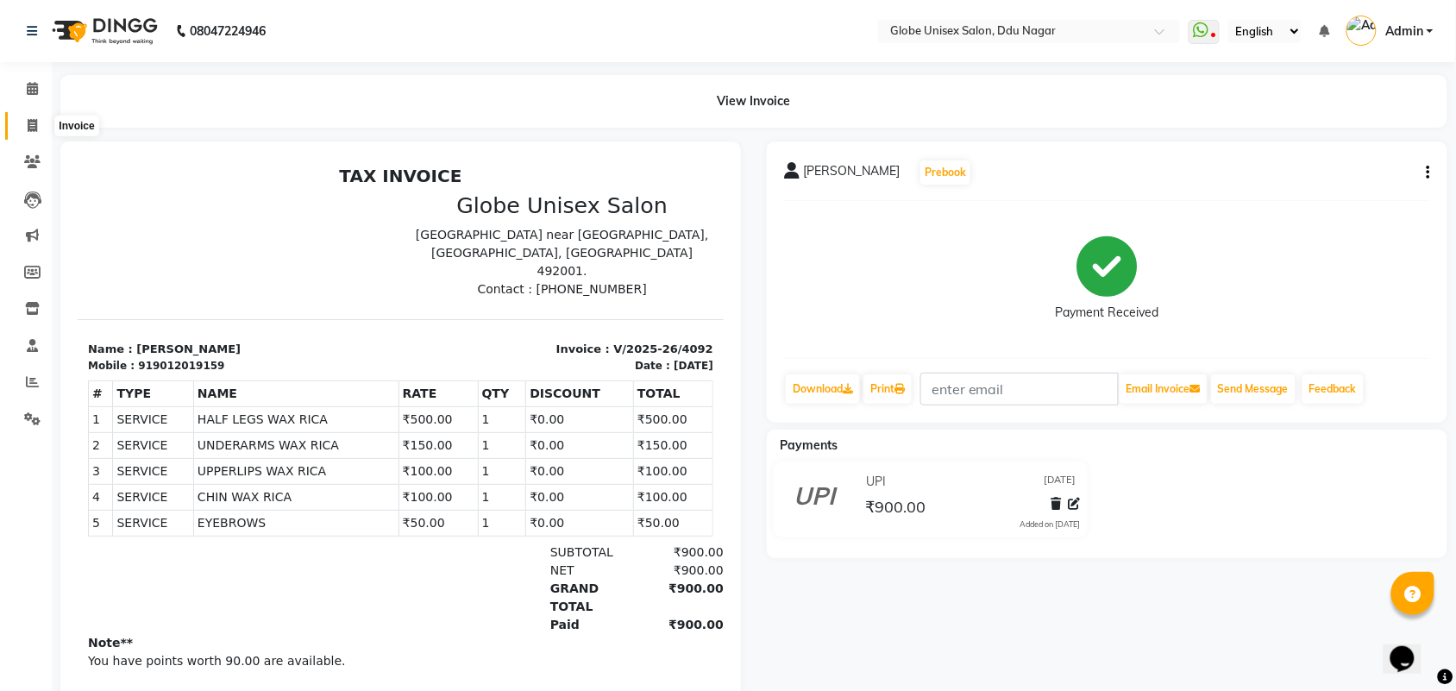
click at [18, 122] on span at bounding box center [32, 126] width 30 height 20
select select "service"
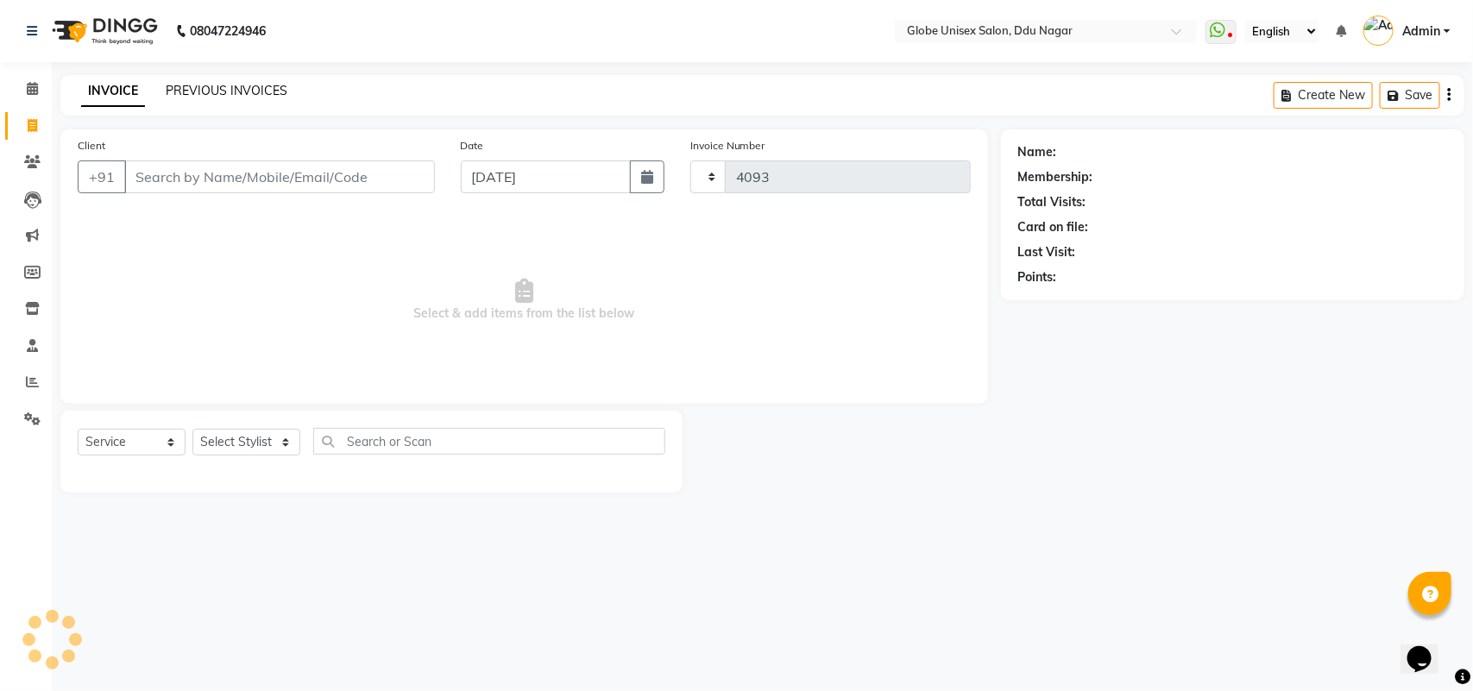
click at [239, 89] on link "PREVIOUS INVOICES" at bounding box center [227, 91] width 122 height 16
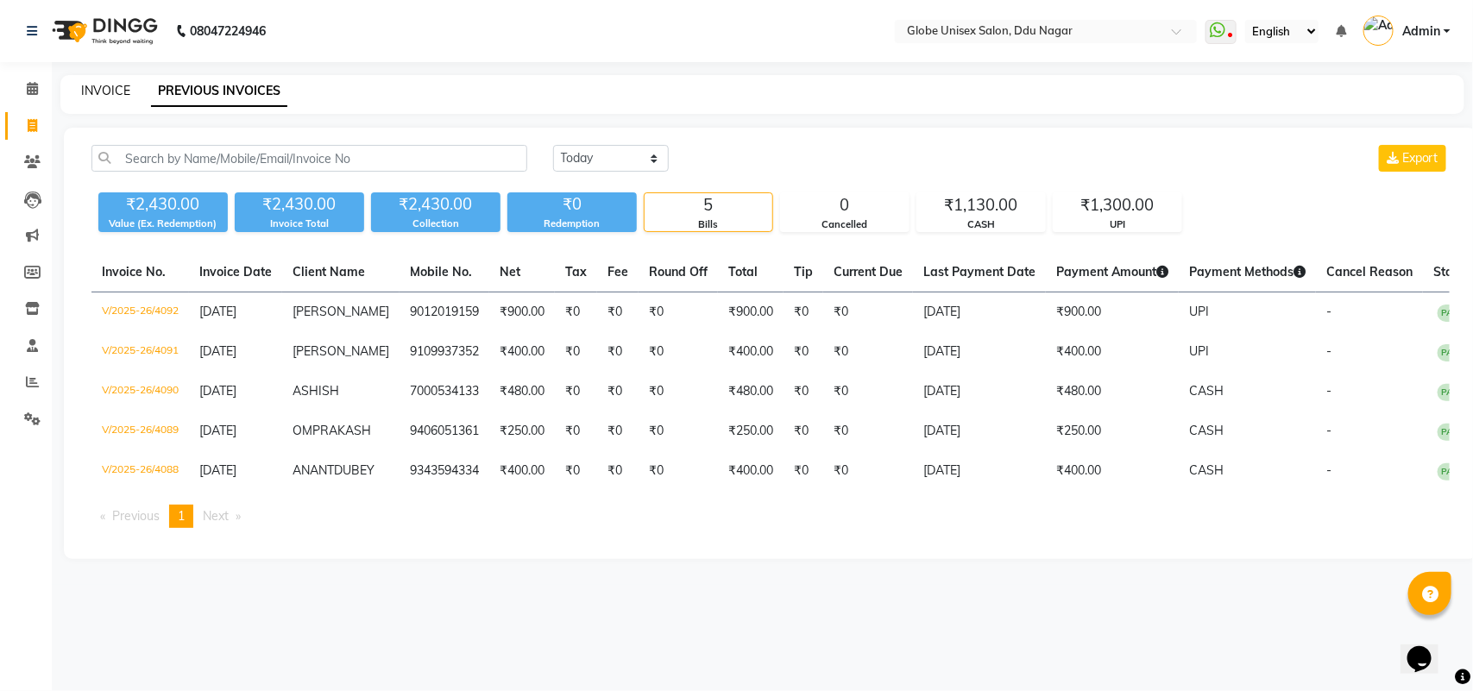
click at [117, 87] on link "INVOICE" at bounding box center [105, 91] width 49 height 16
select select "service"
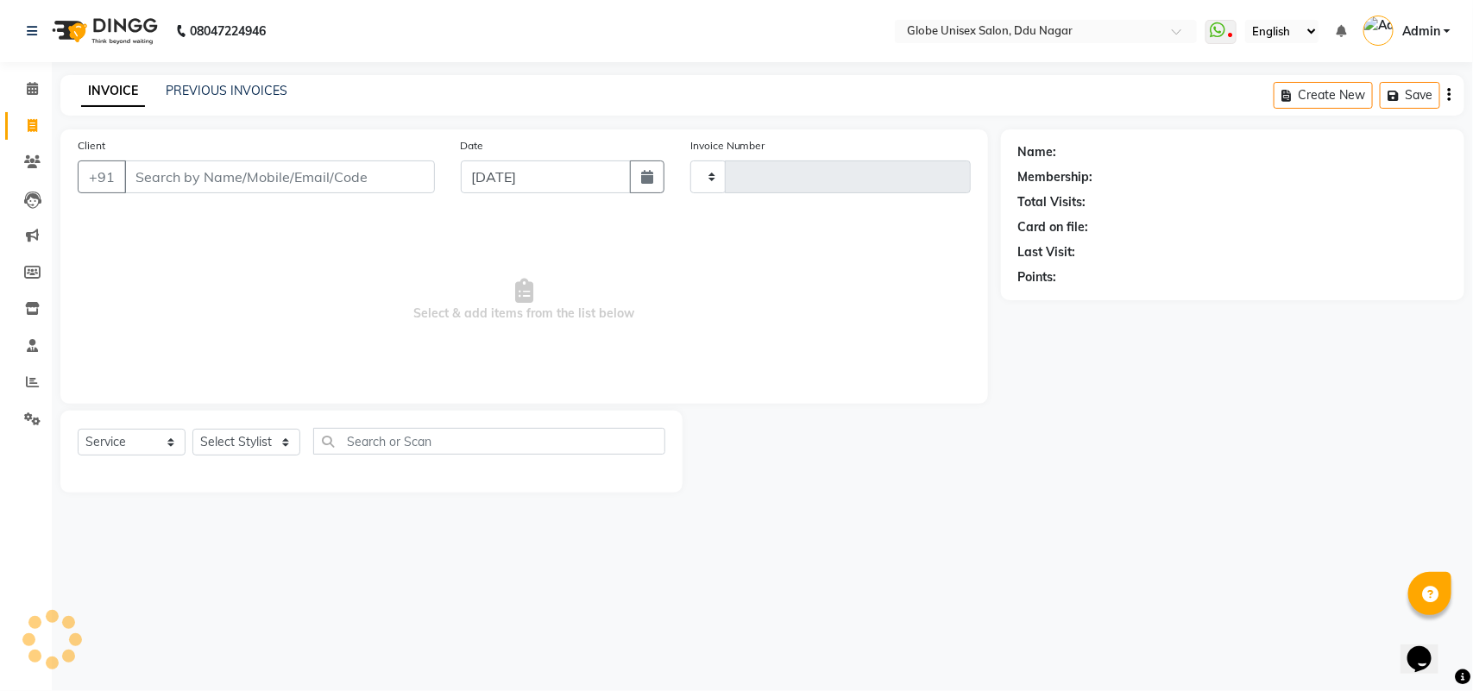
type input "4093"
select select "4184"
